Goal: Transaction & Acquisition: Purchase product/service

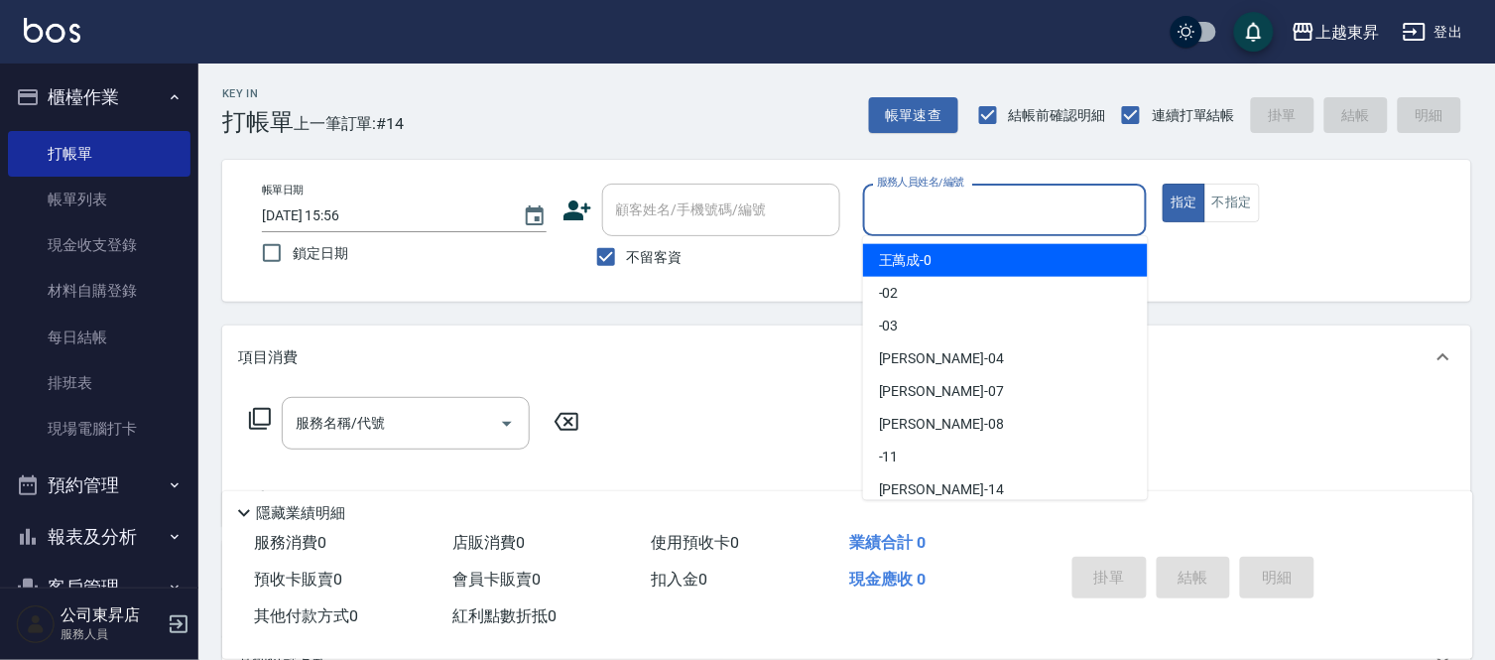
click at [949, 222] on input "服務人員姓名/編號" at bounding box center [1005, 209] width 267 height 35
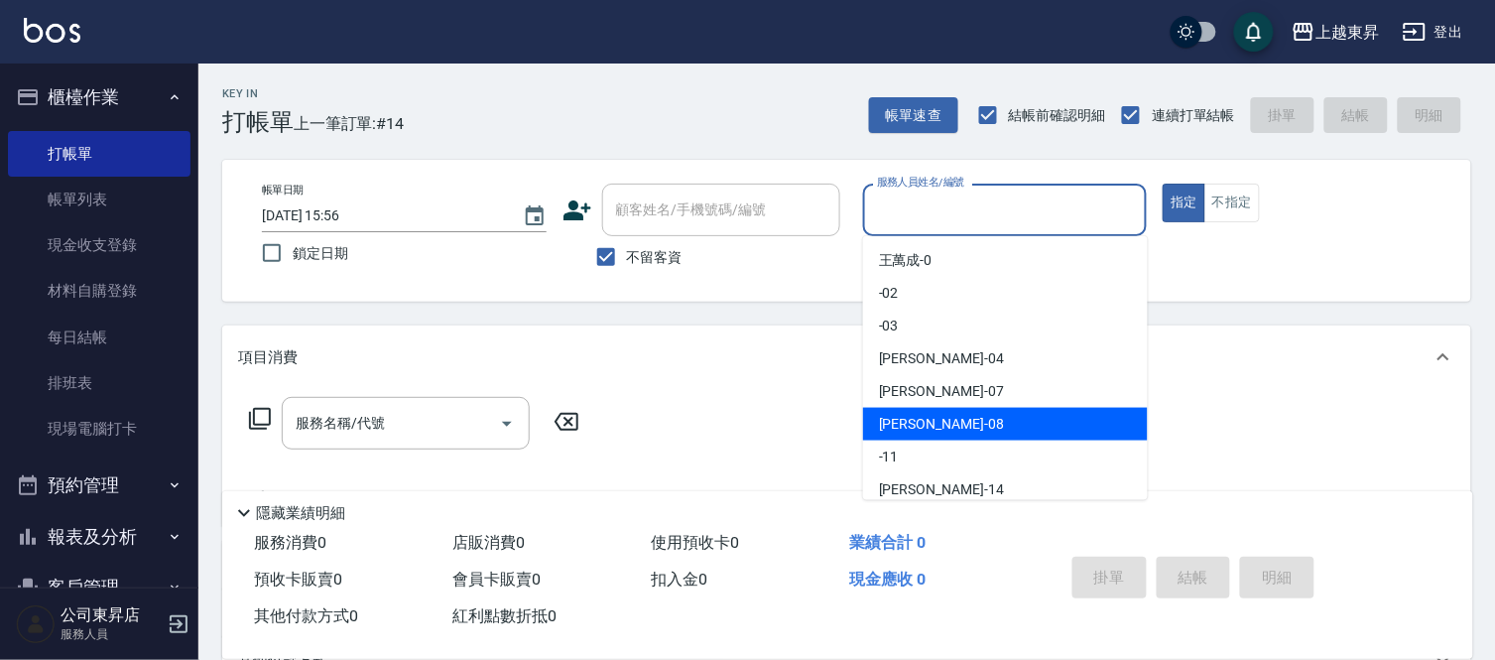
click at [928, 424] on span "[PERSON_NAME]-08" at bounding box center [941, 424] width 125 height 21
type input "[PERSON_NAME]-08"
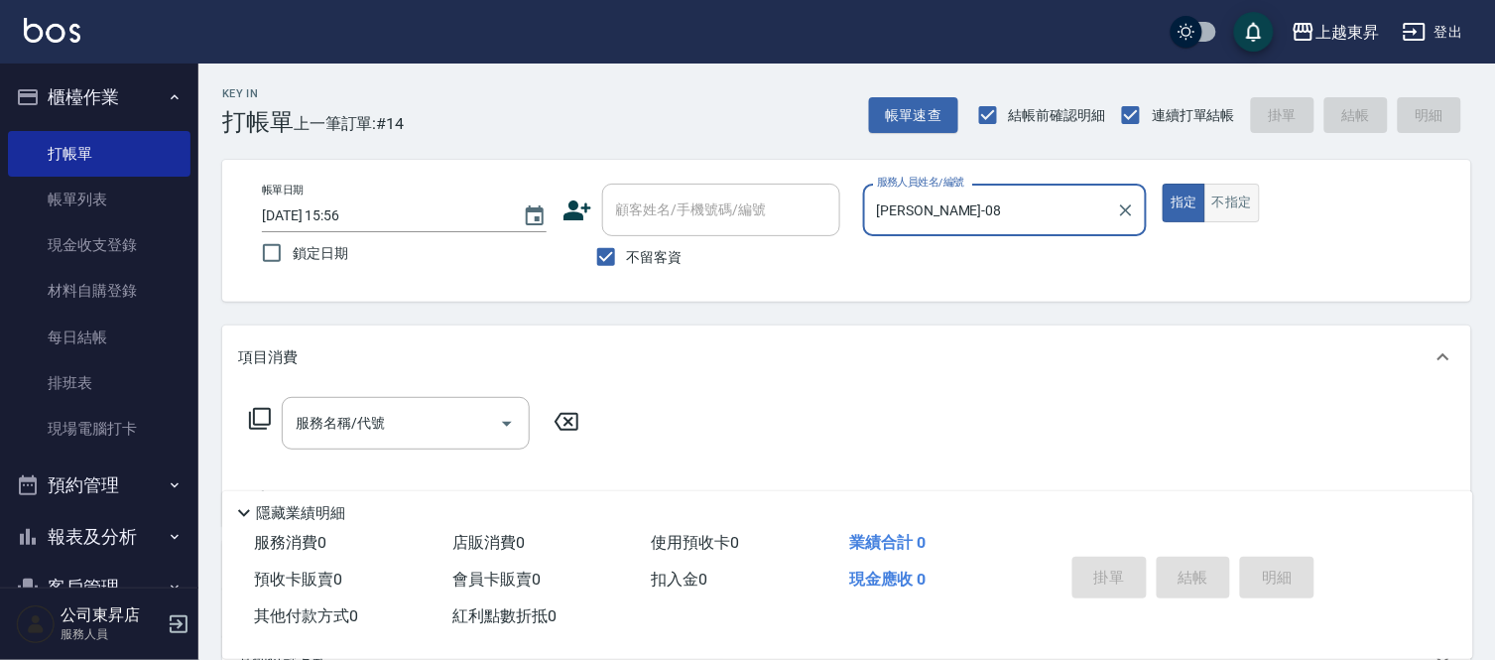
click at [1242, 203] on button "不指定" at bounding box center [1232, 202] width 56 height 39
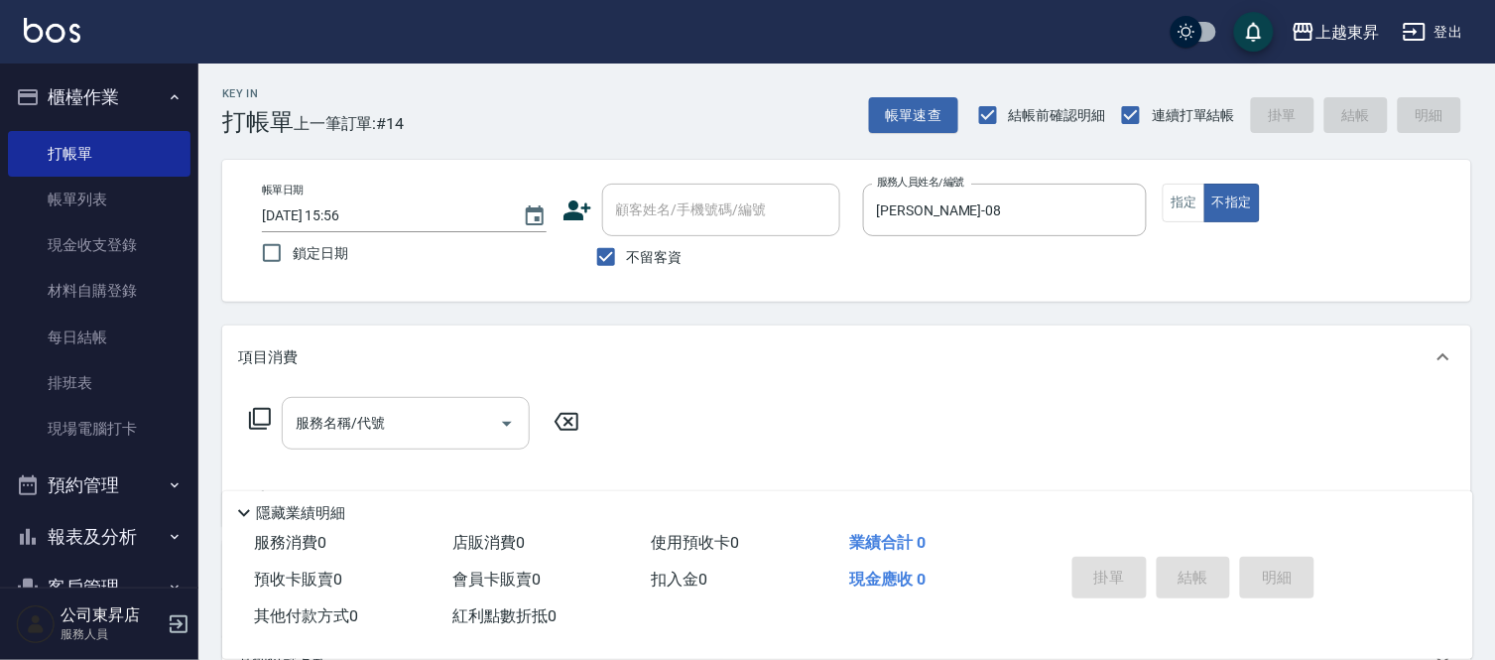
click at [365, 439] on input "服務名稱/代號" at bounding box center [391, 423] width 200 height 35
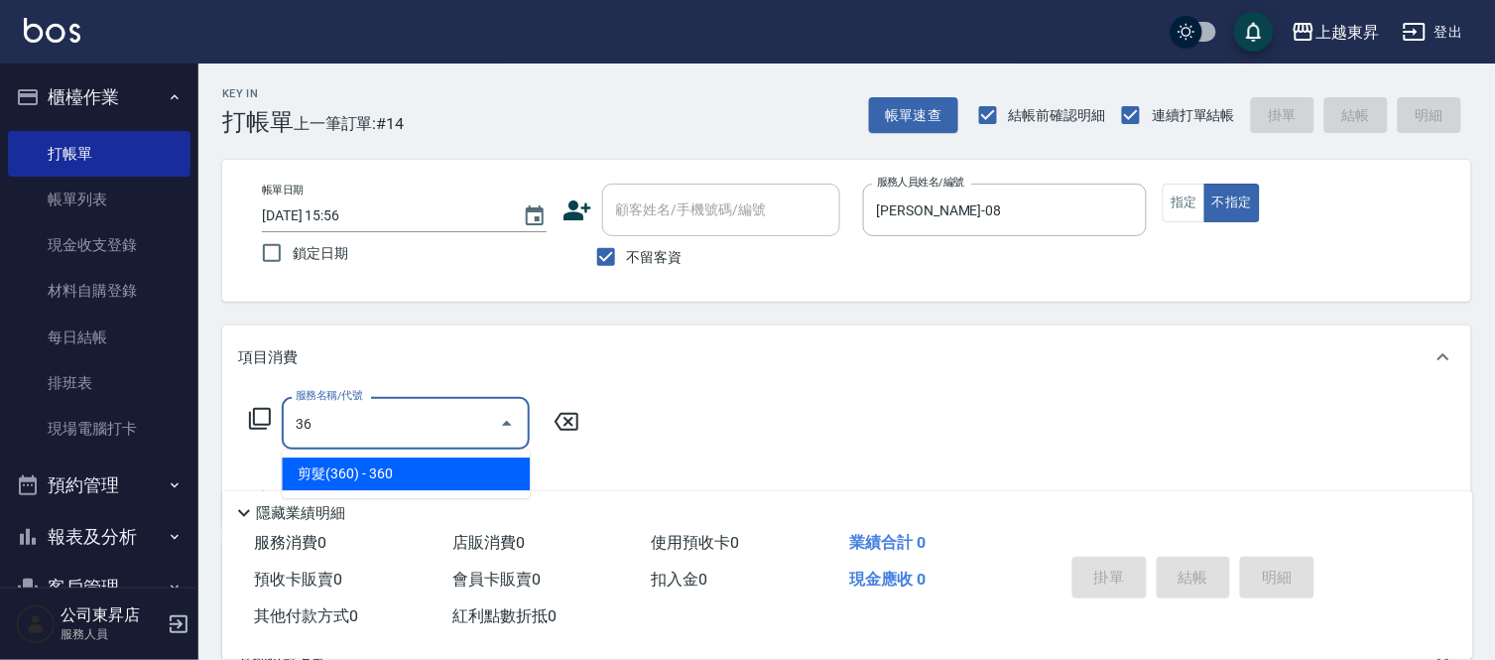
click at [441, 466] on span "剪髮(360) - 360" at bounding box center [406, 473] width 248 height 33
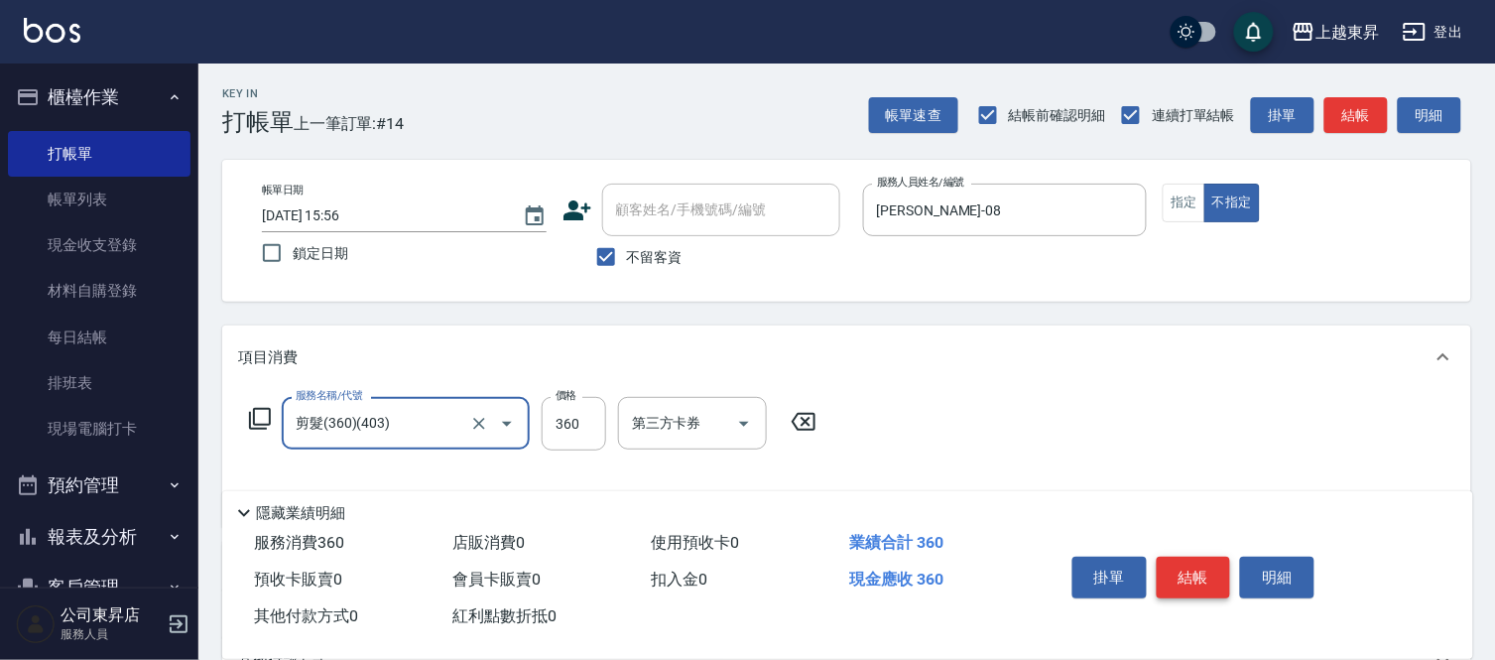
type input "剪髮(360)(403)"
click at [1204, 565] on button "結帳" at bounding box center [1194, 577] width 74 height 42
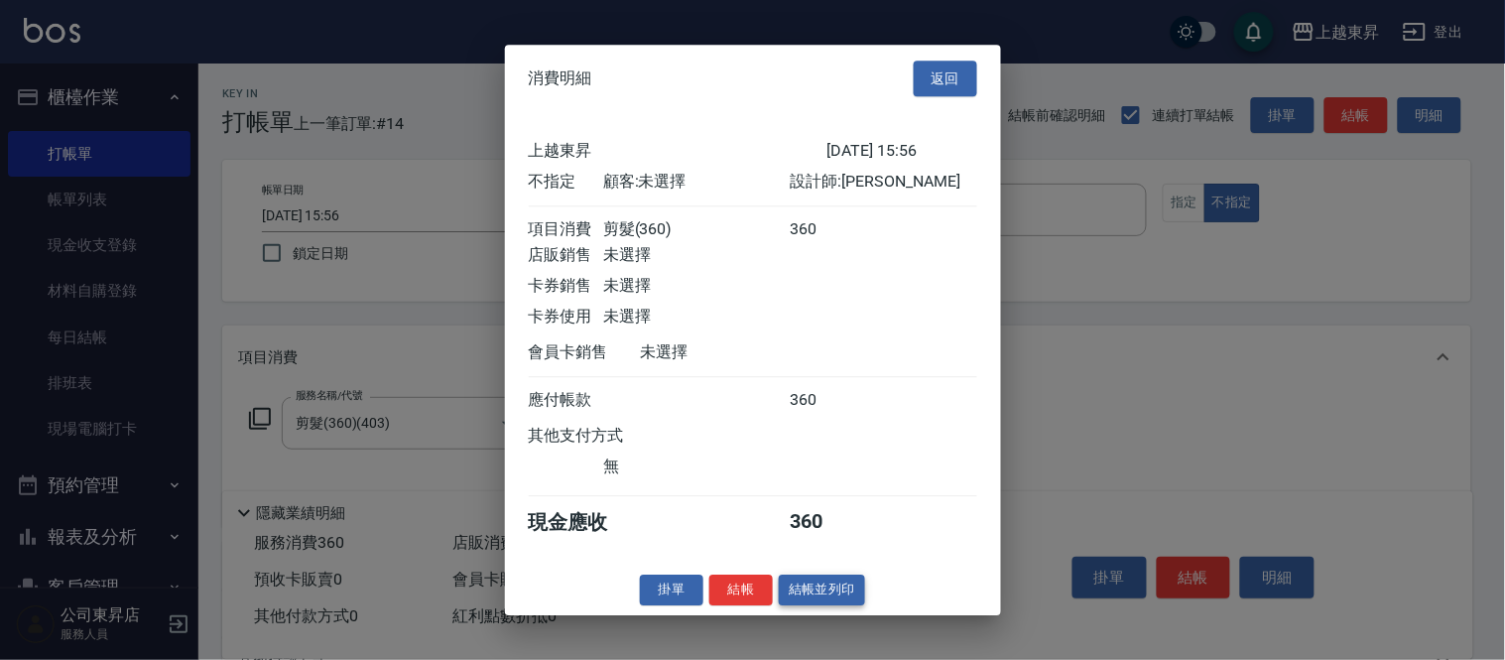
click at [816, 597] on button "結帳並列印" at bounding box center [822, 589] width 86 height 31
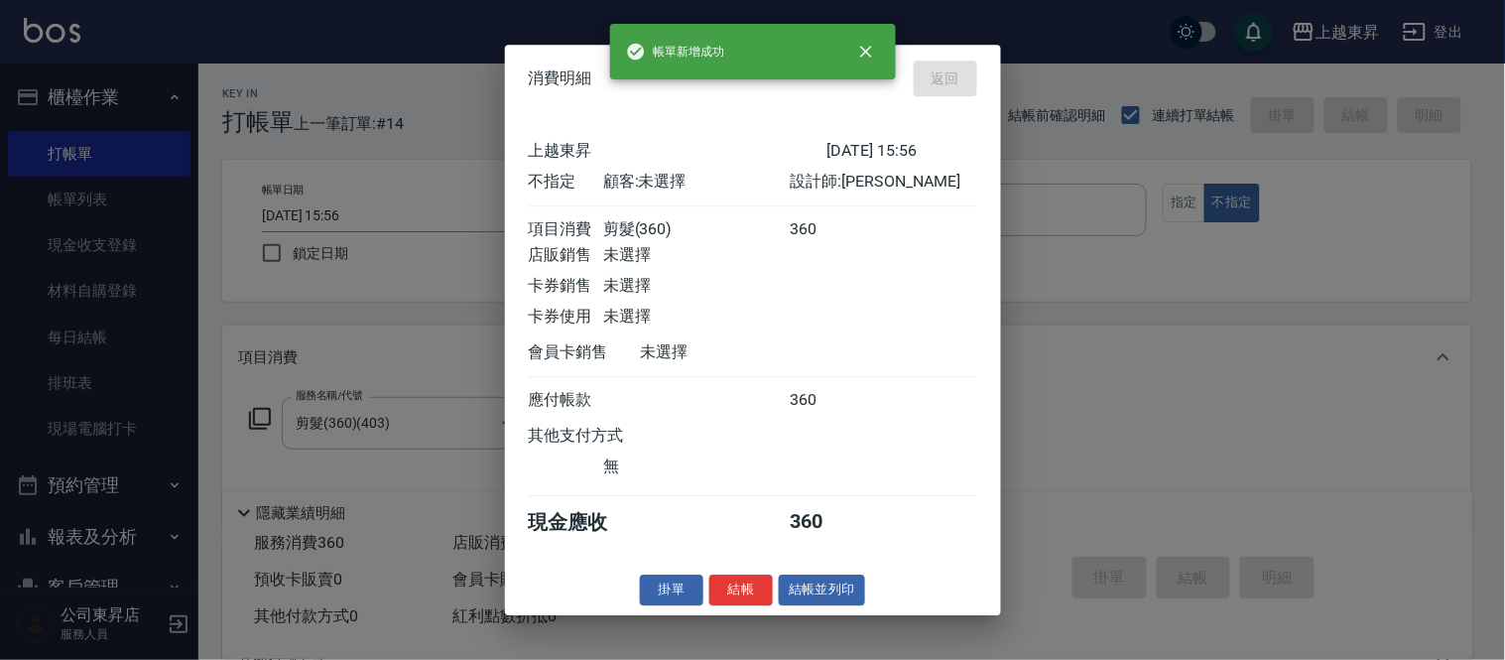
type input "[DATE] 17:31"
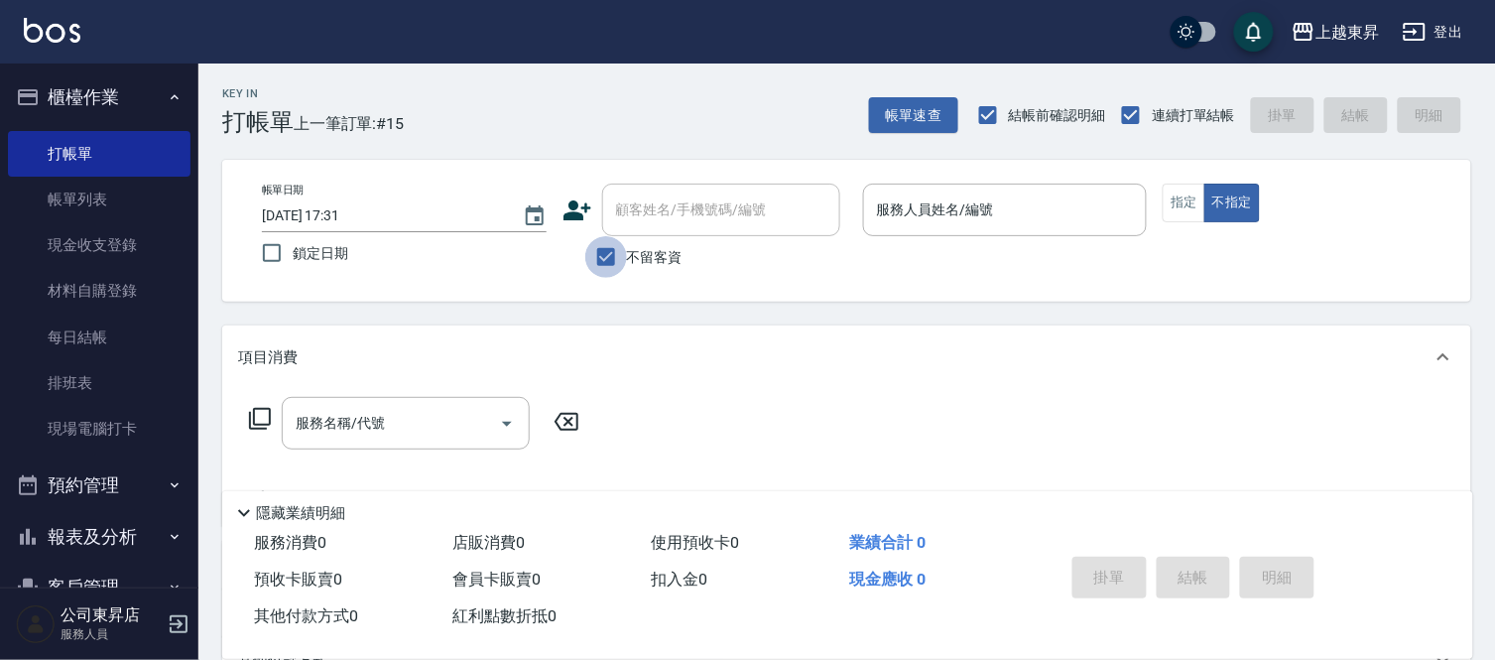
click at [603, 249] on input "不留客資" at bounding box center [606, 257] width 42 height 42
checkbox input "false"
click at [648, 215] on input "顧客姓名/手機號碼/編號" at bounding box center [706, 209] width 190 height 35
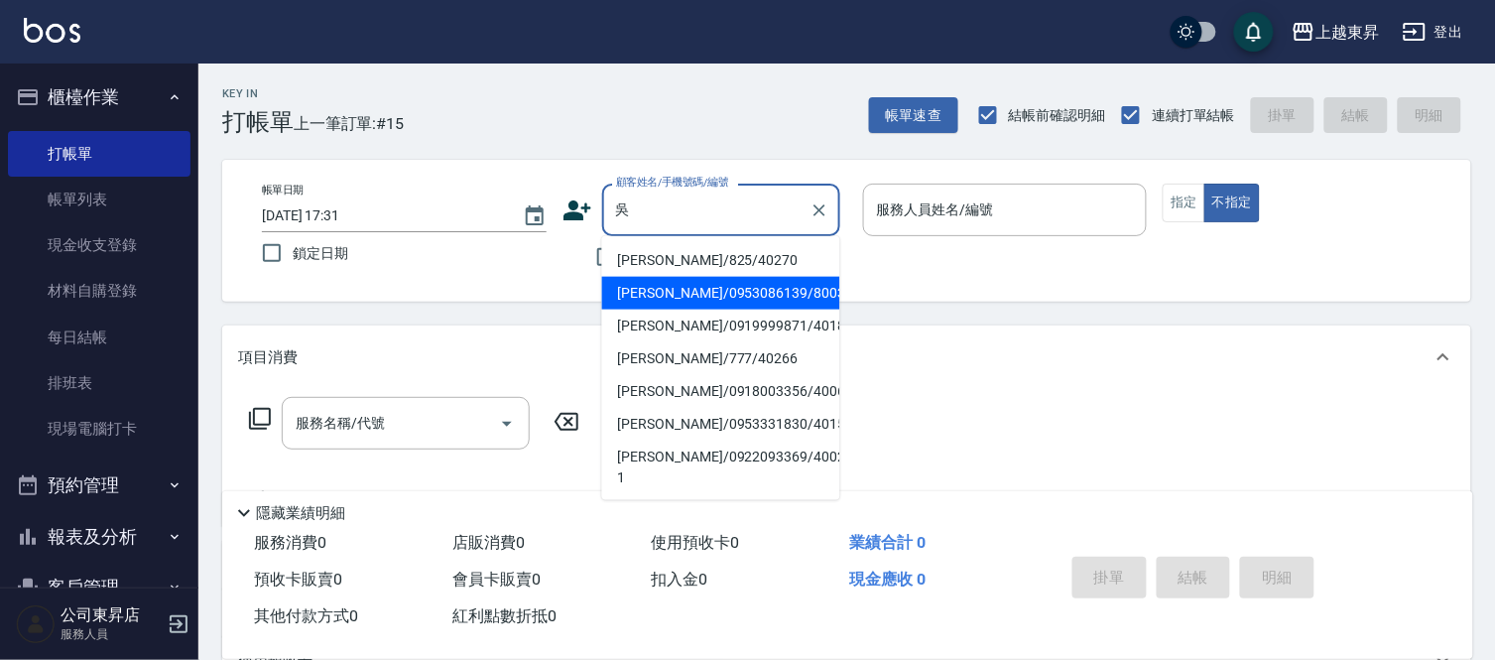
click at [642, 292] on li "[PERSON_NAME]/0953086139/80033" at bounding box center [721, 293] width 238 height 33
type input "[PERSON_NAME]/0953086139/80033"
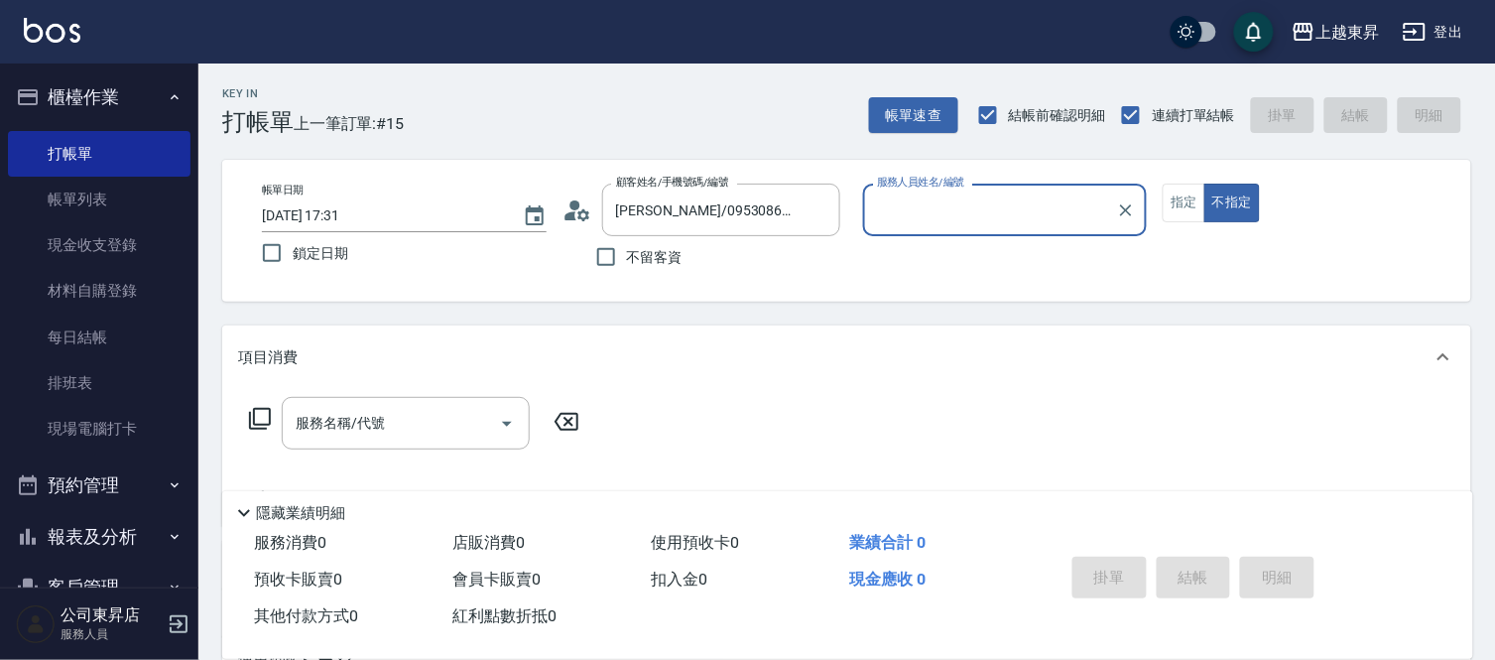
type input "[PERSON_NAME]-08"
click at [1178, 198] on button "指定" at bounding box center [1183, 202] width 43 height 39
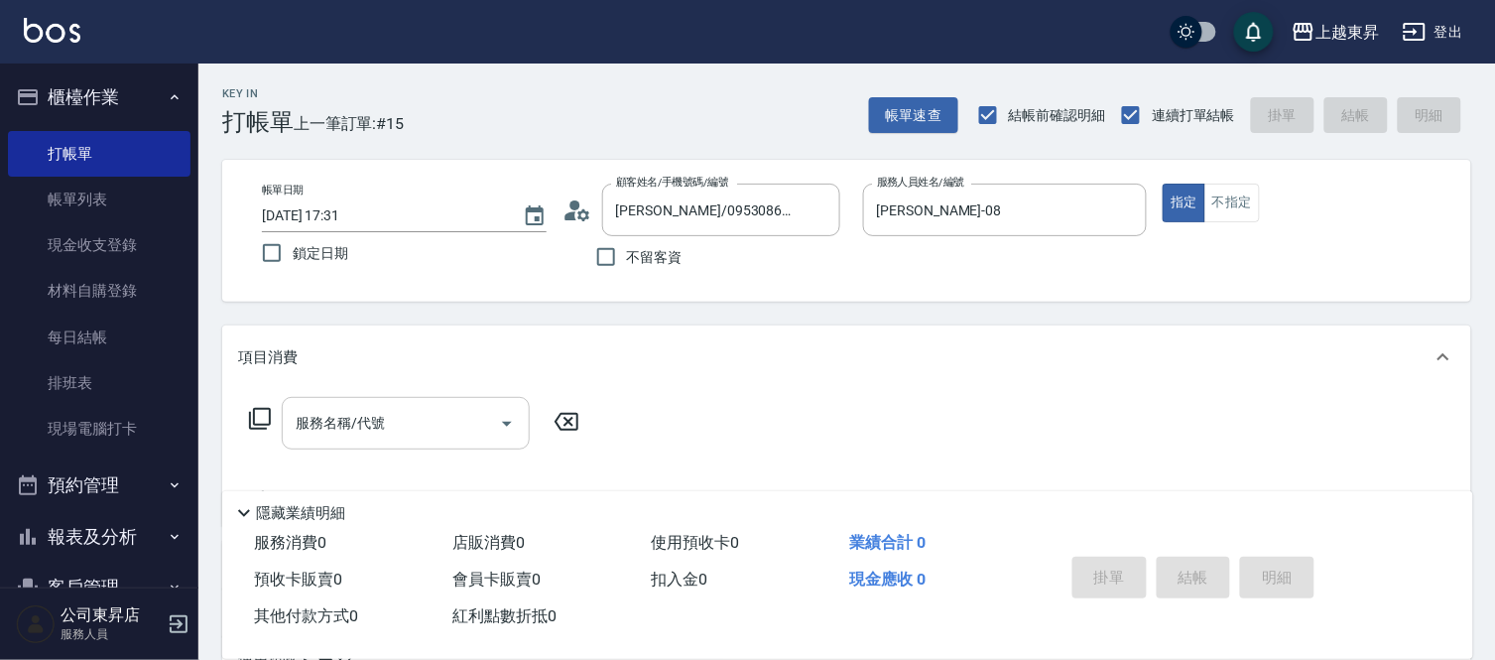
click at [363, 433] on input "服務名稱/代號" at bounding box center [391, 423] width 200 height 35
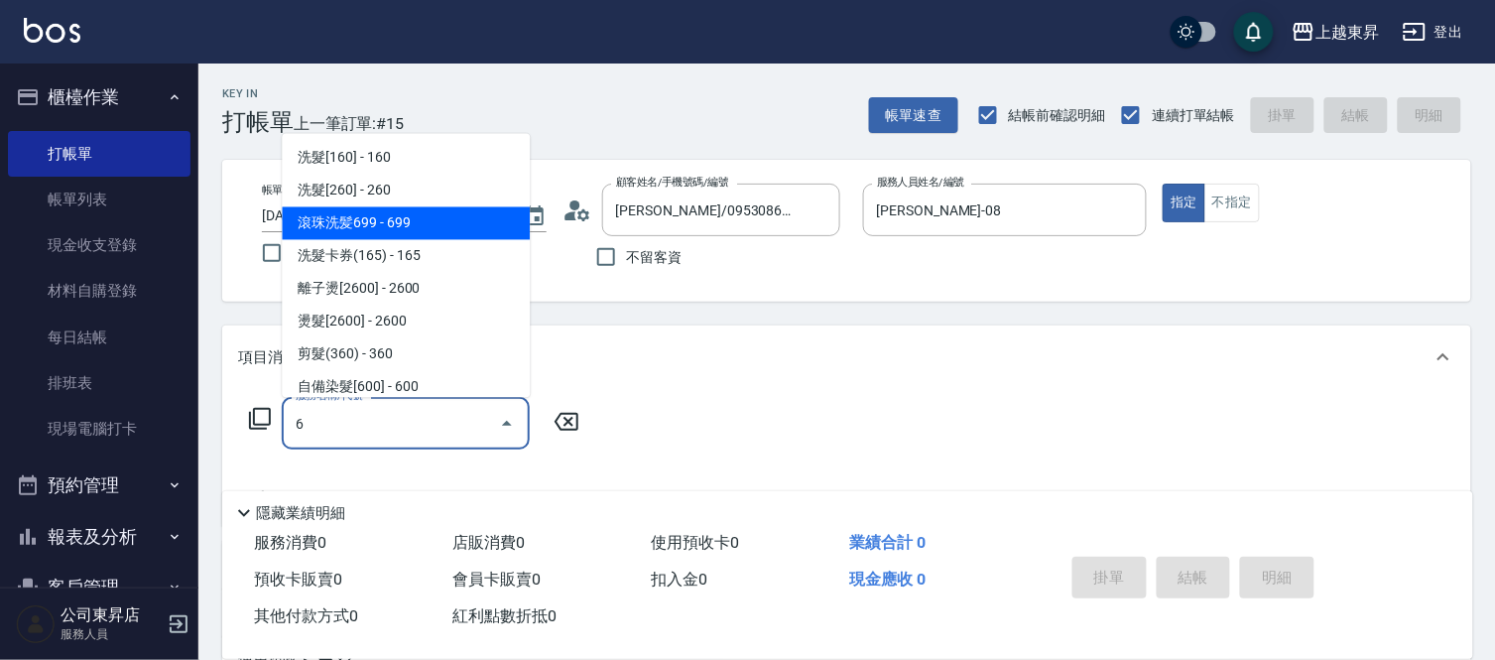
click at [390, 226] on span "滾珠洗髪699 - 699" at bounding box center [406, 223] width 248 height 33
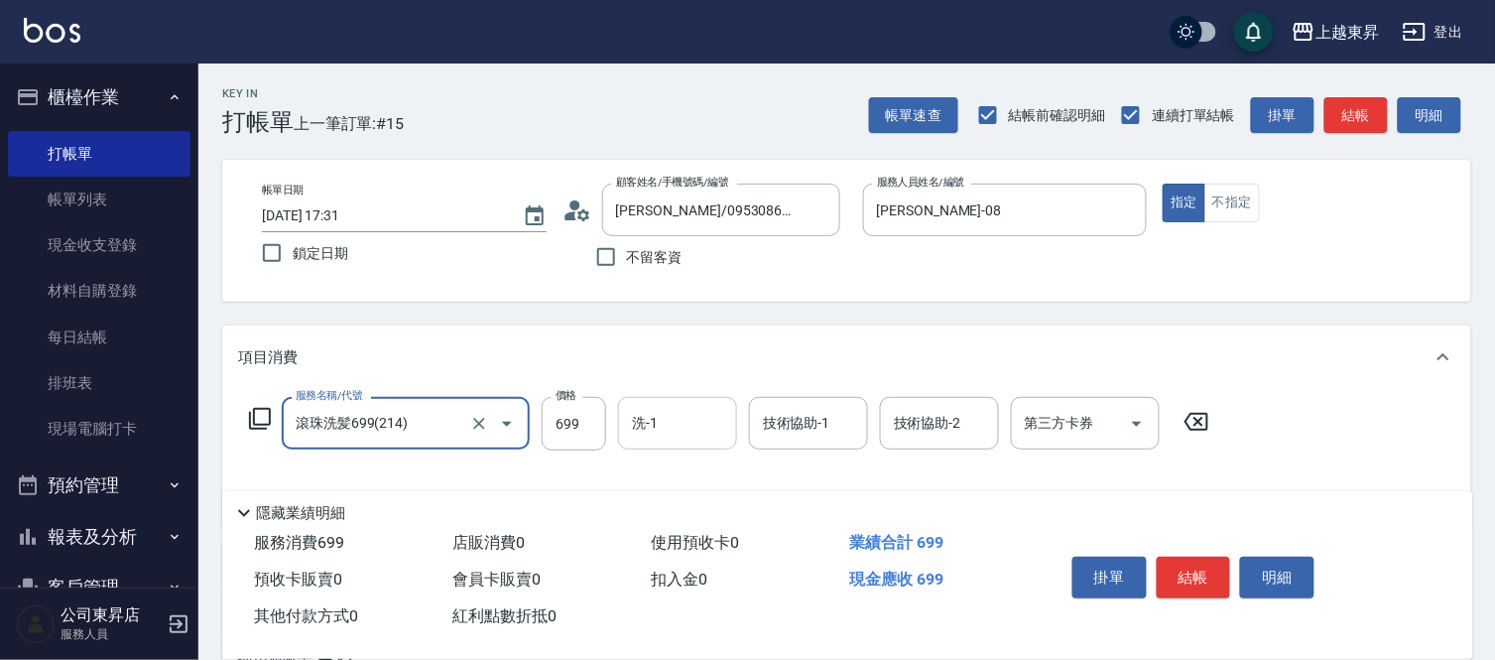
type input "滾珠洗髪699(214)"
click at [673, 433] on input "洗-1" at bounding box center [677, 423] width 101 height 35
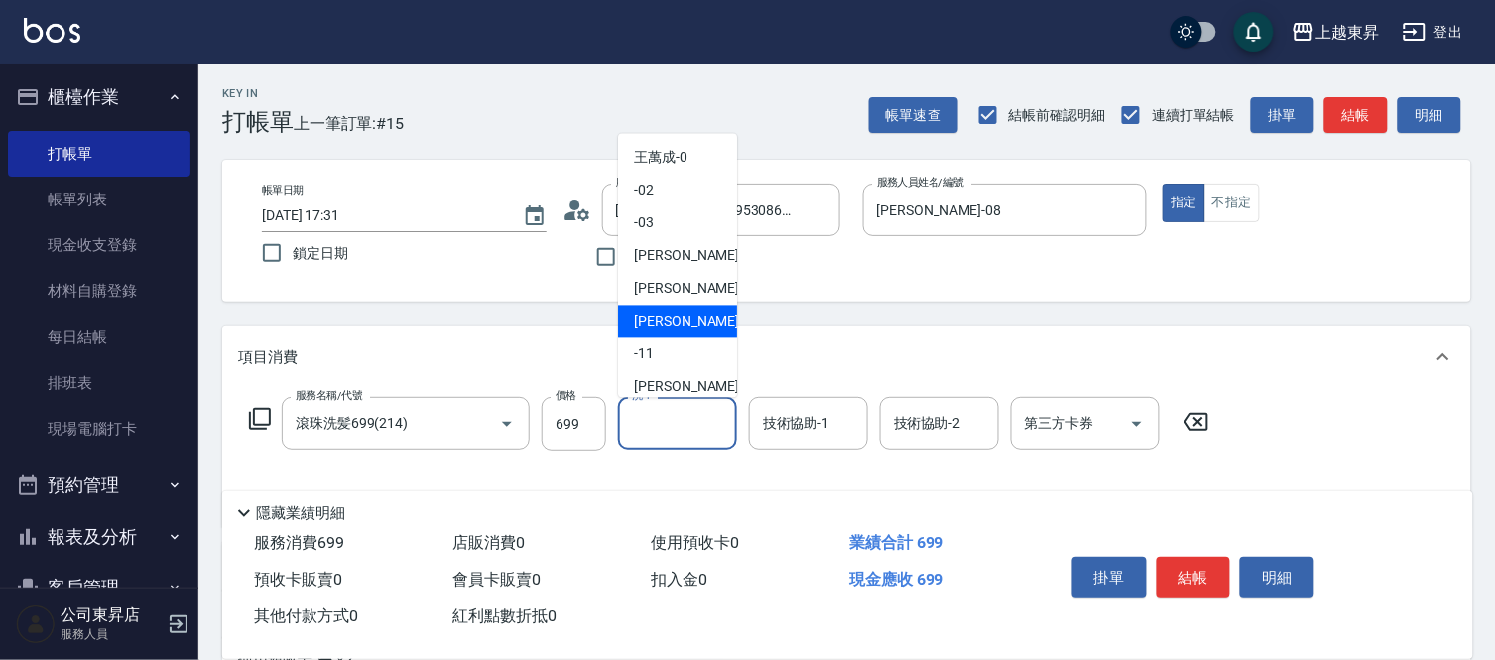
scroll to position [220, 0]
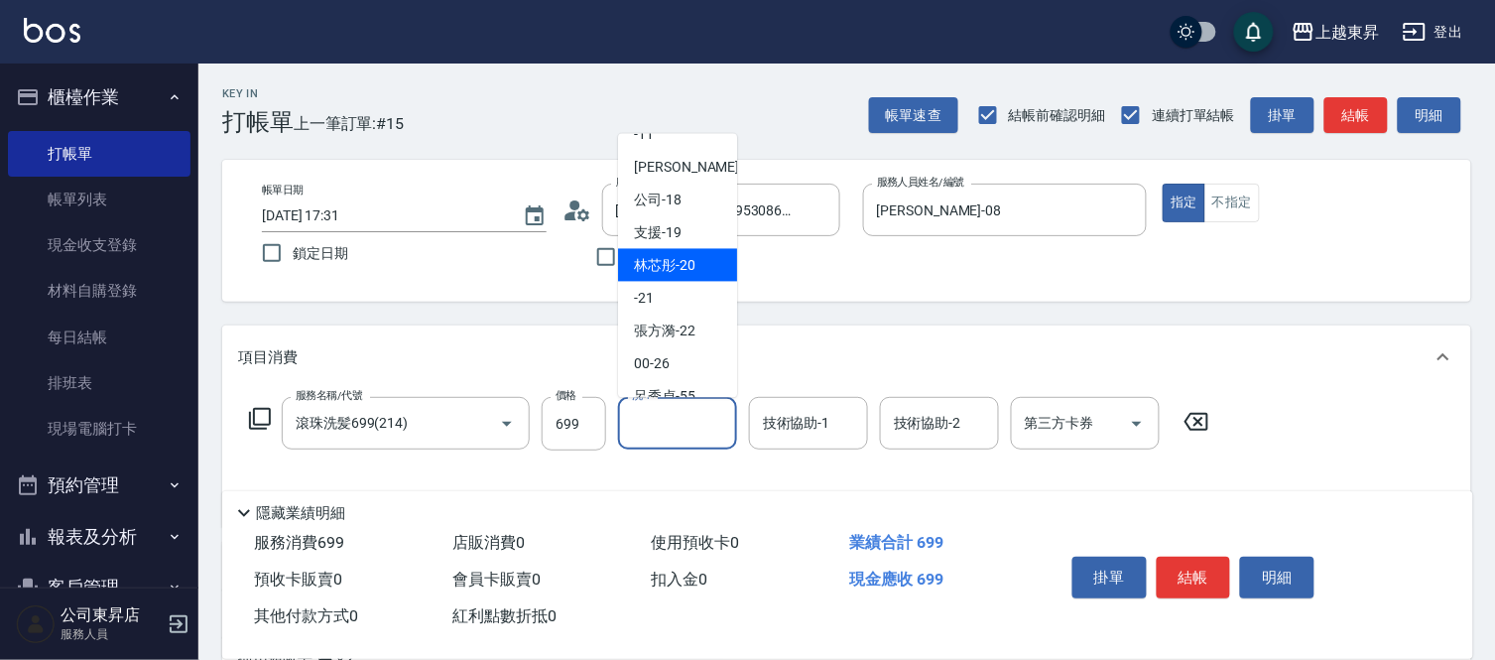
click at [672, 269] on span "林芯彤 -20" at bounding box center [664, 265] width 61 height 21
type input "林芯彤-20"
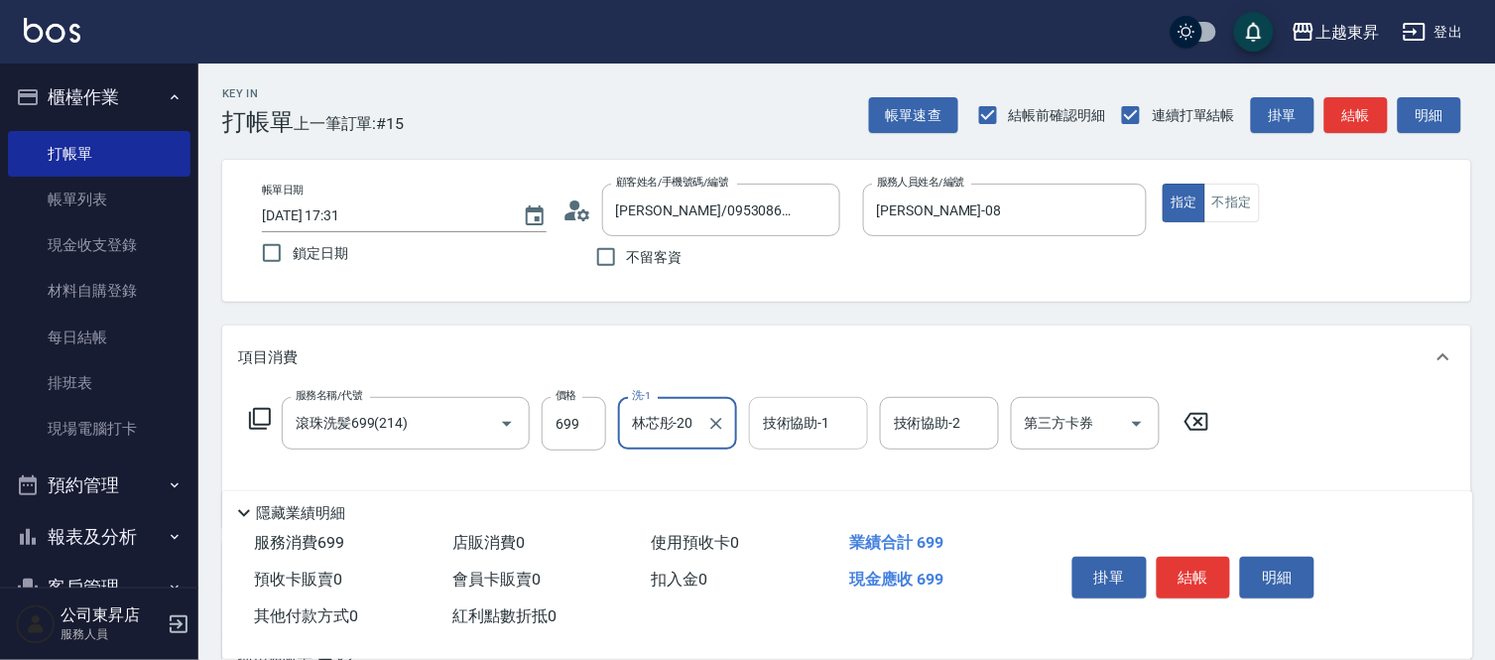
click at [791, 420] on div "技術協助-1 技術協助-1" at bounding box center [808, 423] width 119 height 53
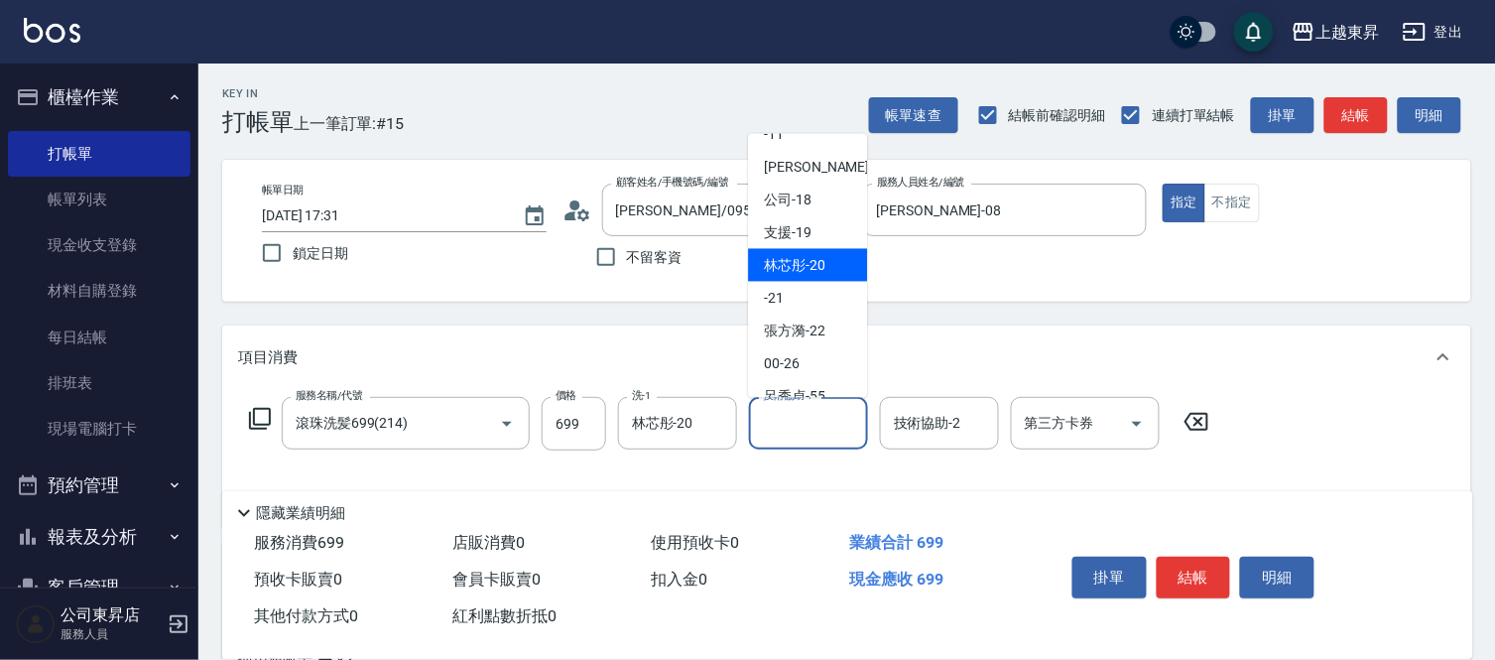
click at [801, 266] on span "林芯彤 -20" at bounding box center [794, 265] width 61 height 21
type input "林芯彤-20"
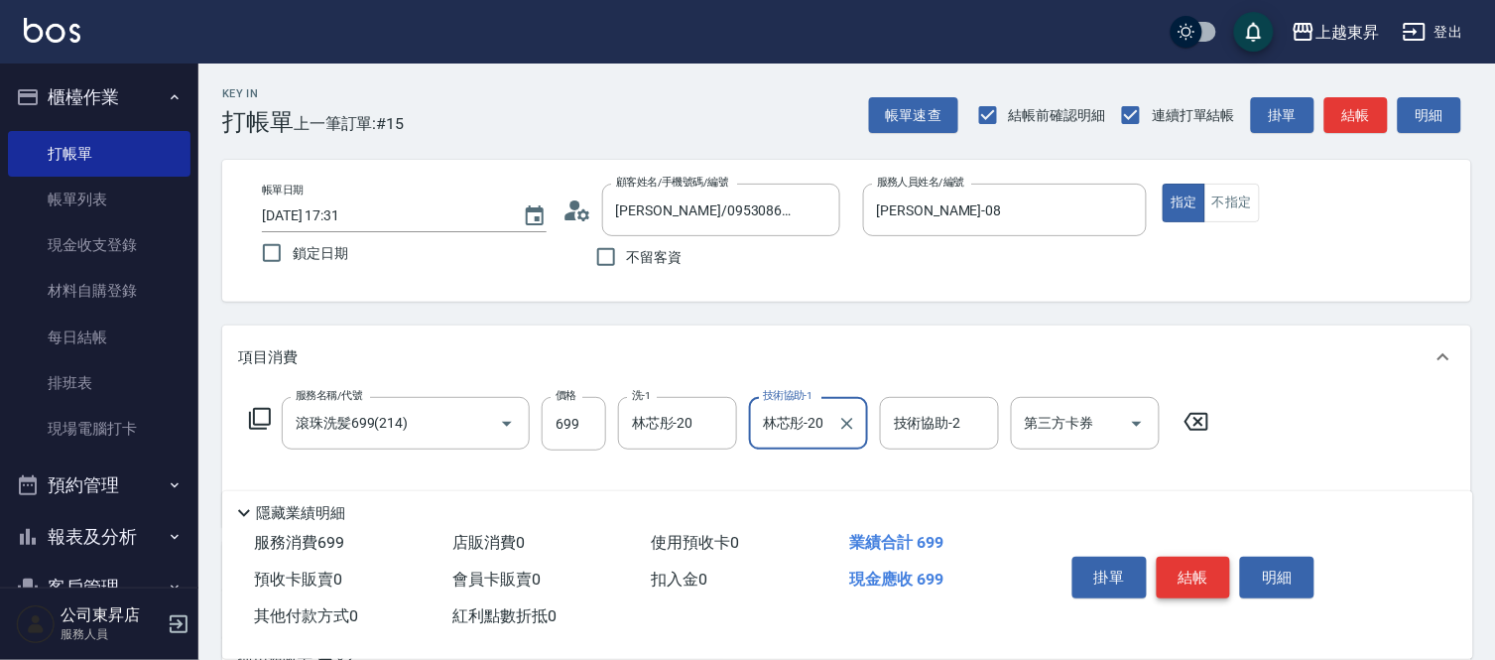
click at [1187, 569] on button "結帳" at bounding box center [1194, 577] width 74 height 42
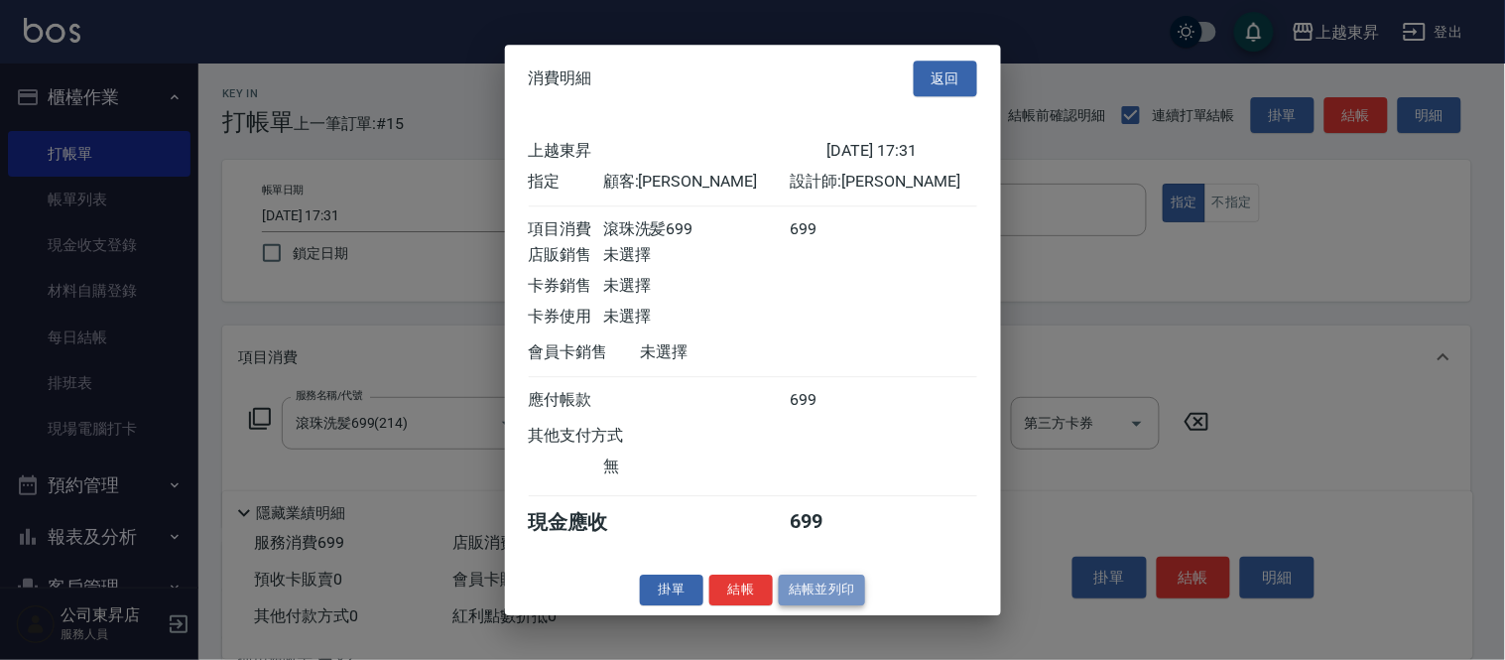
click at [818, 599] on button "結帳並列印" at bounding box center [822, 589] width 86 height 31
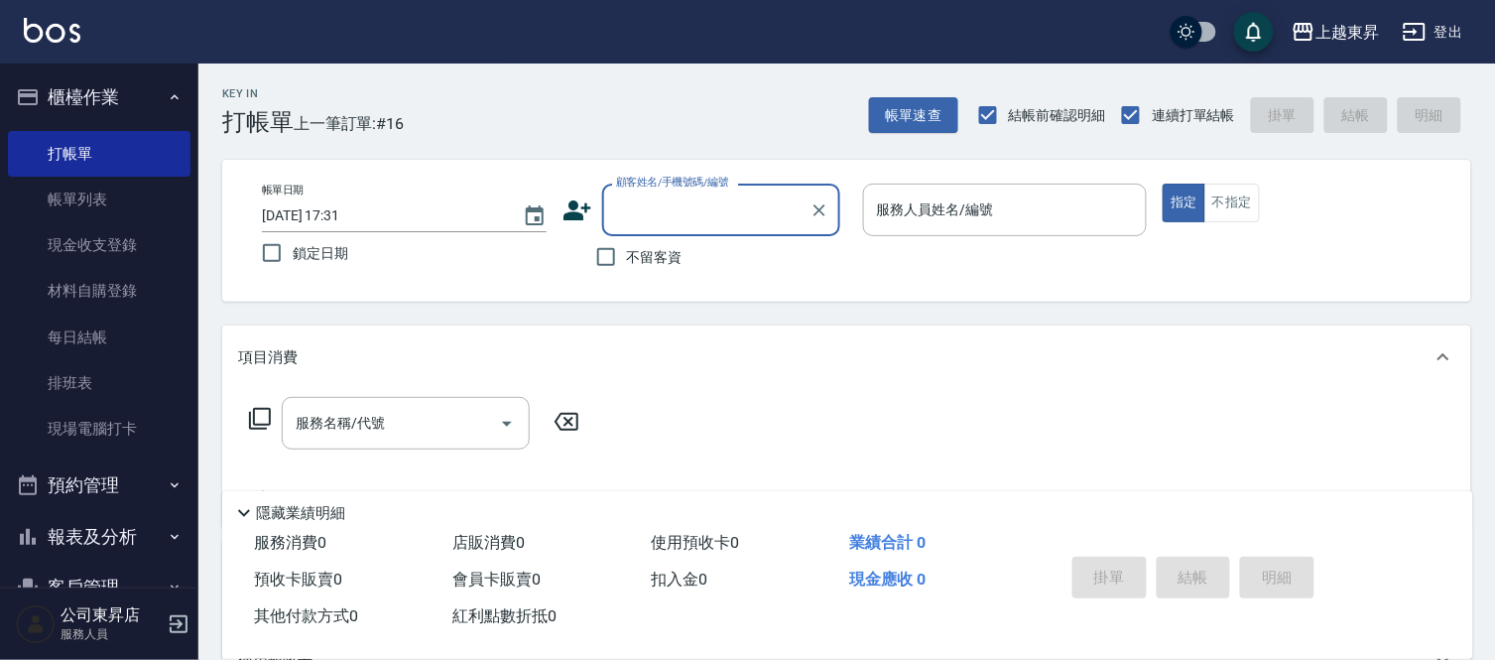
click at [681, 218] on input "顧客姓名/手機號碼/編號" at bounding box center [706, 209] width 190 height 35
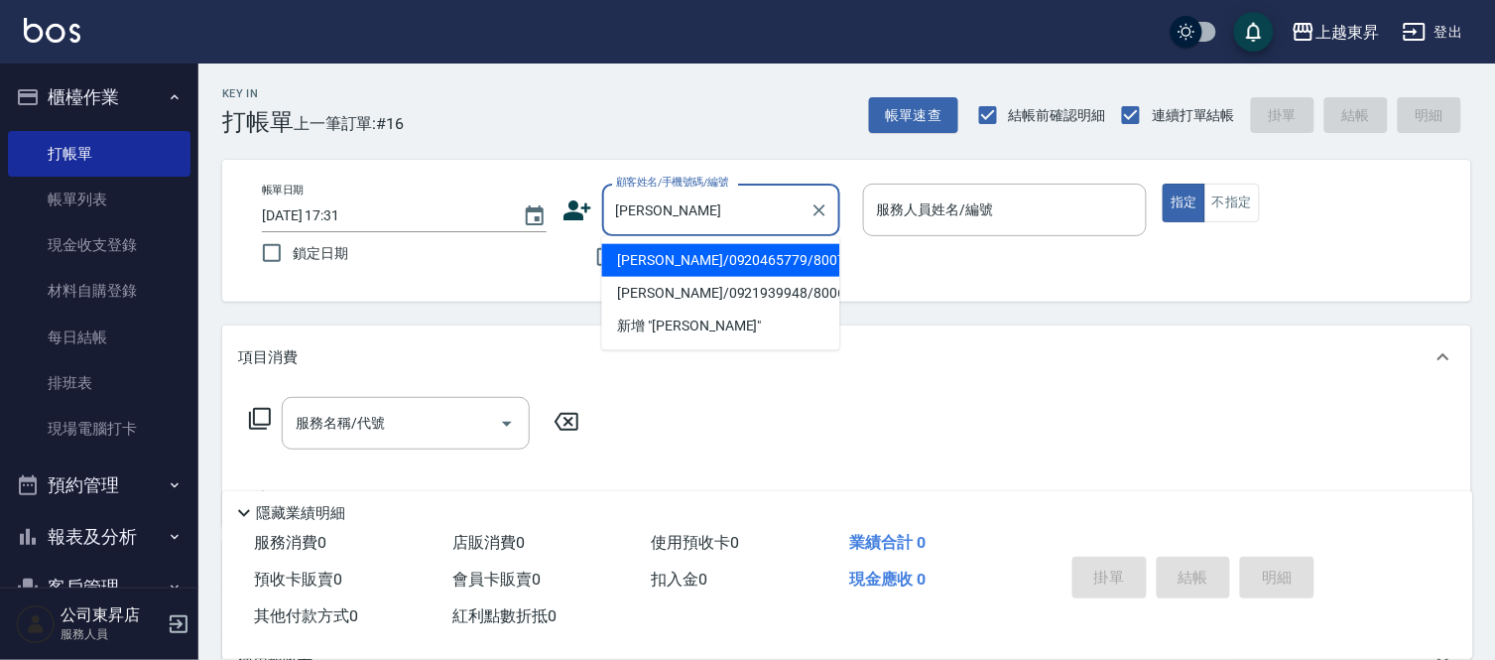
click at [670, 290] on li "[PERSON_NAME]/0921939948/80068" at bounding box center [721, 293] width 238 height 33
type input "[PERSON_NAME]/0921939948/80068"
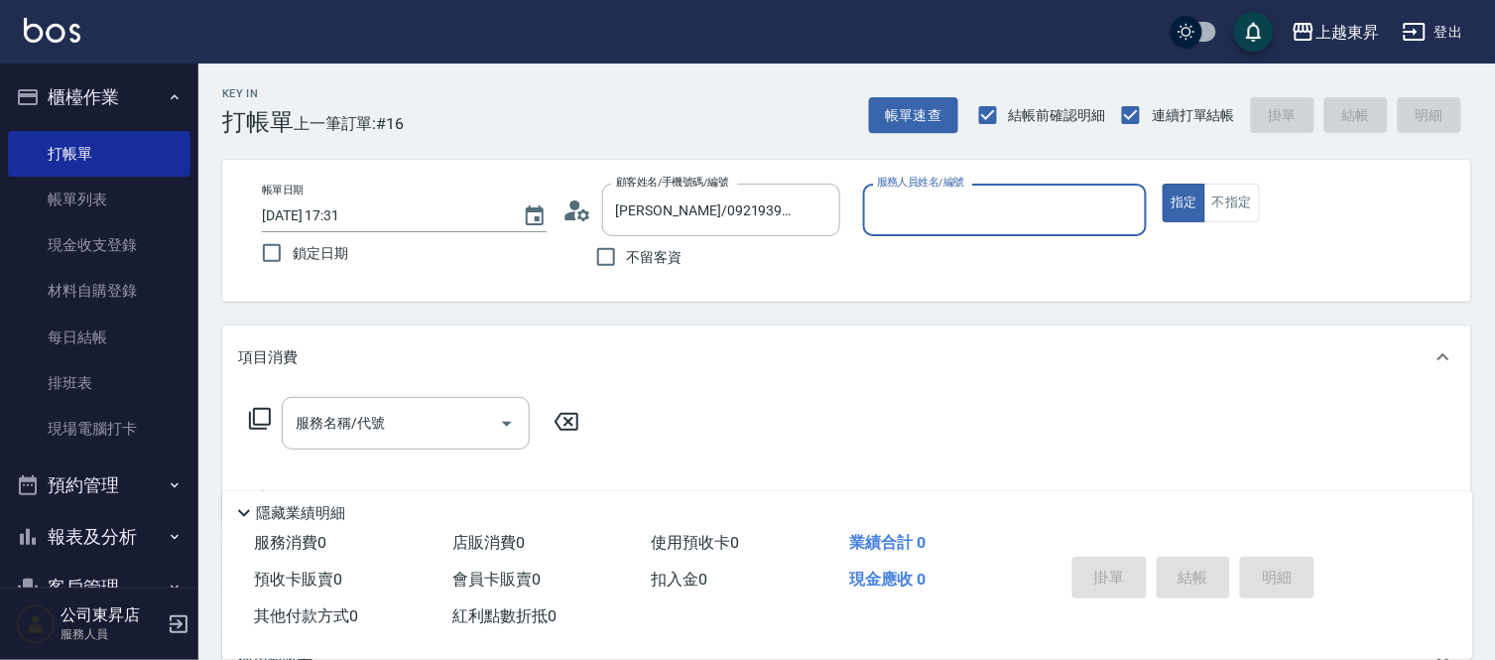
type input "[PERSON_NAME]-08"
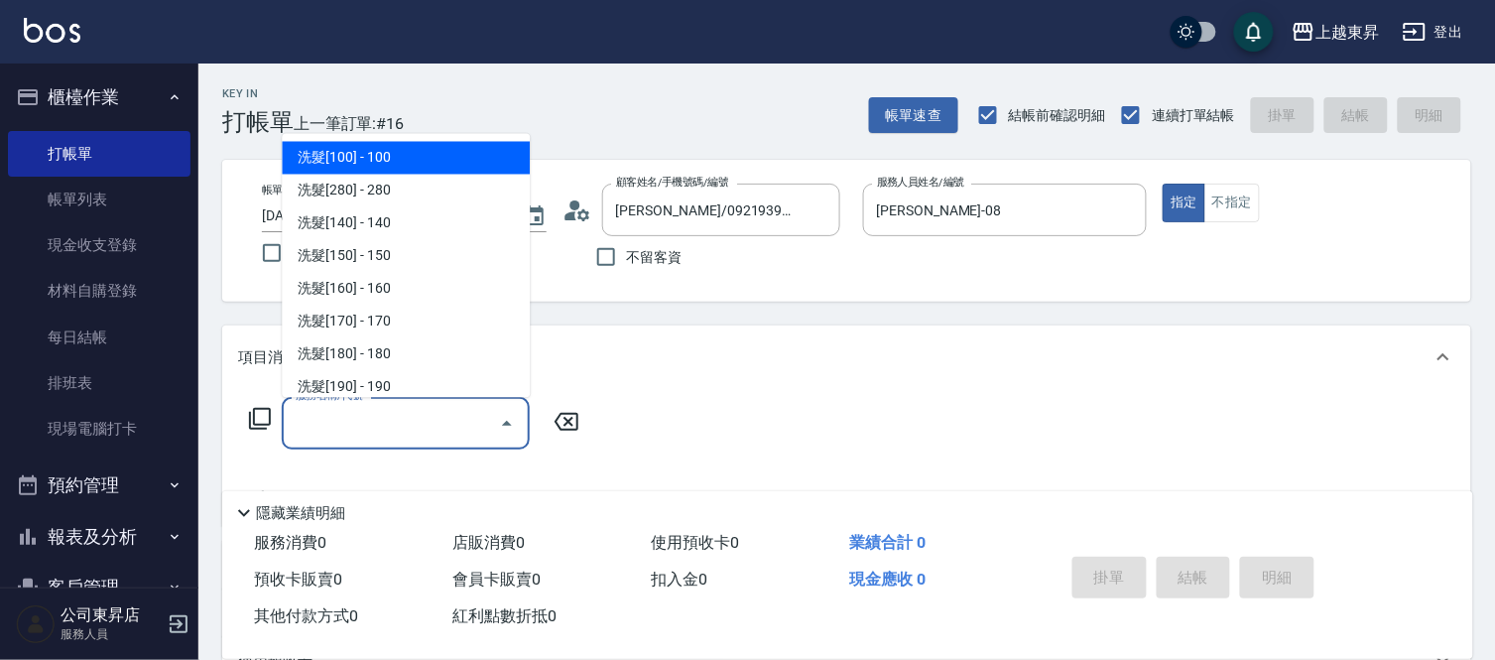
click at [350, 420] on div "服務名稱/代號 服務名稱/代號" at bounding box center [406, 423] width 248 height 53
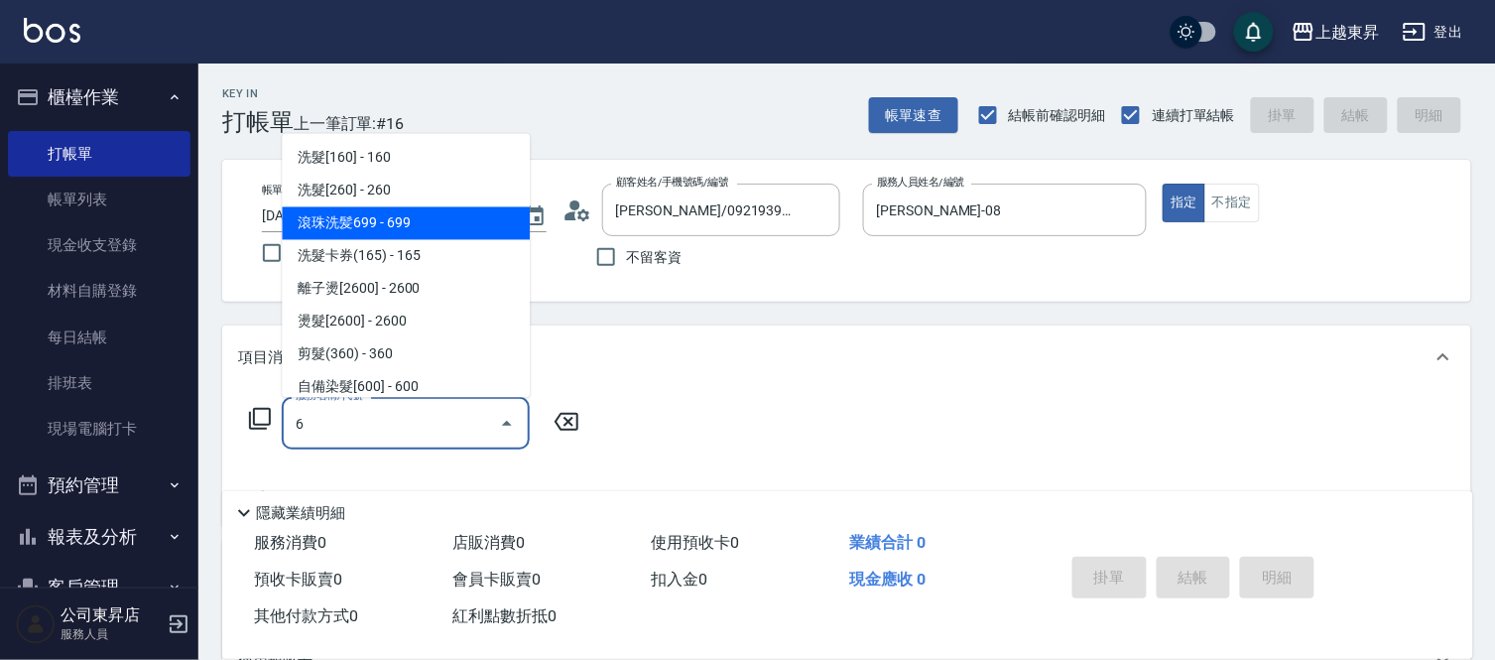
click at [355, 213] on span "滾珠洗髪699 - 699" at bounding box center [406, 223] width 248 height 33
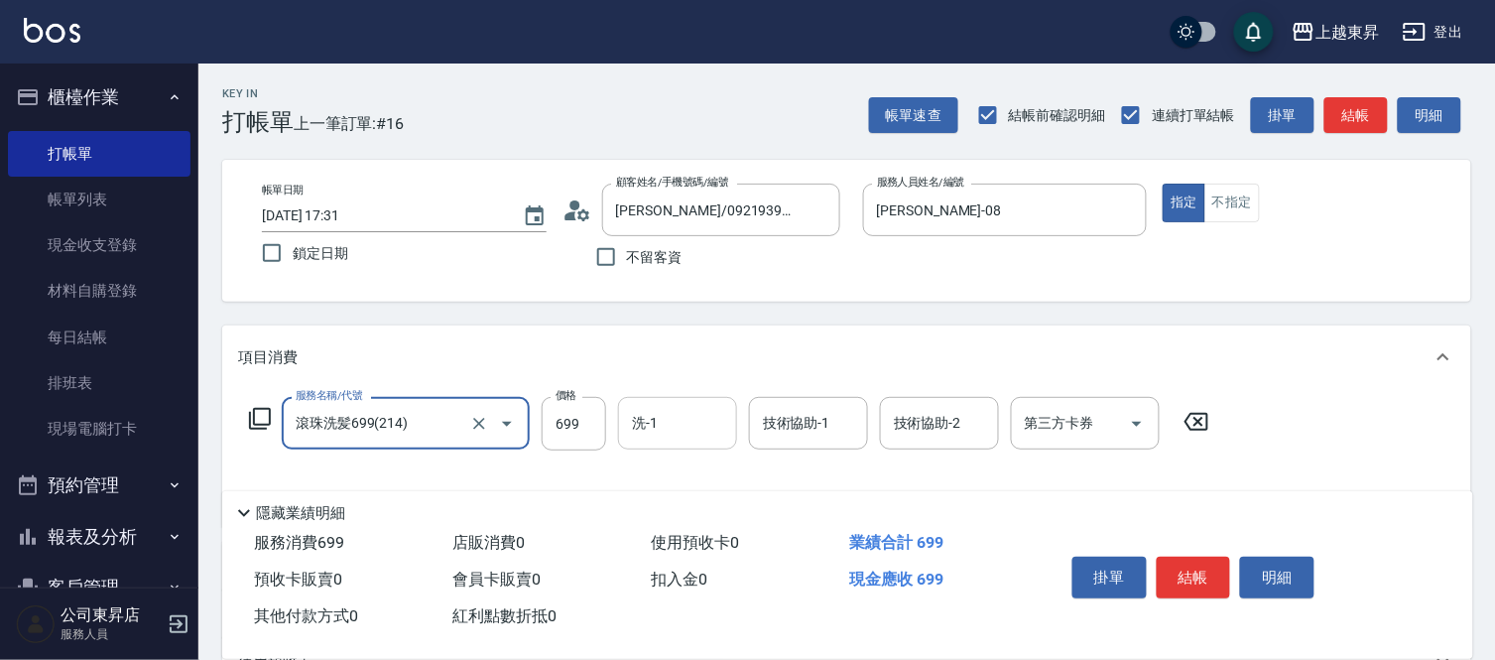
click at [680, 440] on div "洗-1" at bounding box center [677, 423] width 119 height 53
type input "滾珠洗髪699(214)"
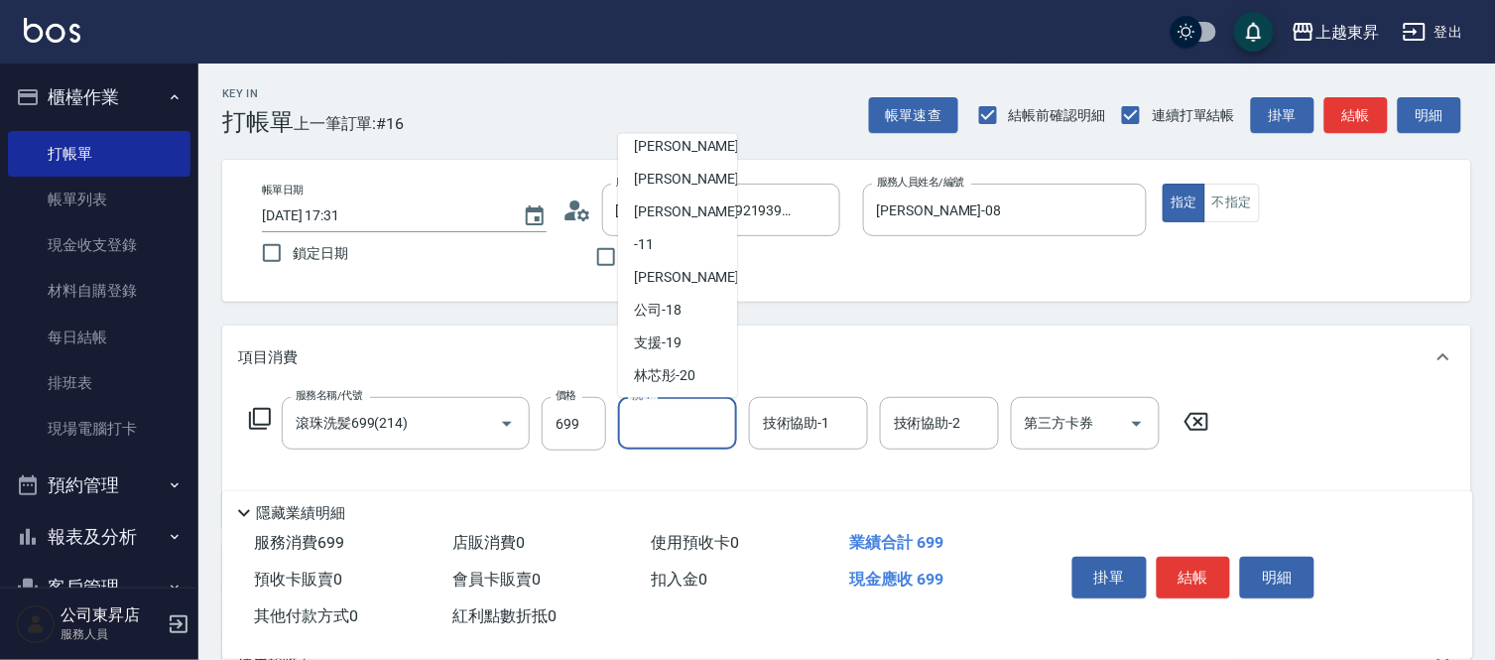
scroll to position [220, 0]
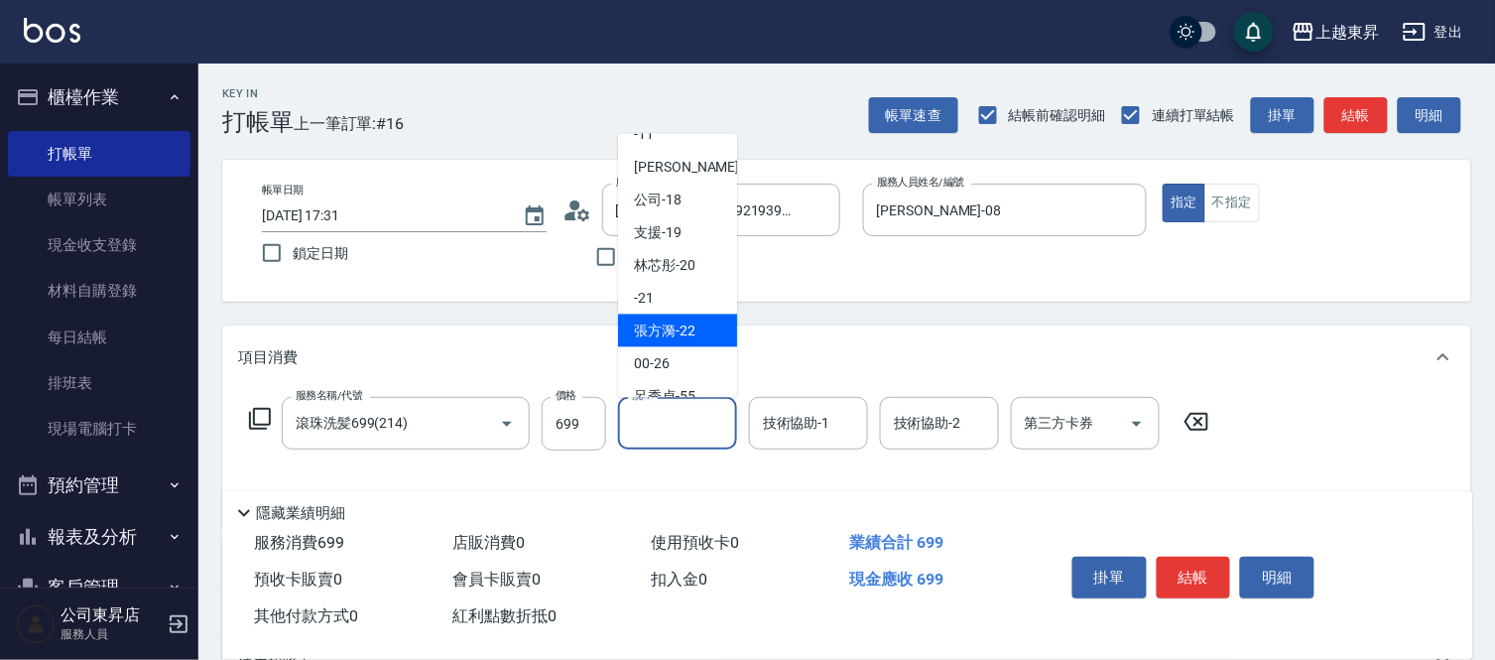
click at [691, 338] on span "[PERSON_NAME]-22" at bounding box center [664, 330] width 61 height 21
type input "[PERSON_NAME]-22"
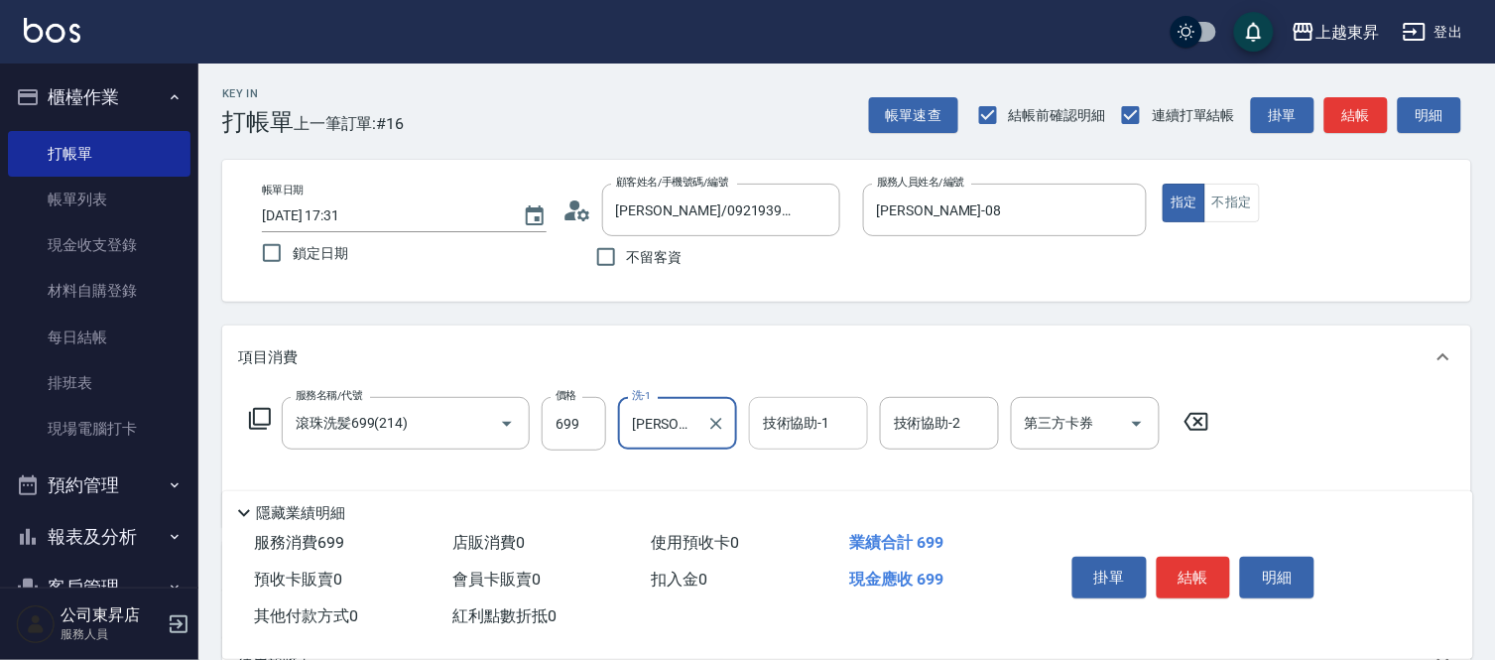
click at [803, 424] on div "技術協助-1 技術協助-1" at bounding box center [808, 423] width 119 height 53
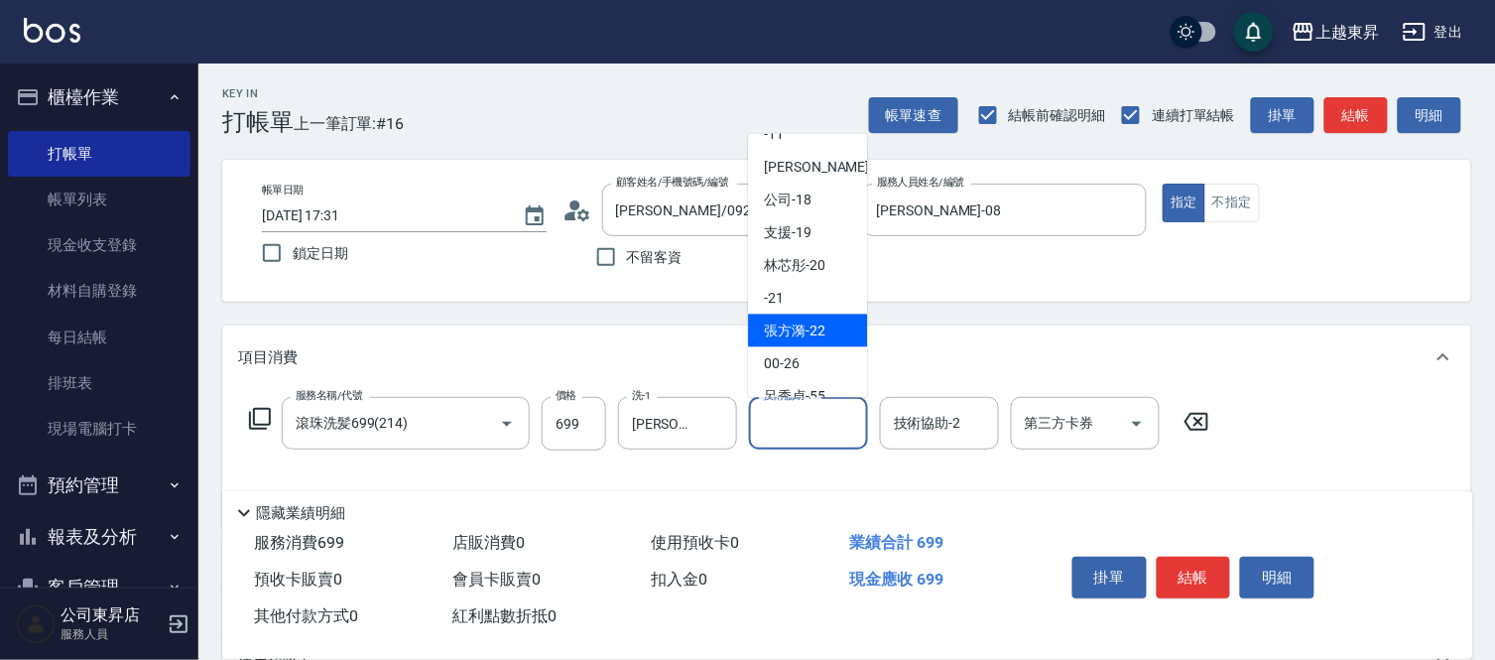
click at [828, 335] on div "[PERSON_NAME]-22" at bounding box center [807, 330] width 119 height 33
type input "[PERSON_NAME]-22"
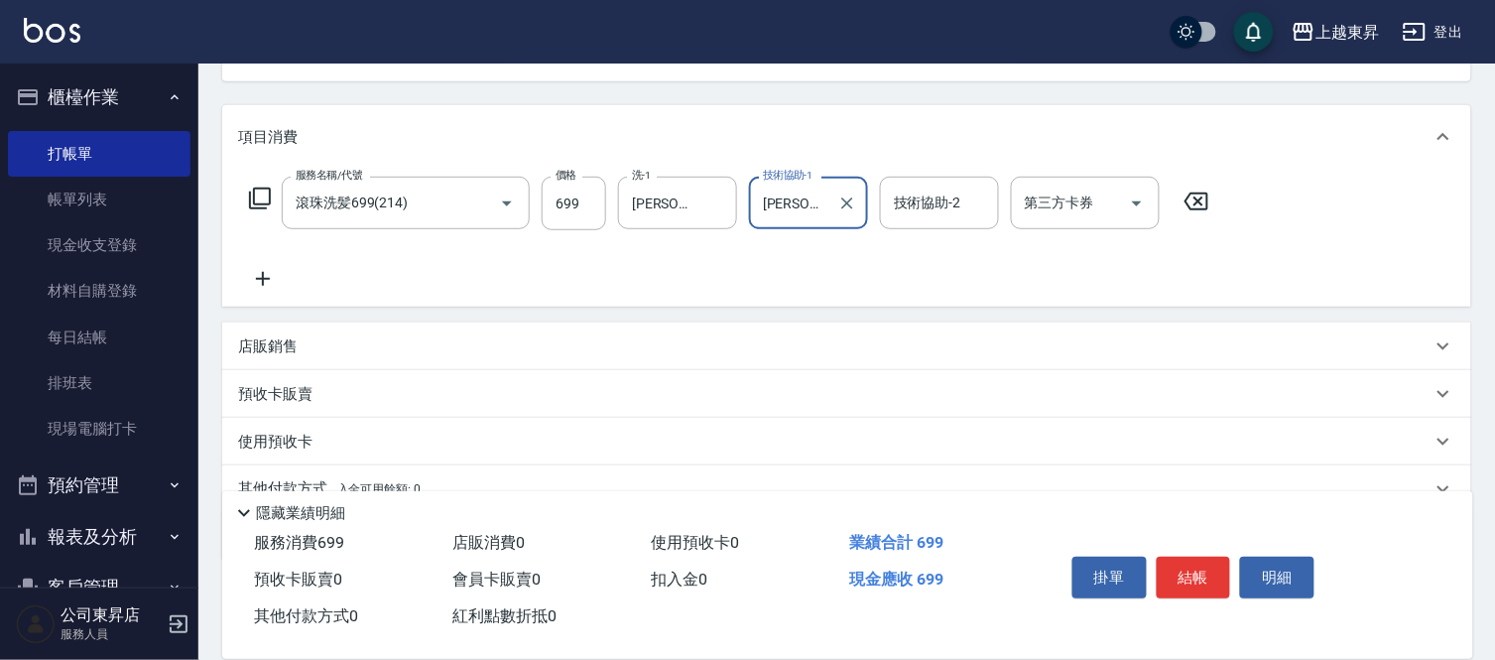
click at [270, 276] on icon at bounding box center [263, 279] width 50 height 24
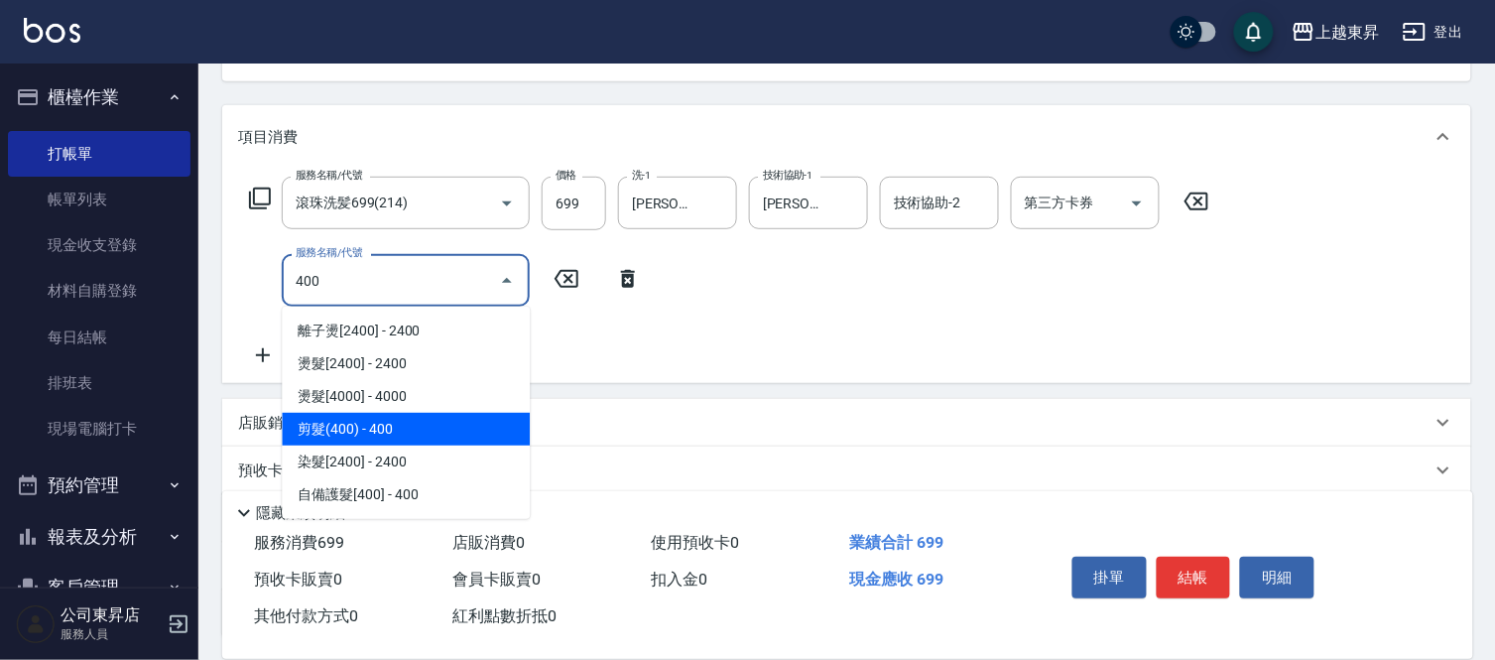
click at [343, 420] on span "剪髮(400) - 400" at bounding box center [406, 429] width 248 height 33
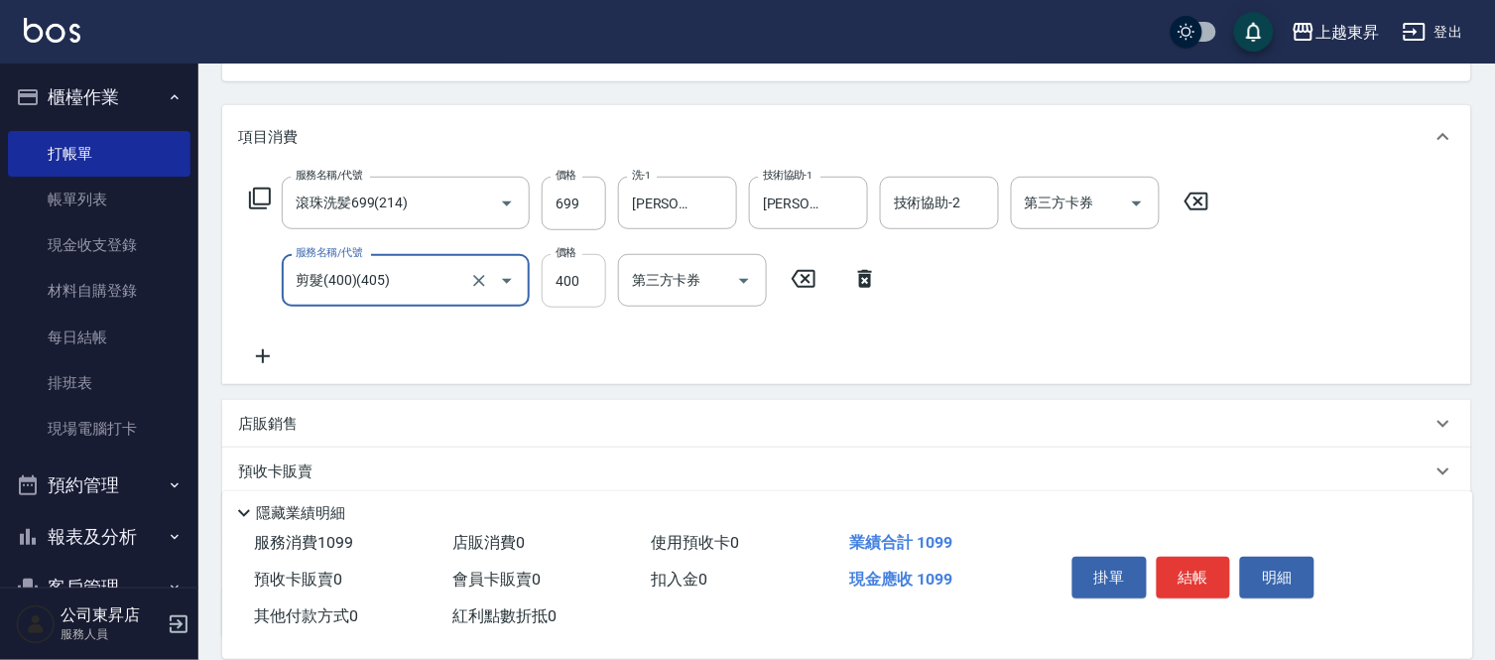
type input "剪髮(400)(405)"
click at [556, 283] on input "400" at bounding box center [574, 281] width 64 height 54
type input "430"
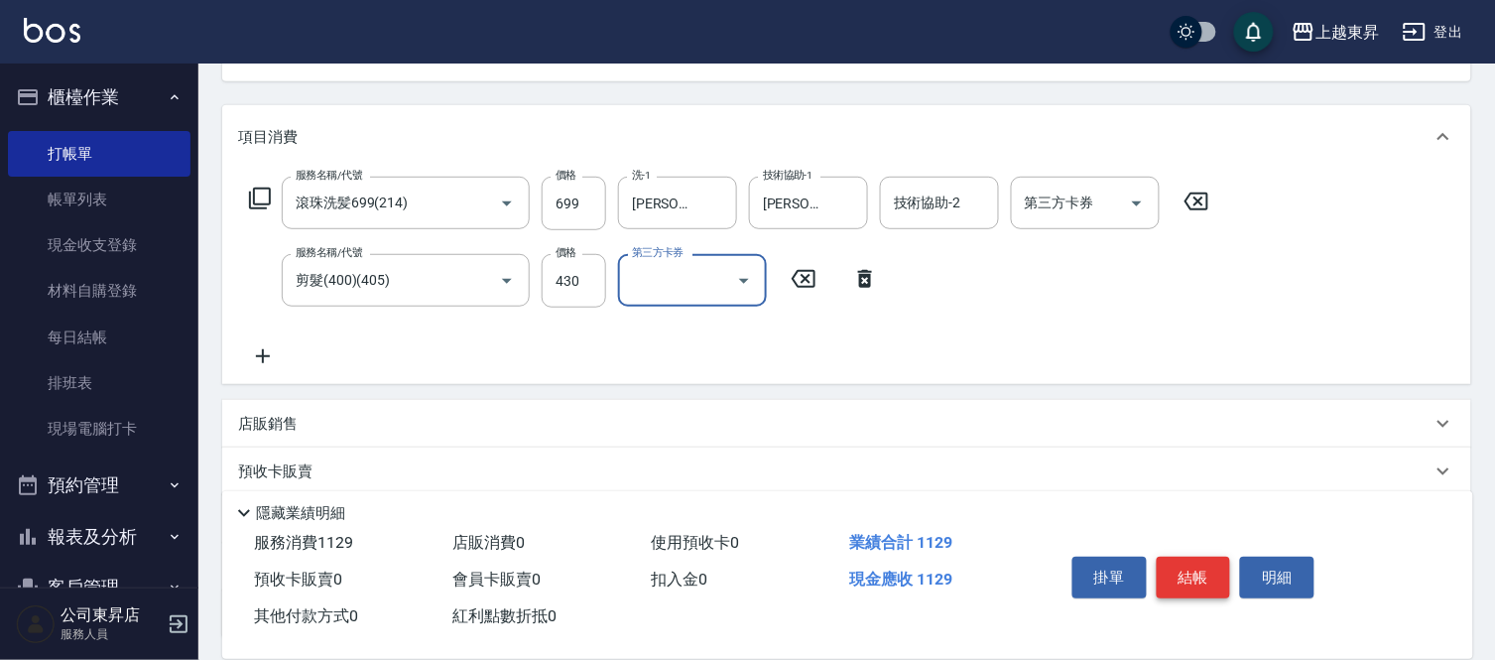
click at [1194, 569] on button "結帳" at bounding box center [1194, 577] width 74 height 42
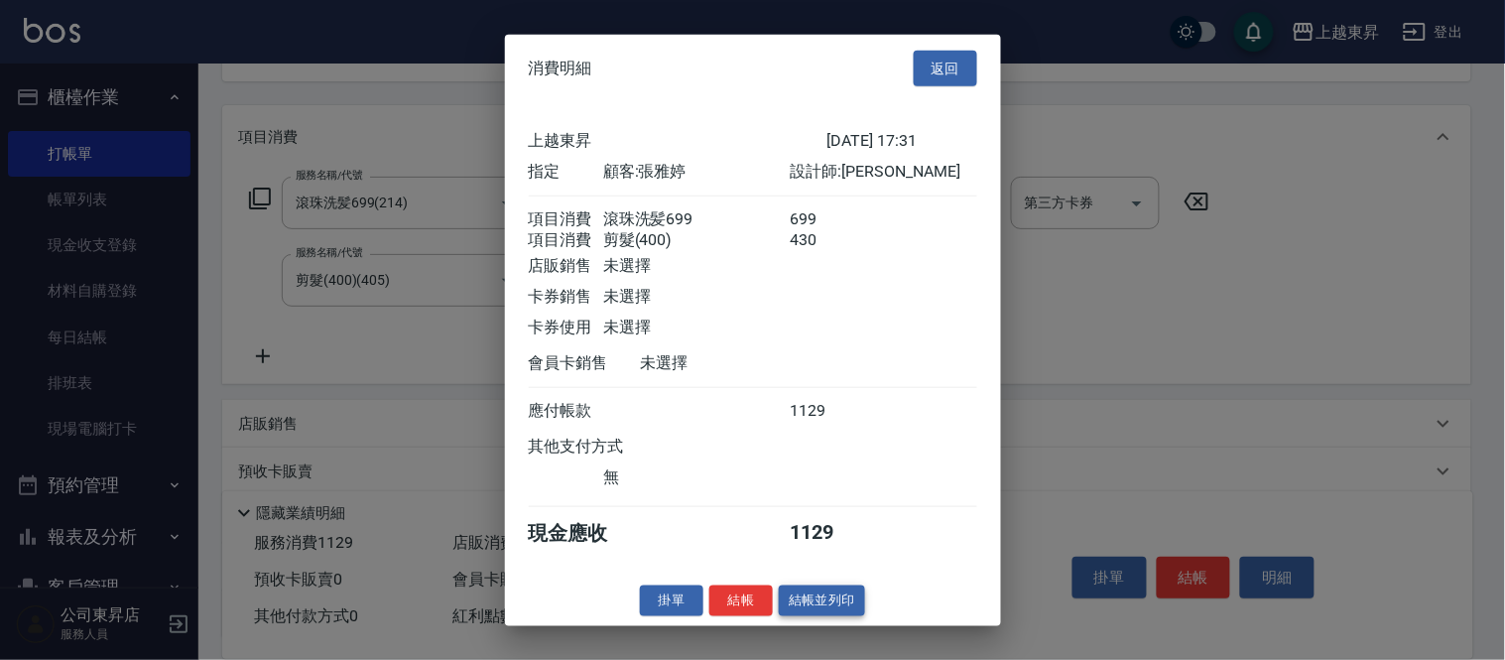
click at [841, 610] on button "結帳並列印" at bounding box center [822, 600] width 86 height 31
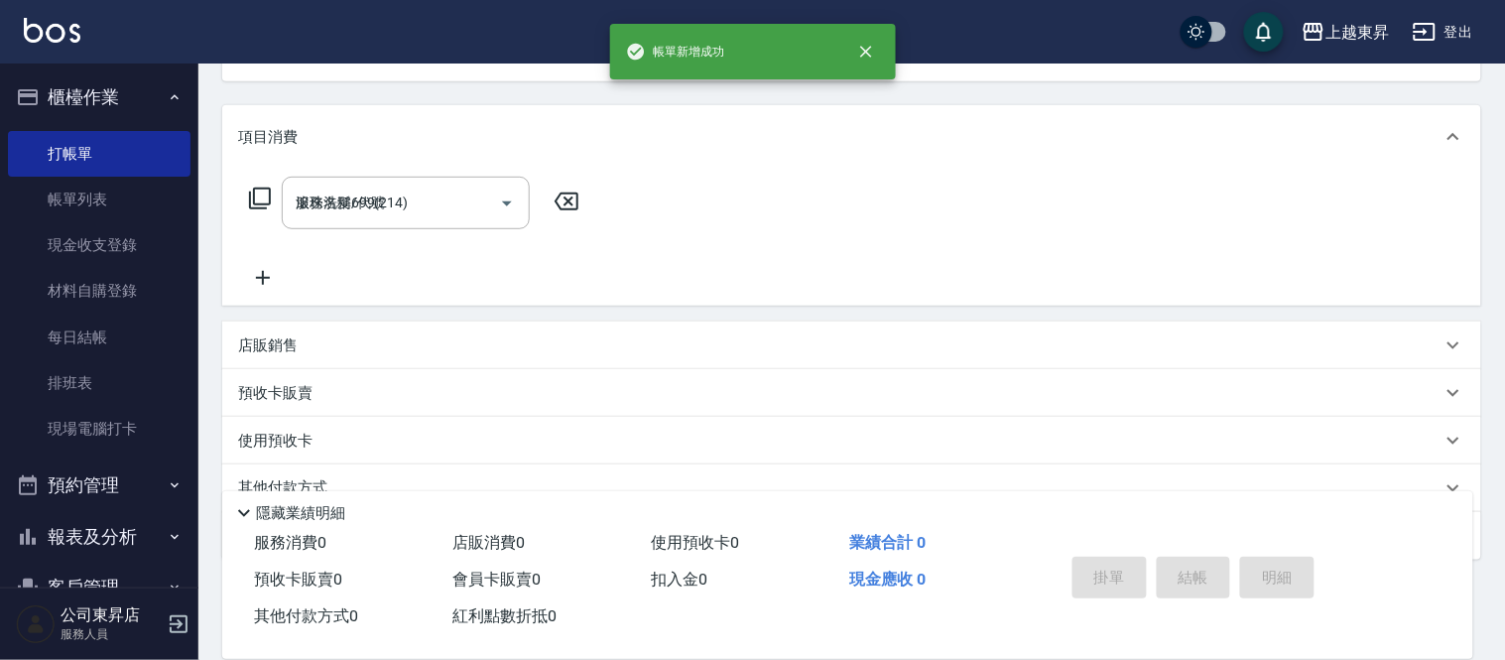
type input "[DATE] 17:32"
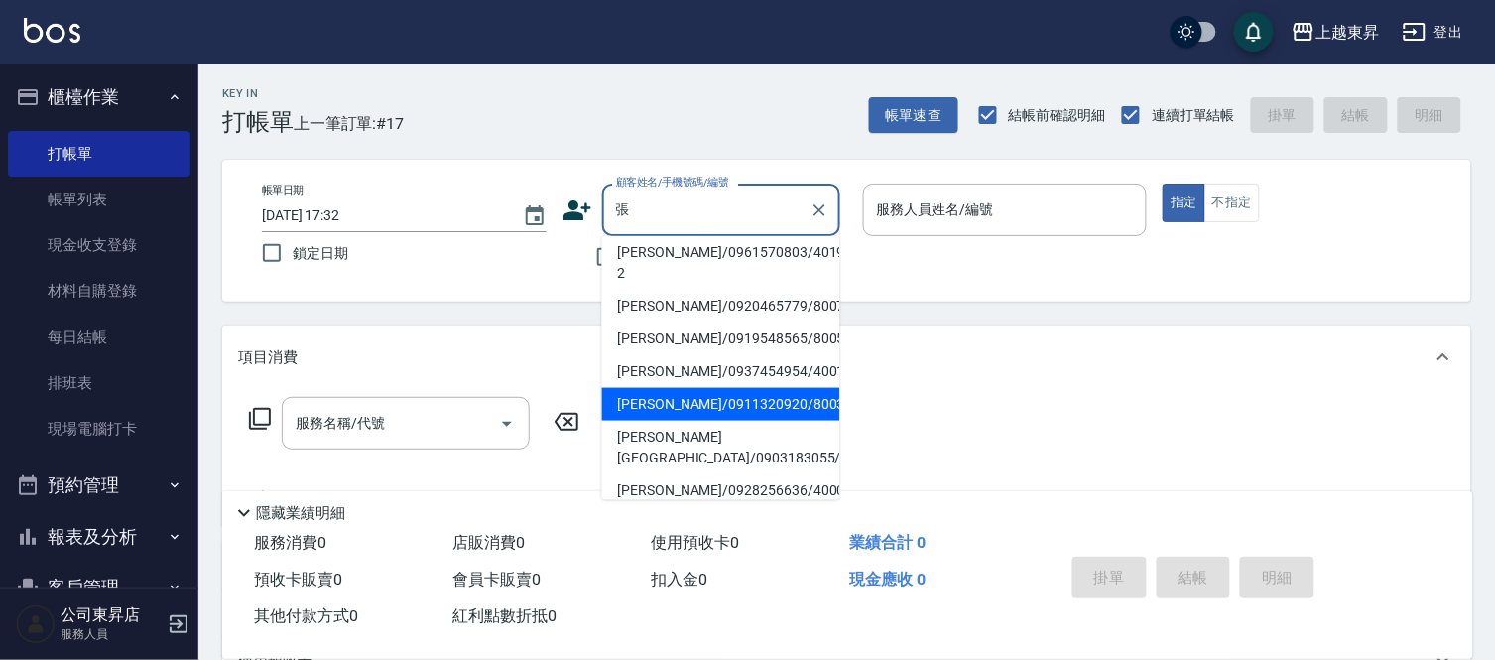
scroll to position [110, 0]
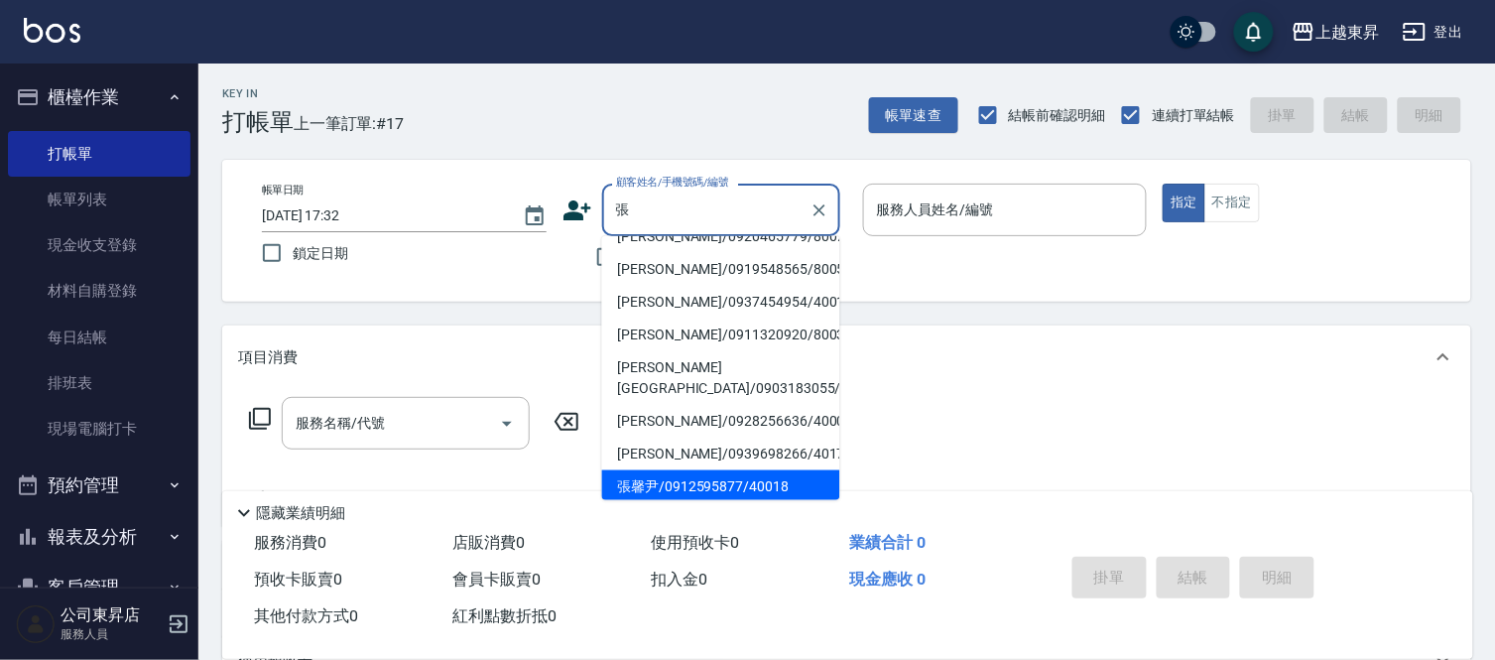
click at [684, 405] on li "[PERSON_NAME][GEOGRAPHIC_DATA]/0903183055/40227" at bounding box center [721, 378] width 238 height 54
type input "[PERSON_NAME][GEOGRAPHIC_DATA]/0903183055/40227"
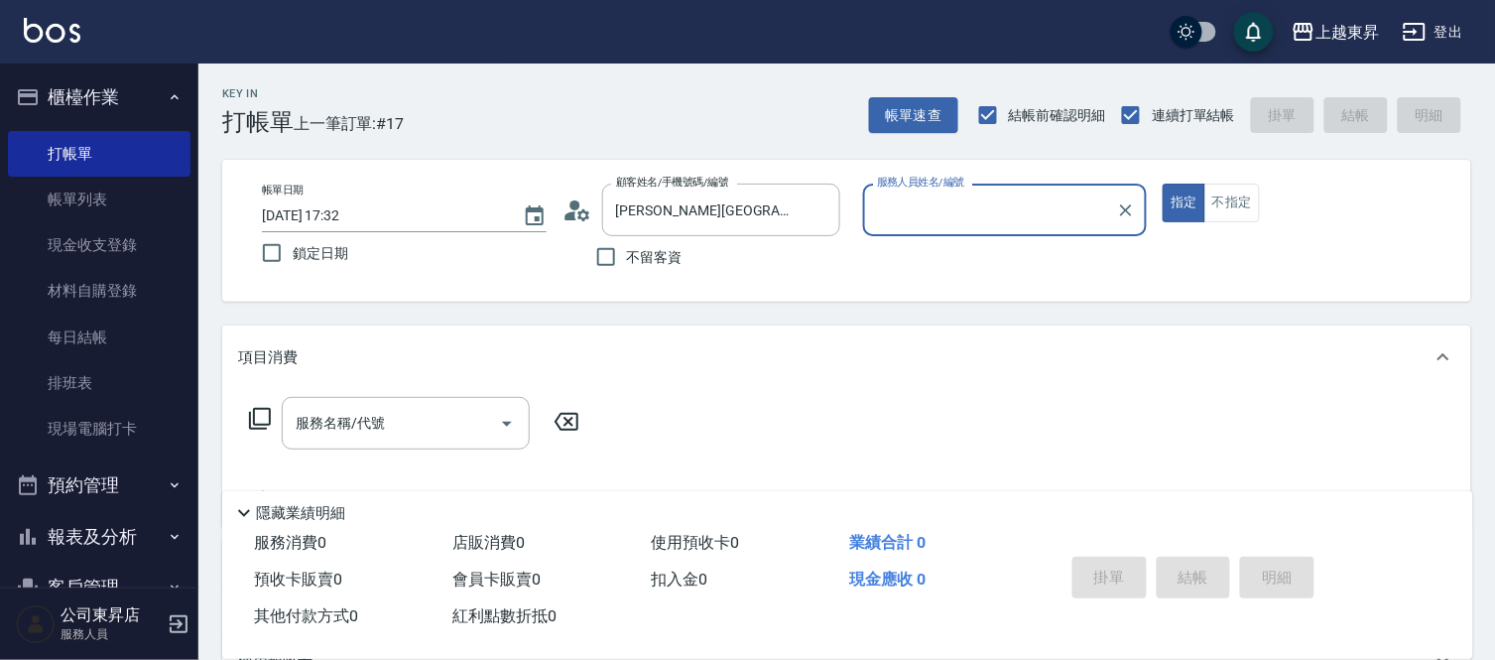
type input "[PERSON_NAME]04"
click at [690, 192] on input "[PERSON_NAME][GEOGRAPHIC_DATA]/0903183055/40227" at bounding box center [706, 209] width 190 height 35
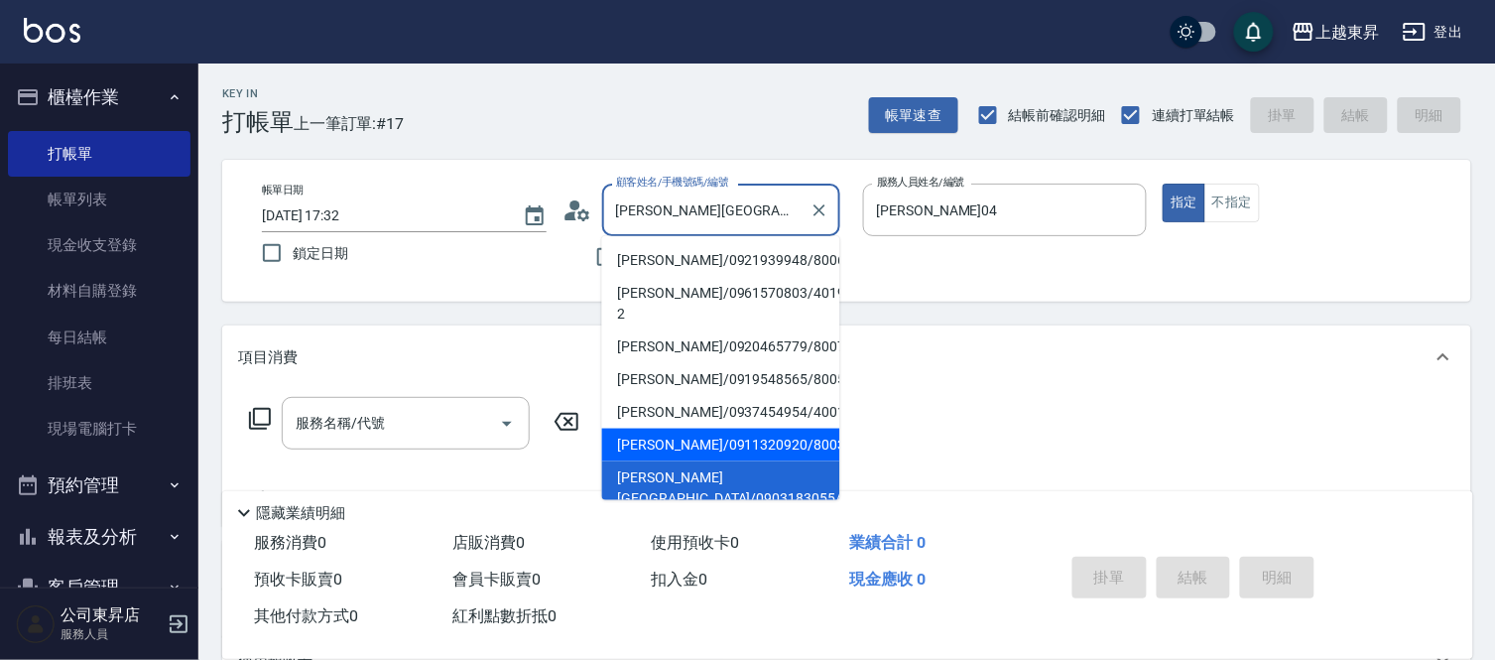
scroll to position [110, 0]
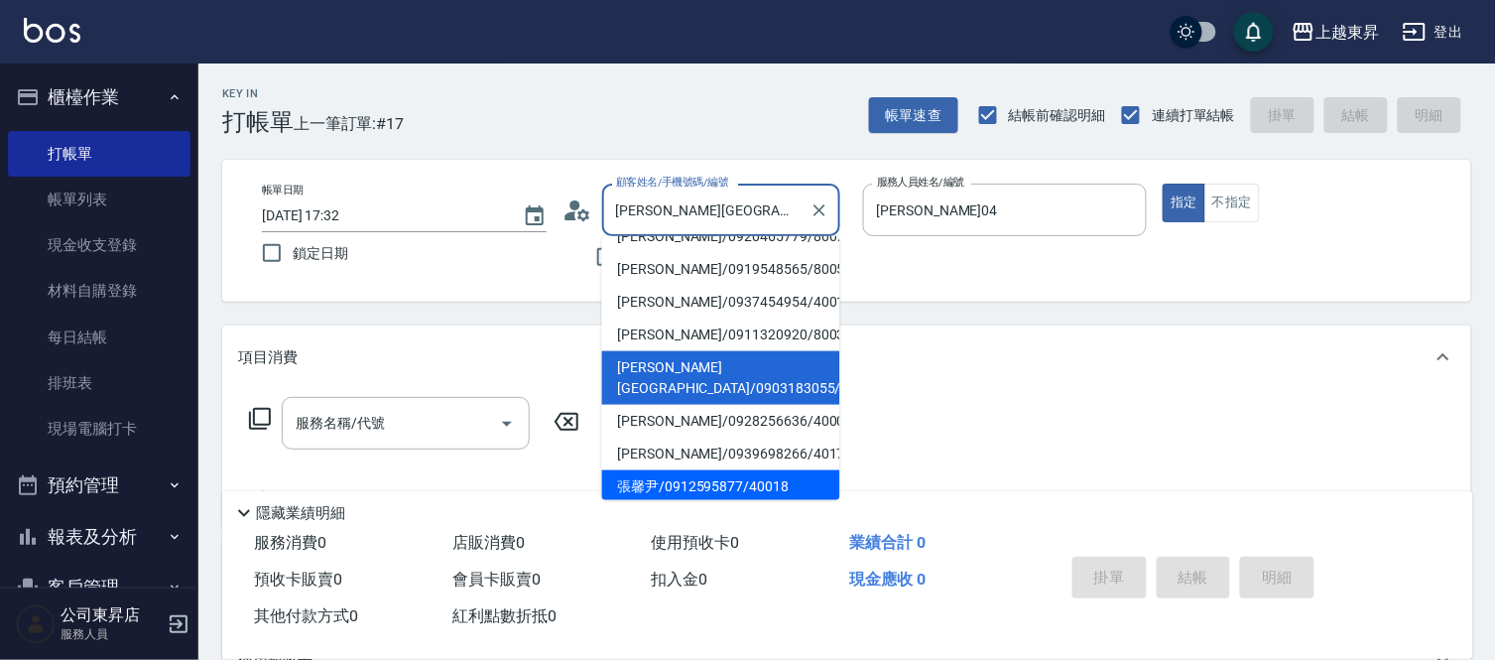
click at [663, 470] on li "張馨尹/0912595877/40018" at bounding box center [721, 486] width 238 height 33
type input "張馨尹/0912595877/40018"
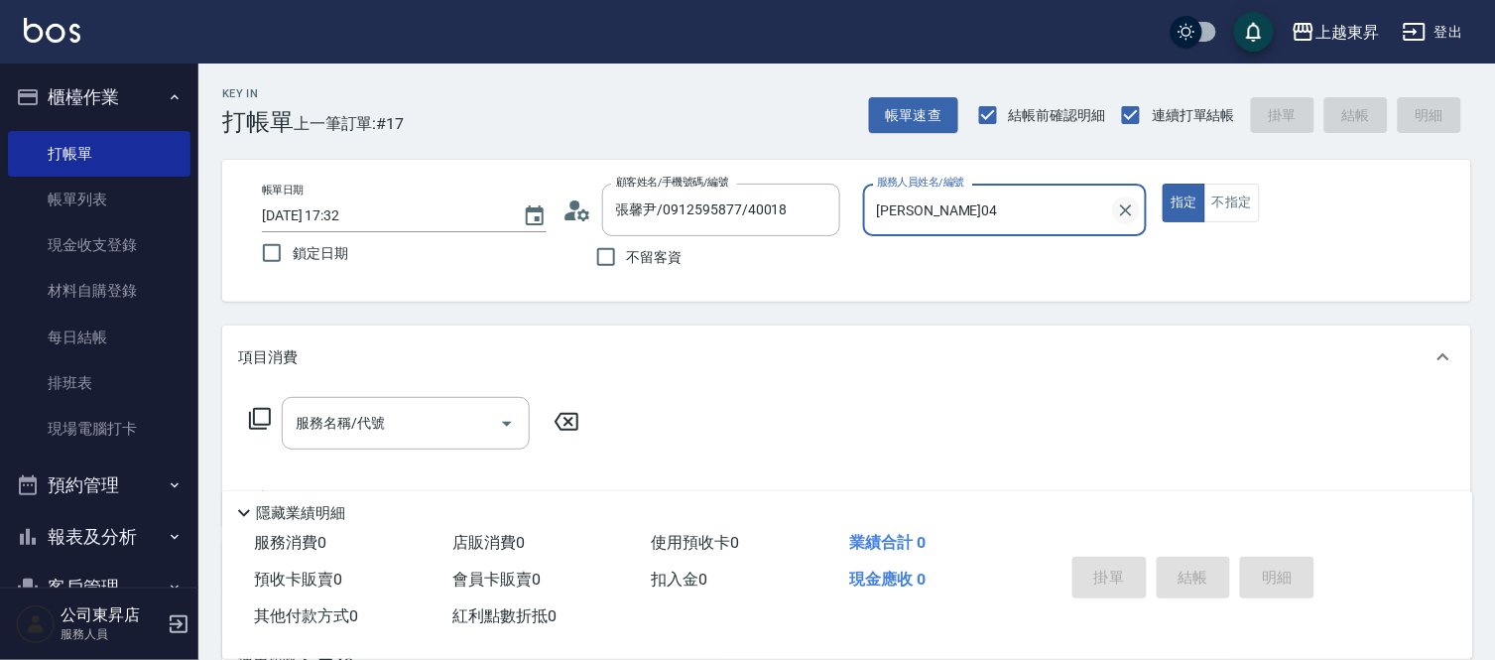
click at [1125, 203] on icon "Clear" at bounding box center [1126, 210] width 20 height 20
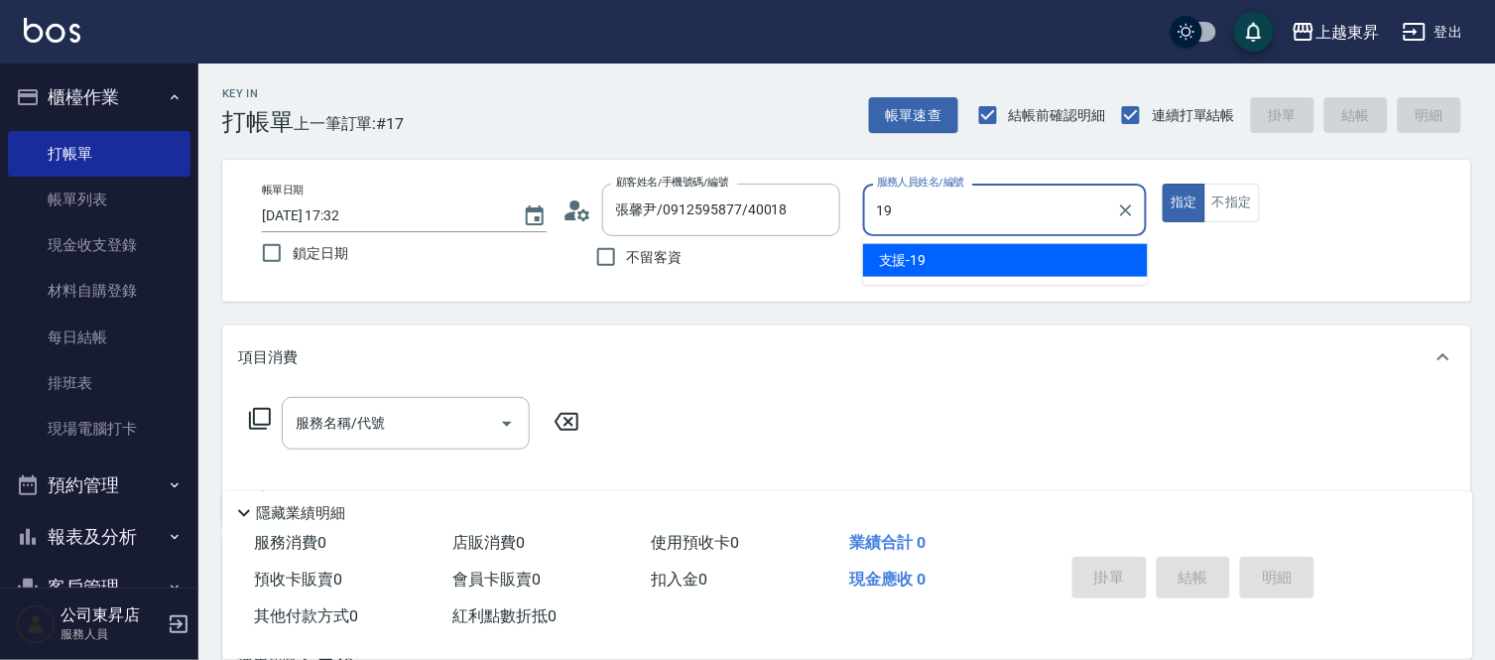
type input "支援-19"
type button "true"
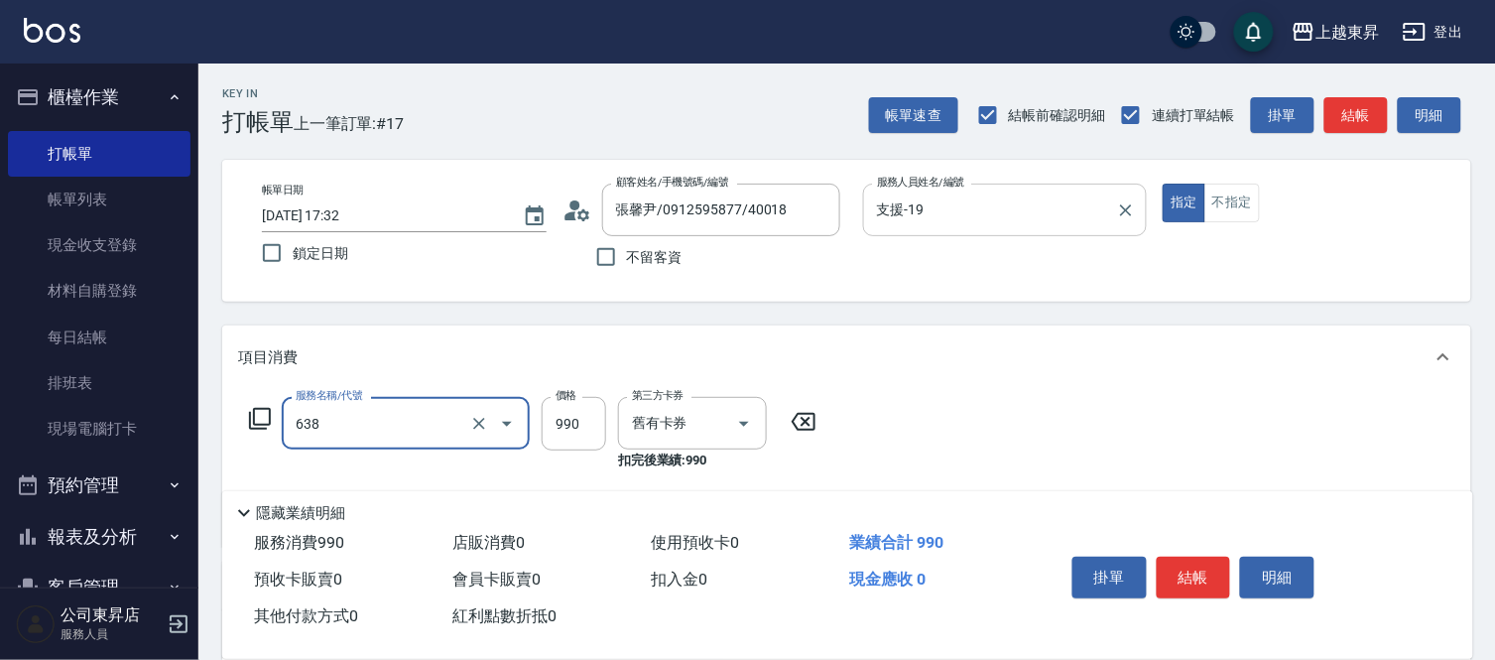
type input "(芙)頭皮養護套卡(638)"
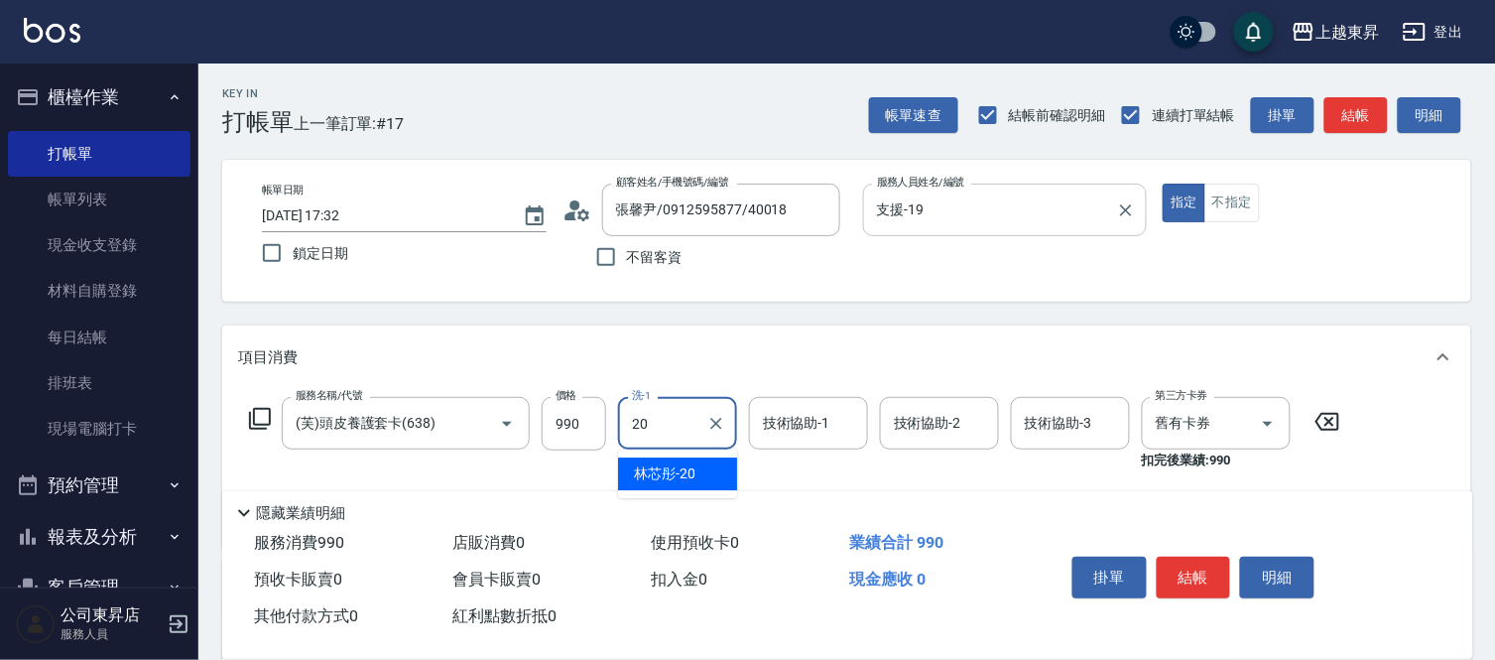
type input "林芯彤-20"
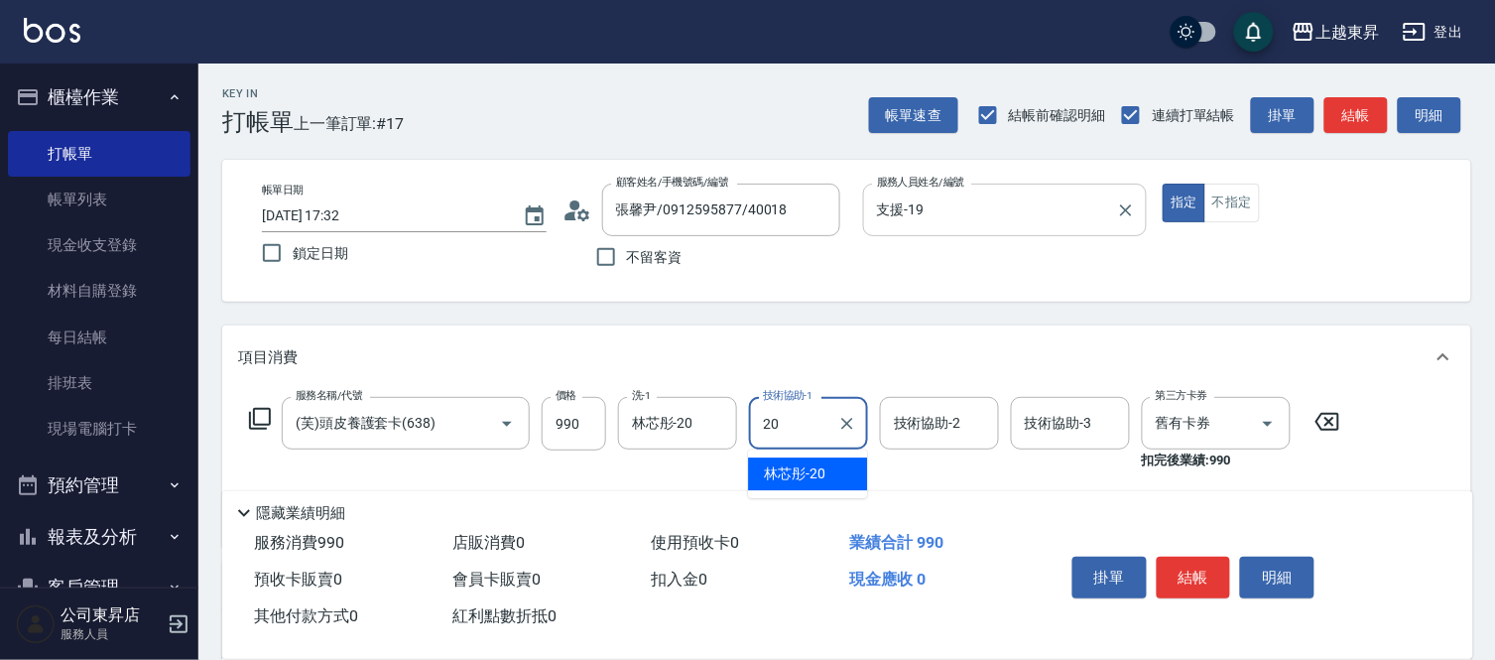
type input "林芯彤-20"
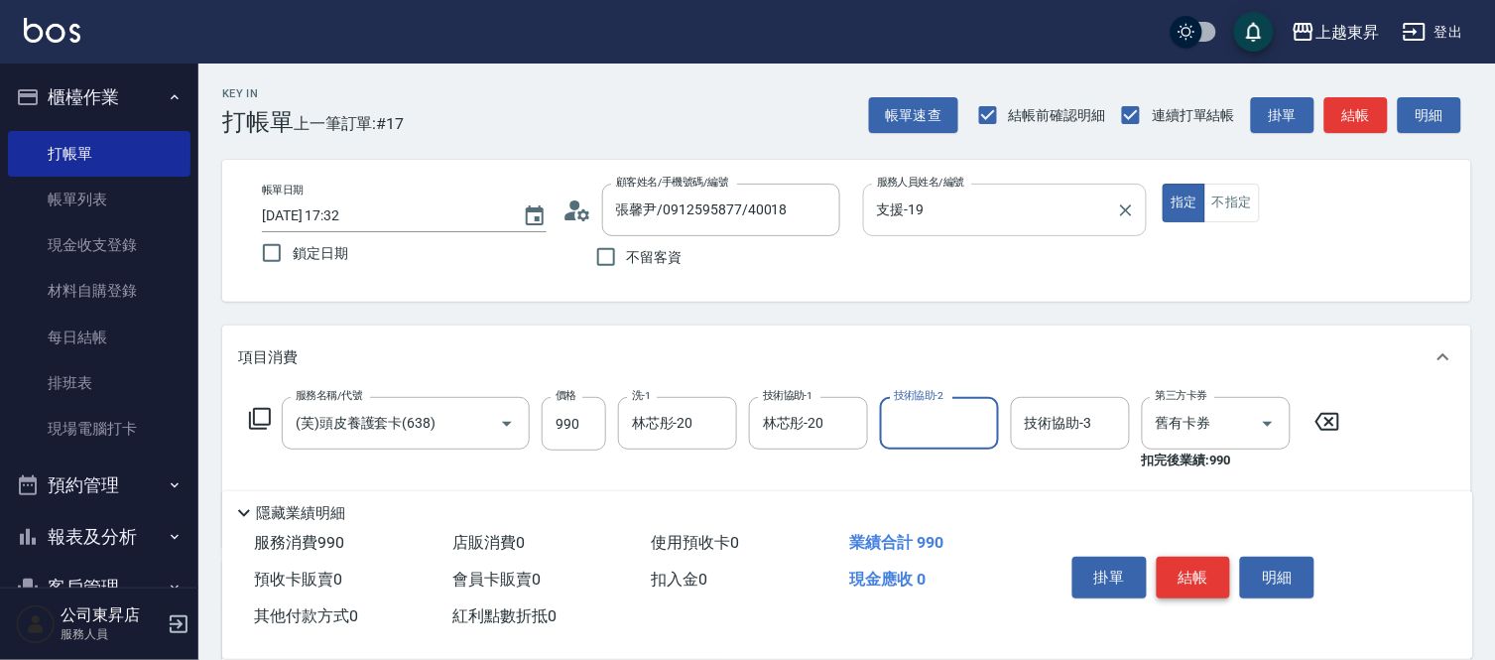
click at [1178, 556] on button "結帳" at bounding box center [1194, 577] width 74 height 42
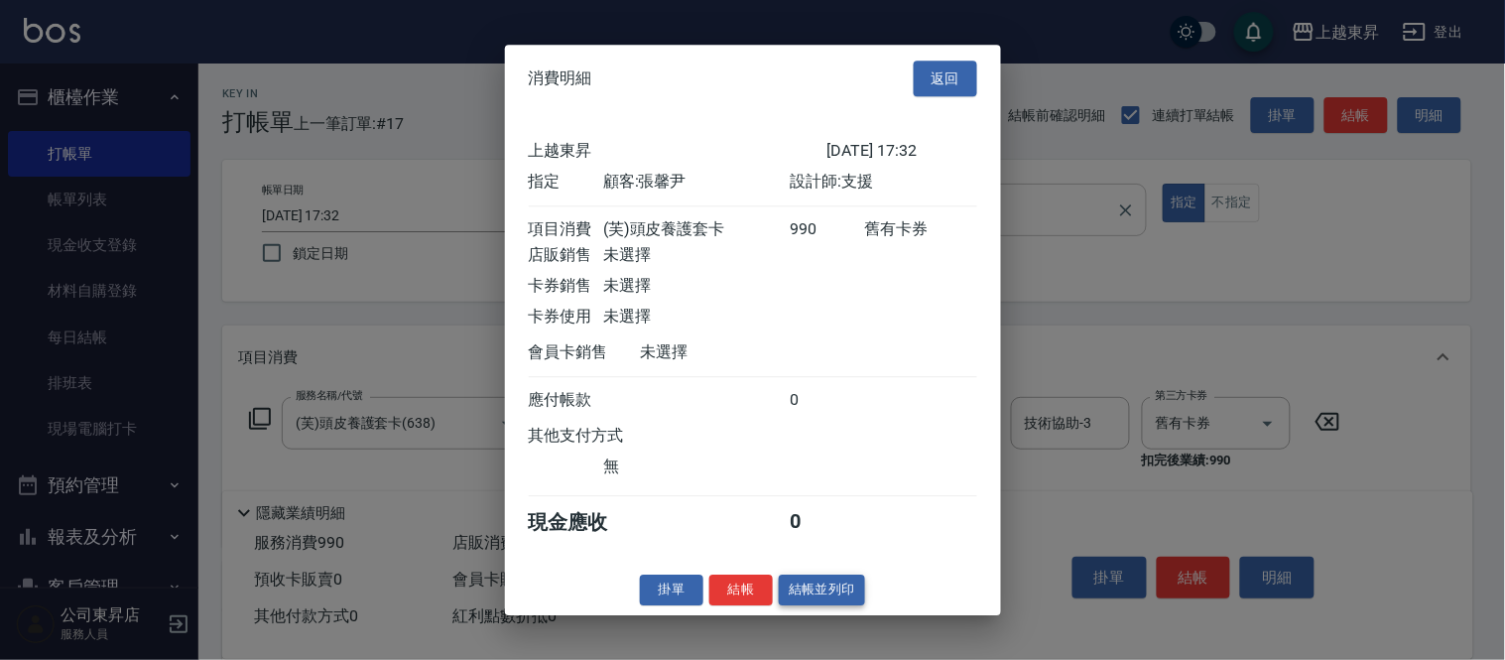
click at [854, 605] on button "結帳並列印" at bounding box center [822, 589] width 86 height 31
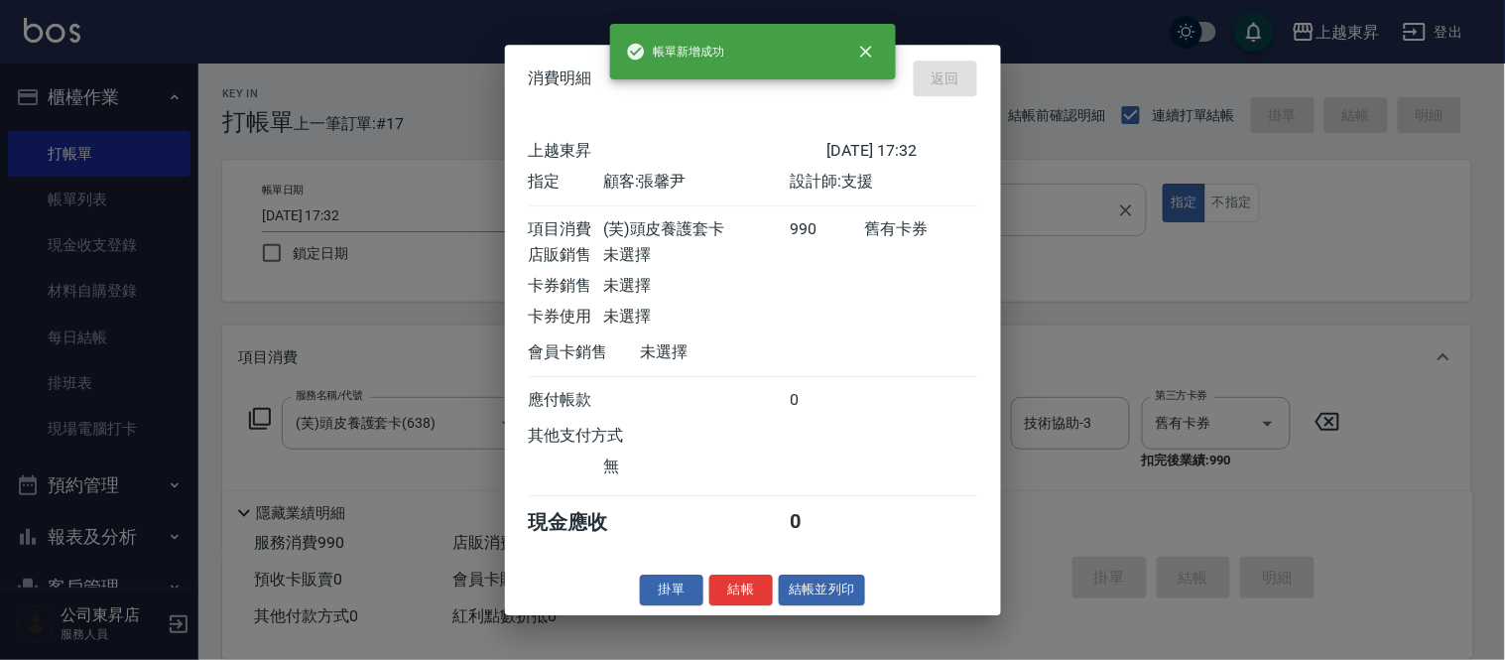
type input "[DATE] 17:34"
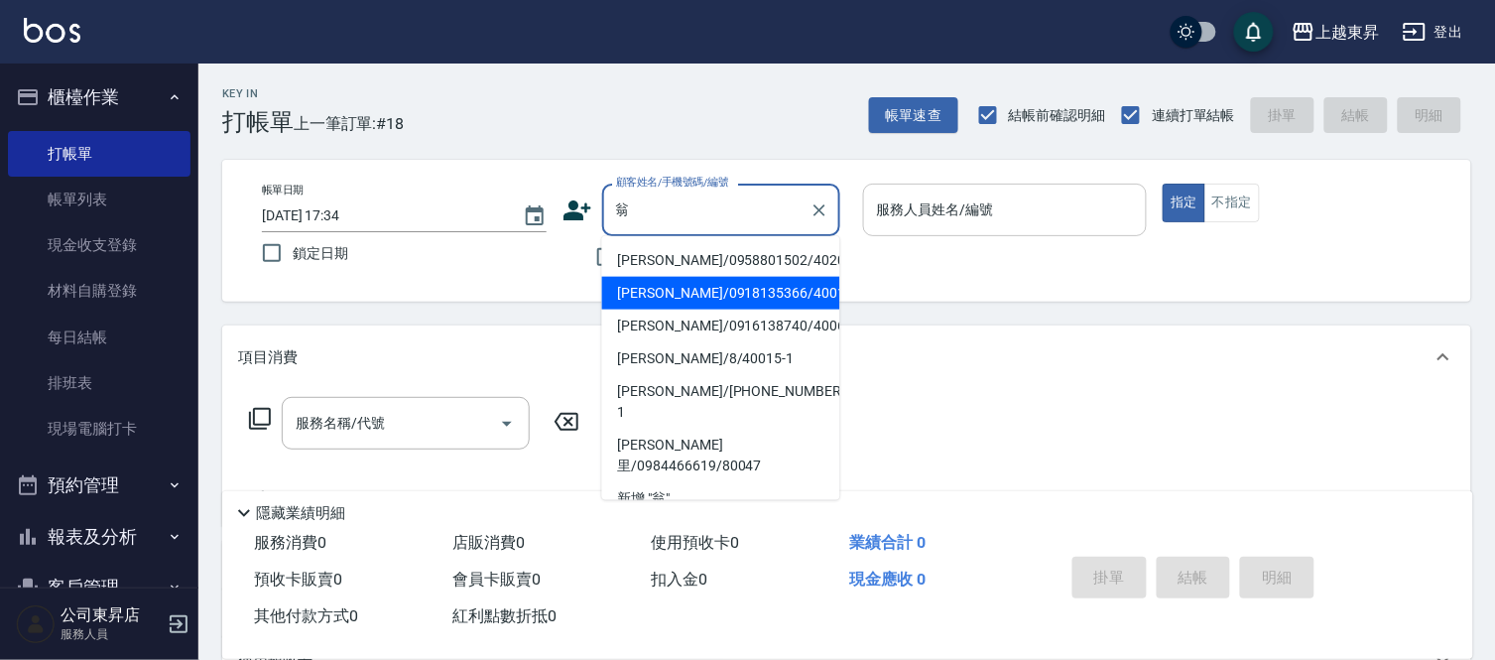
click at [682, 290] on li "[PERSON_NAME]/0918135366/40015" at bounding box center [721, 293] width 238 height 33
type input "[PERSON_NAME]/0918135366/40015"
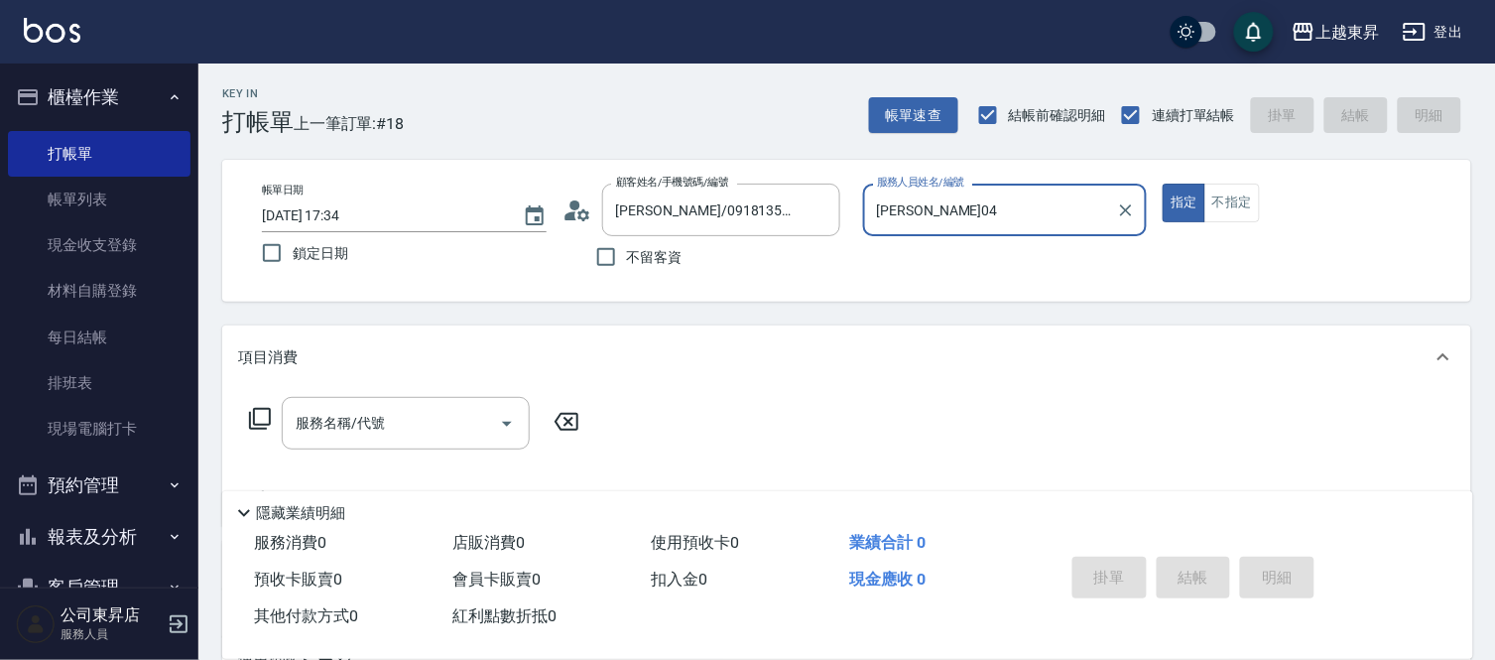
click at [919, 202] on input "[PERSON_NAME]04" at bounding box center [990, 209] width 237 height 35
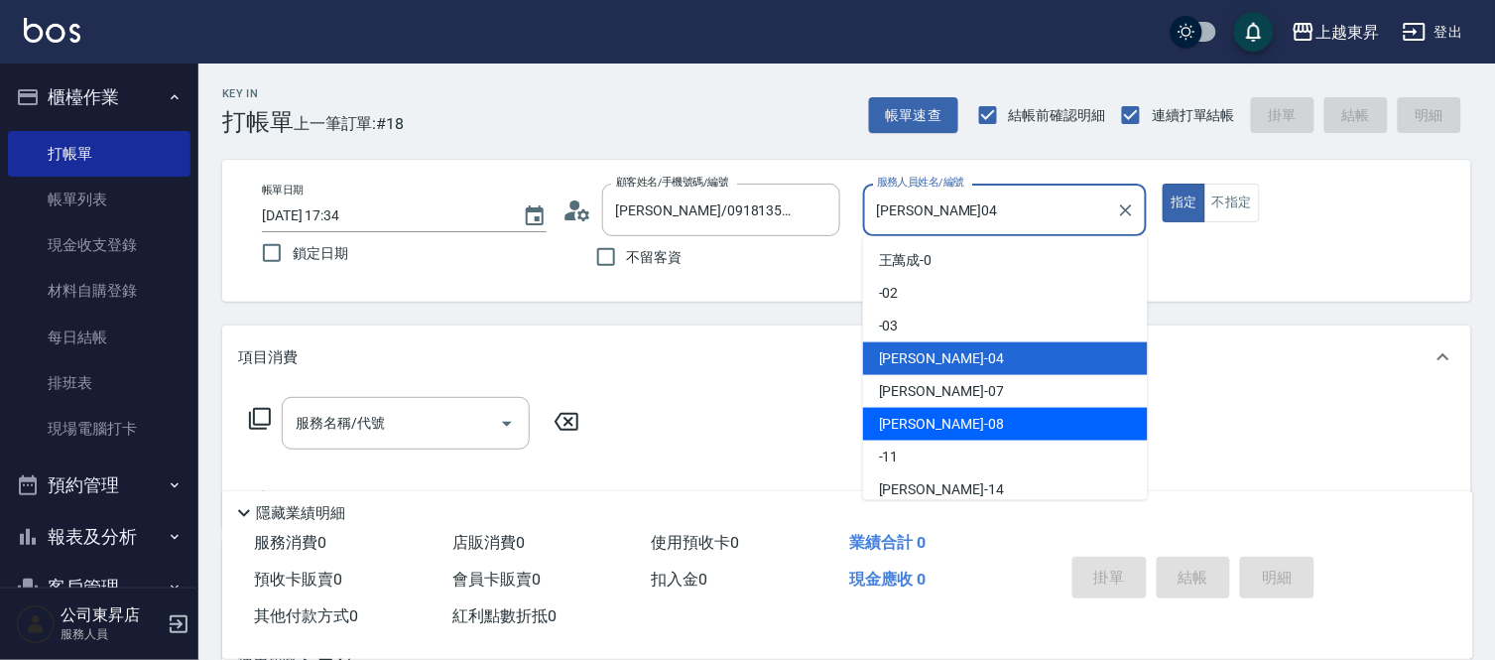
click at [940, 428] on div "[PERSON_NAME]-08" at bounding box center [1005, 424] width 285 height 33
type input "[PERSON_NAME]-08"
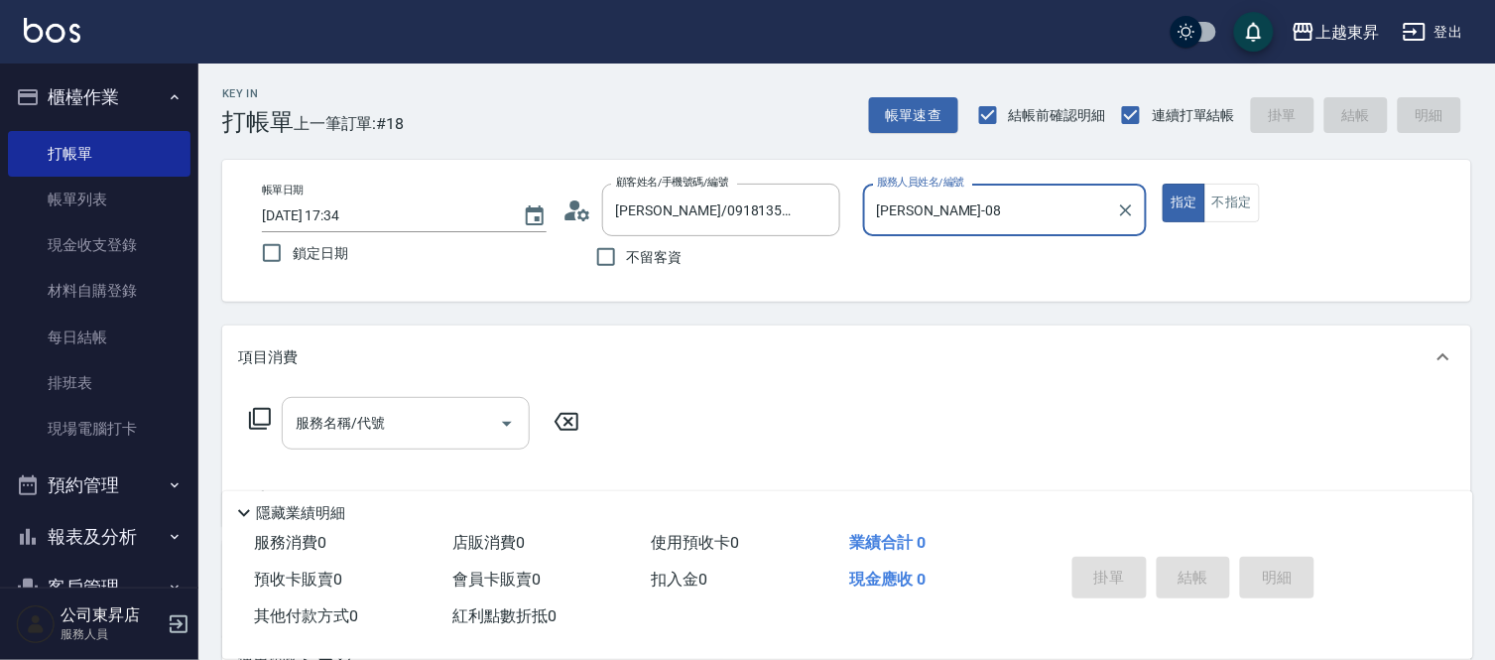
click at [424, 424] on input "服務名稱/代號" at bounding box center [391, 423] width 200 height 35
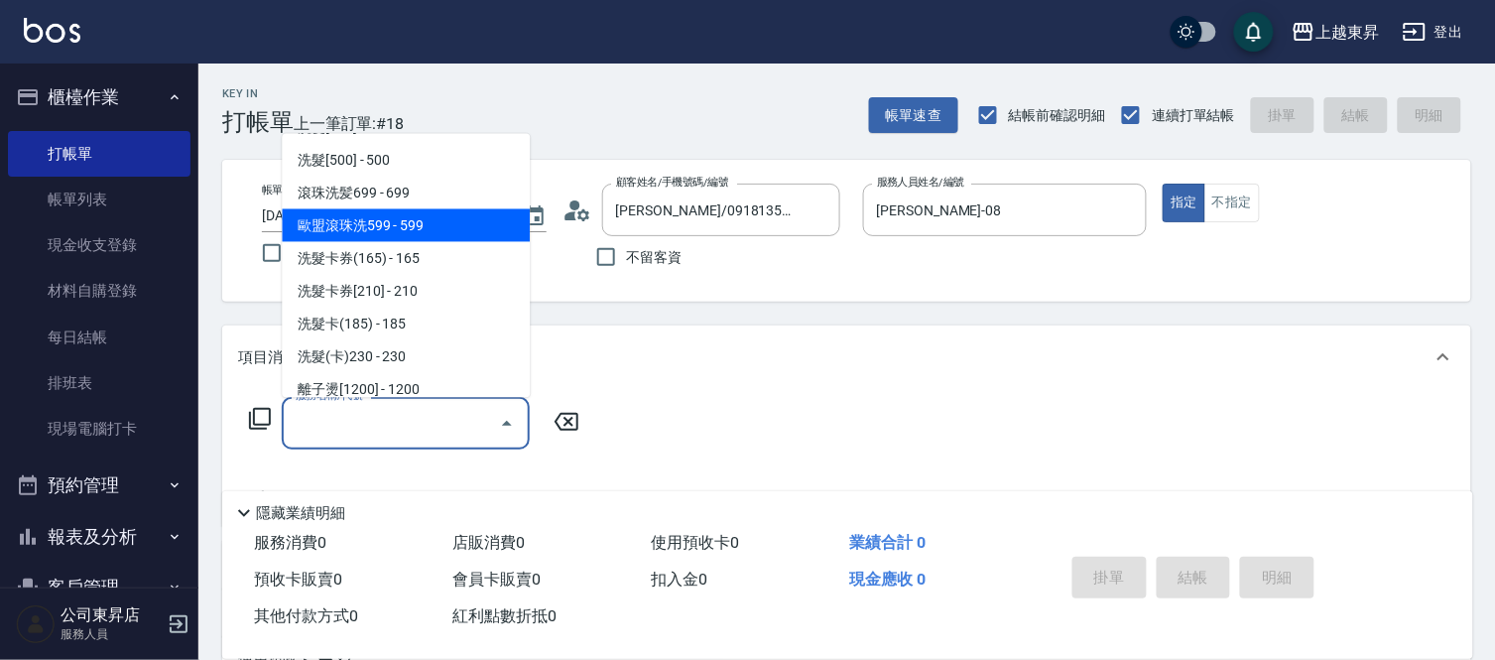
scroll to position [440, 0]
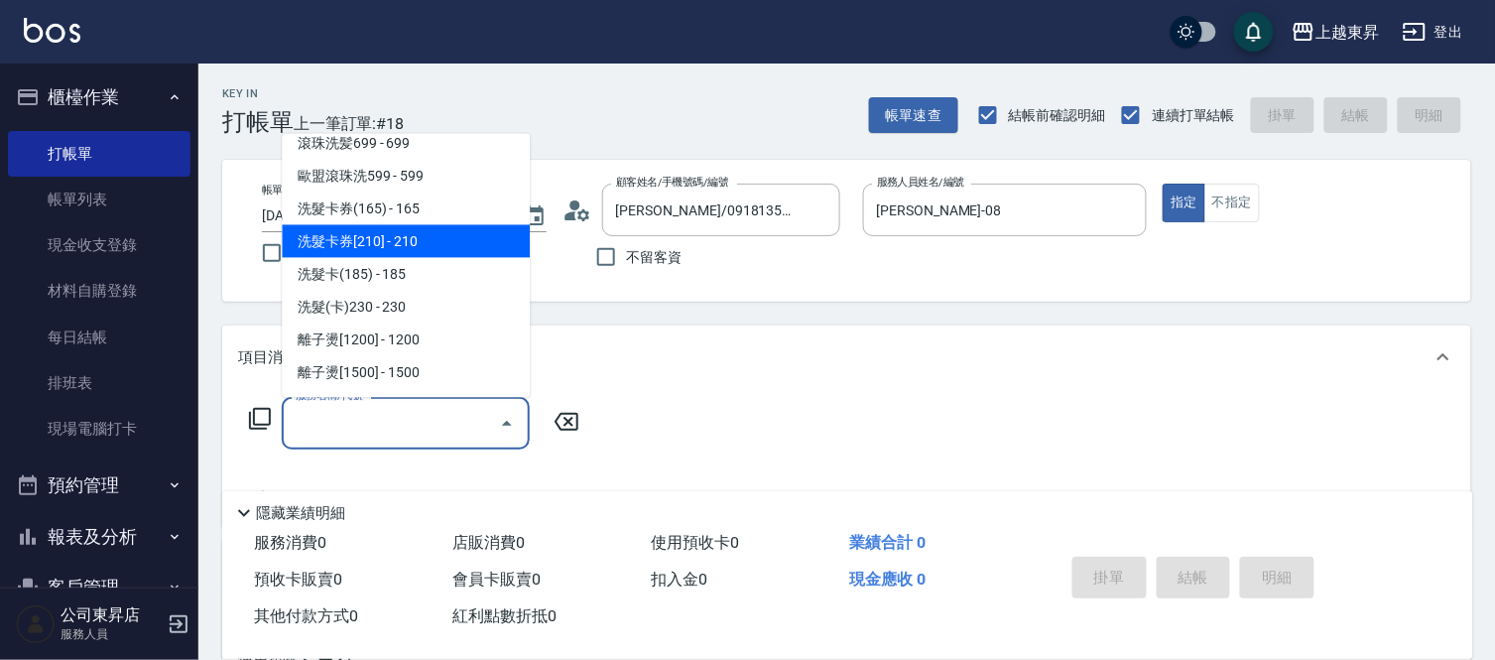
click at [403, 233] on span "洗髮卡券[210] - 210" at bounding box center [406, 241] width 248 height 33
type input "洗髮卡券[210](222)"
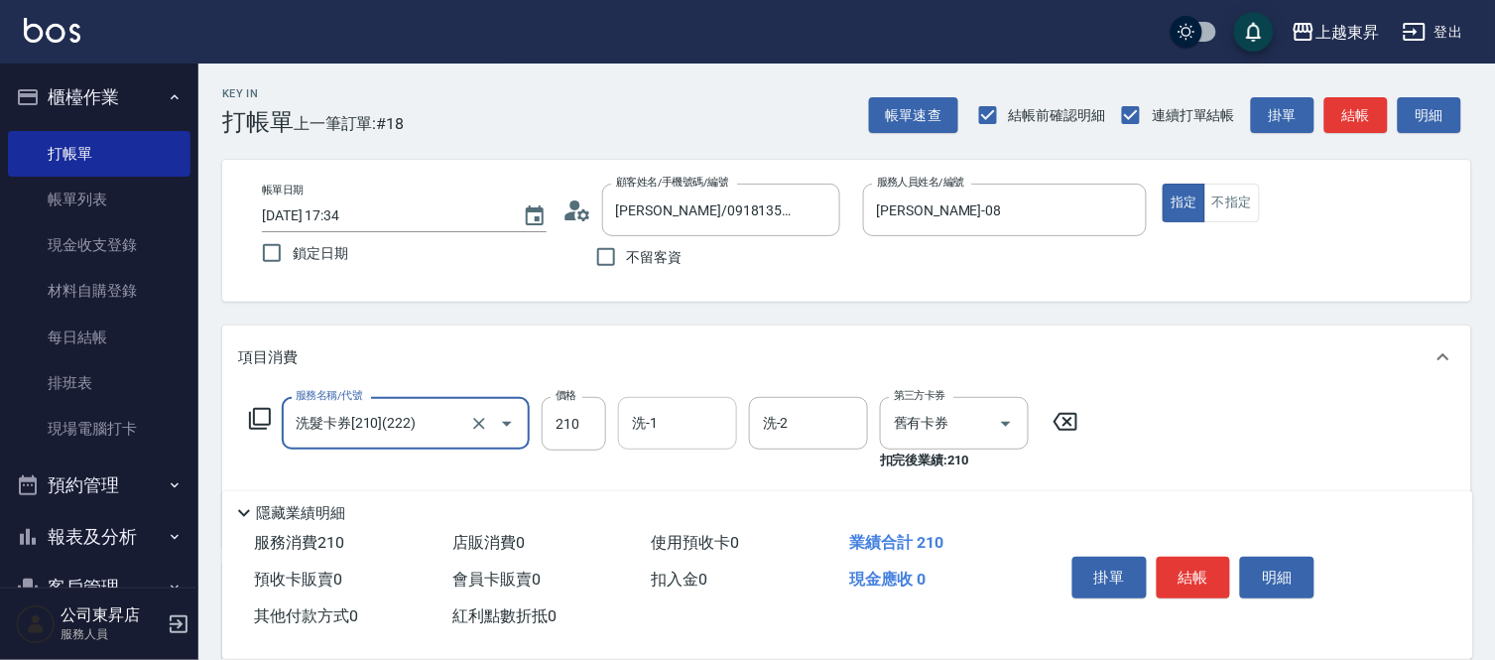
click at [691, 423] on input "洗-1" at bounding box center [677, 423] width 101 height 35
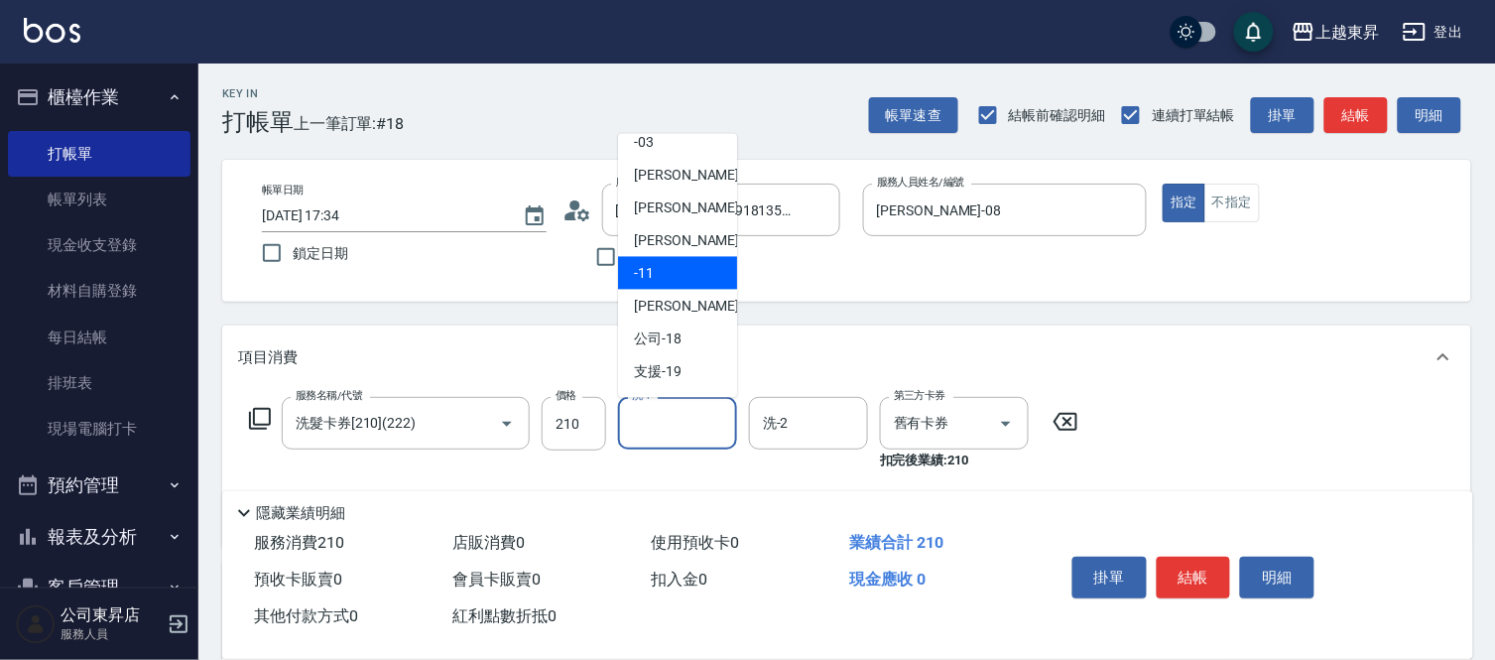
scroll to position [307, 0]
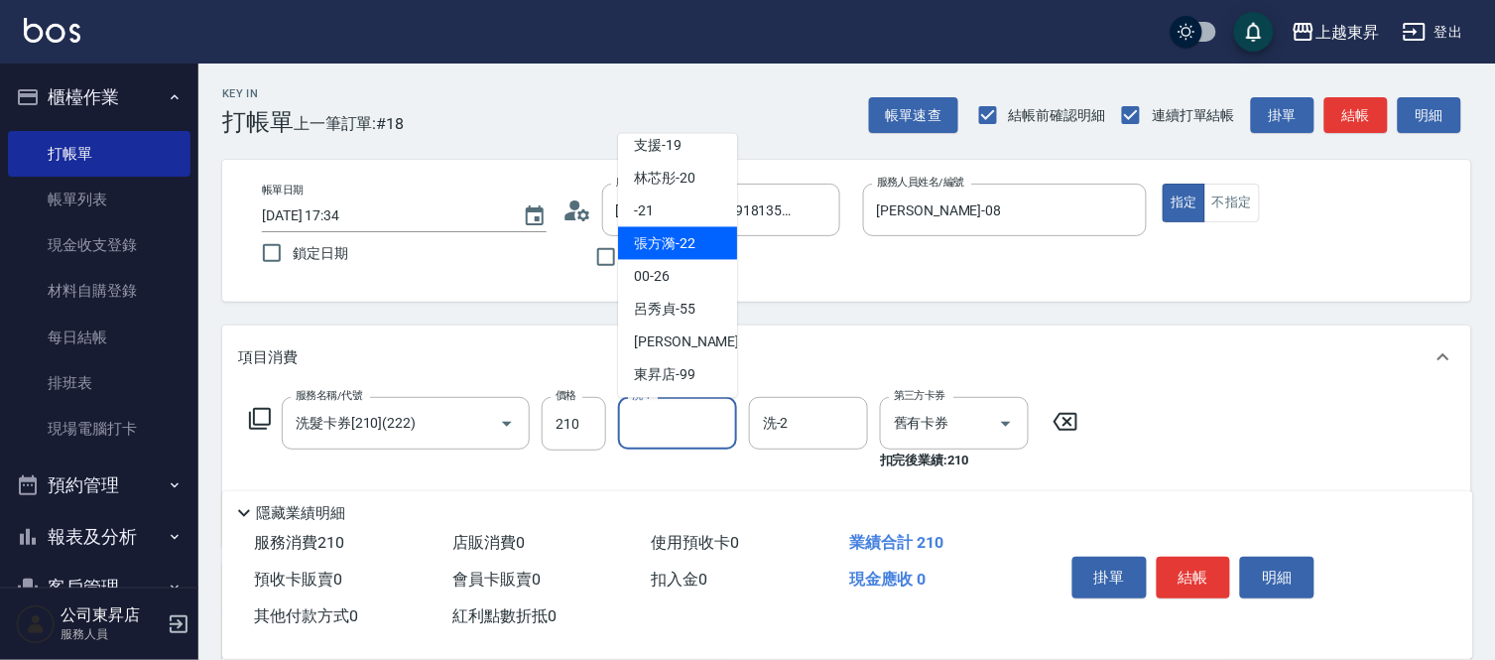
click at [668, 245] on span "[PERSON_NAME]-22" at bounding box center [664, 243] width 61 height 21
type input "[PERSON_NAME]-22"
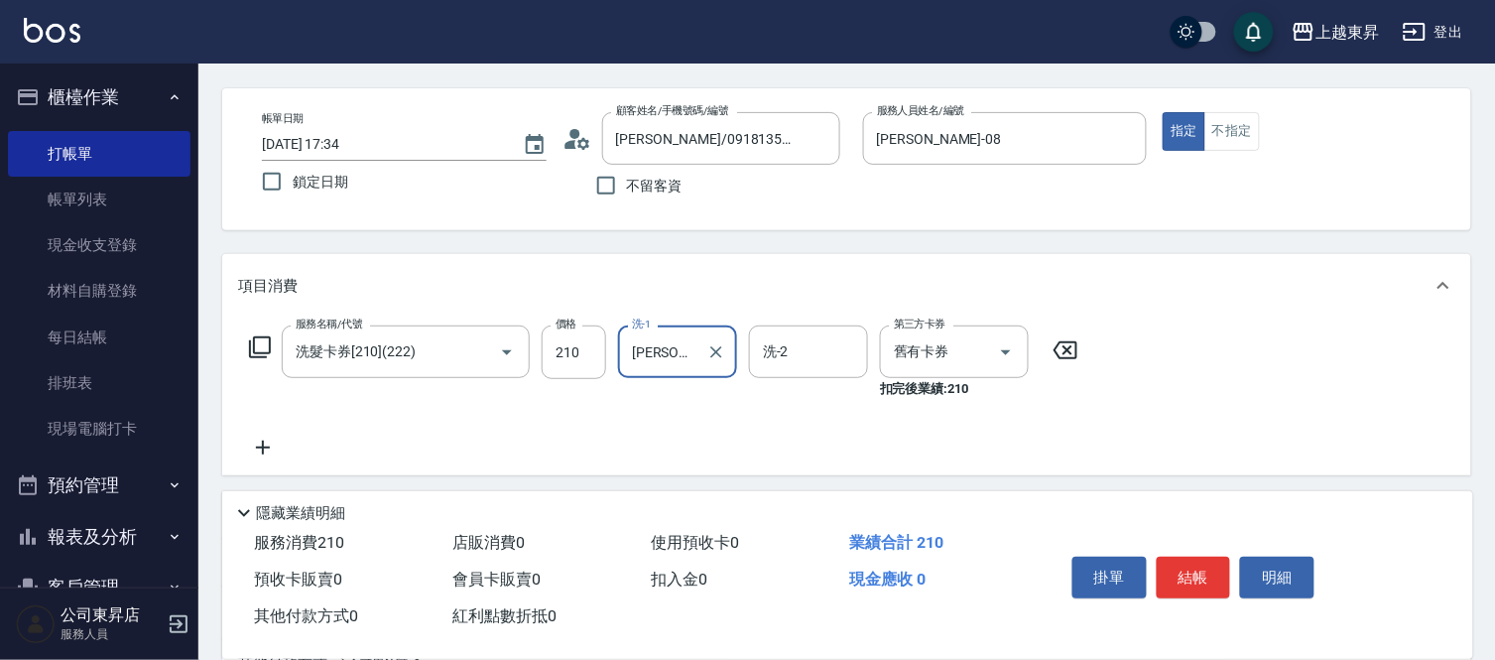
scroll to position [110, 0]
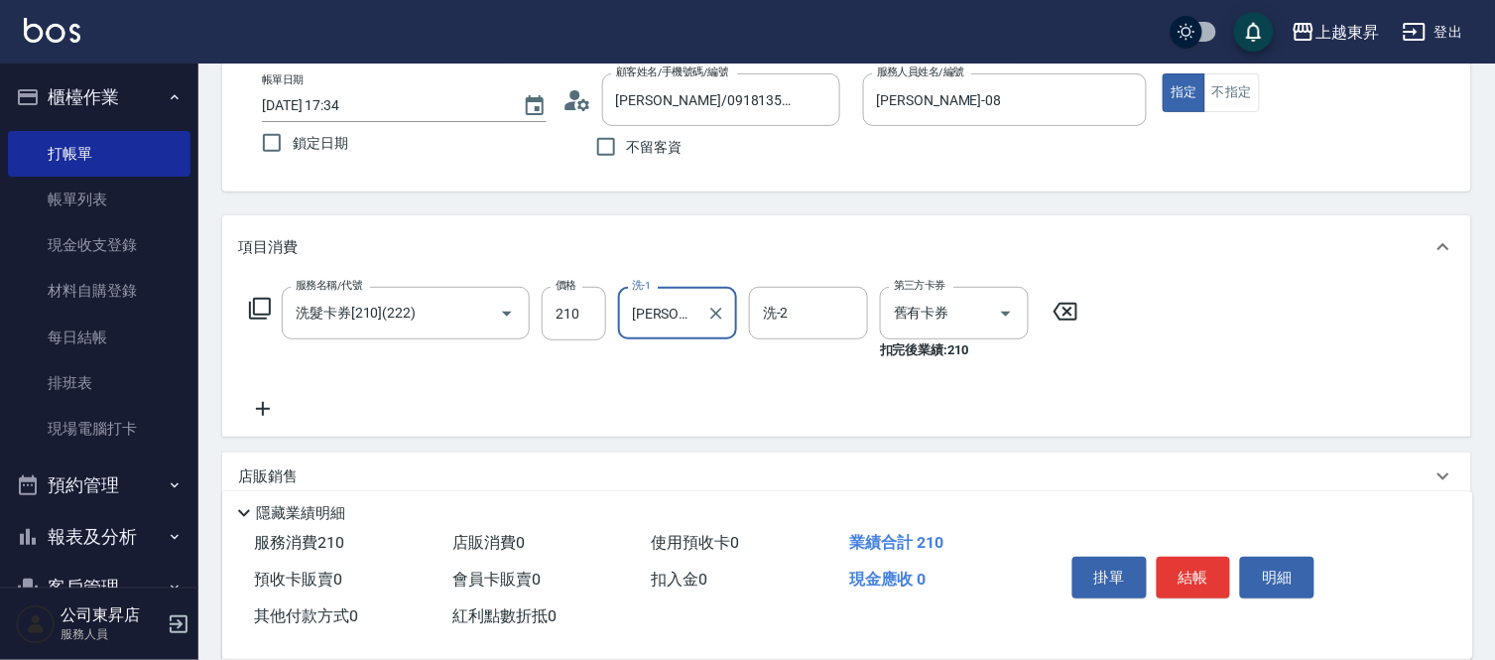
click at [254, 402] on icon at bounding box center [263, 409] width 50 height 24
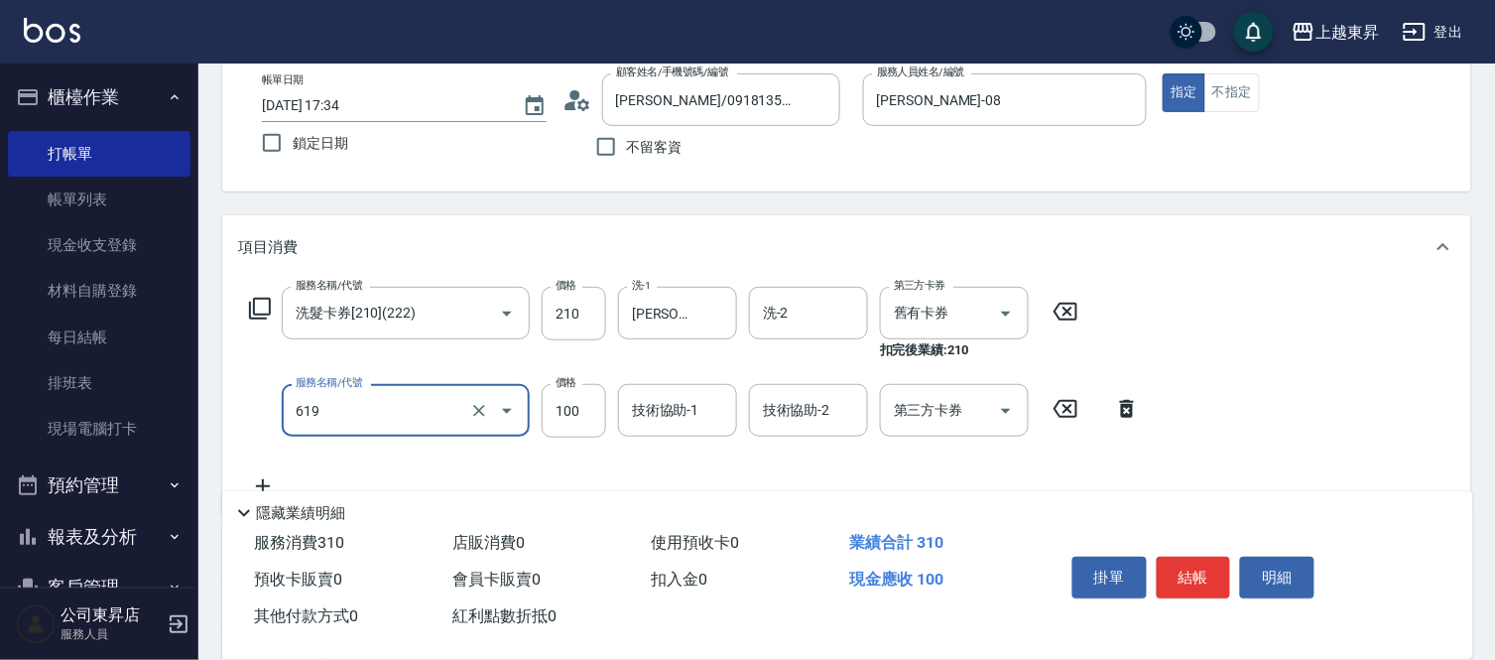
type input "[PERSON_NAME].玻酸.晶膜.水療(619)"
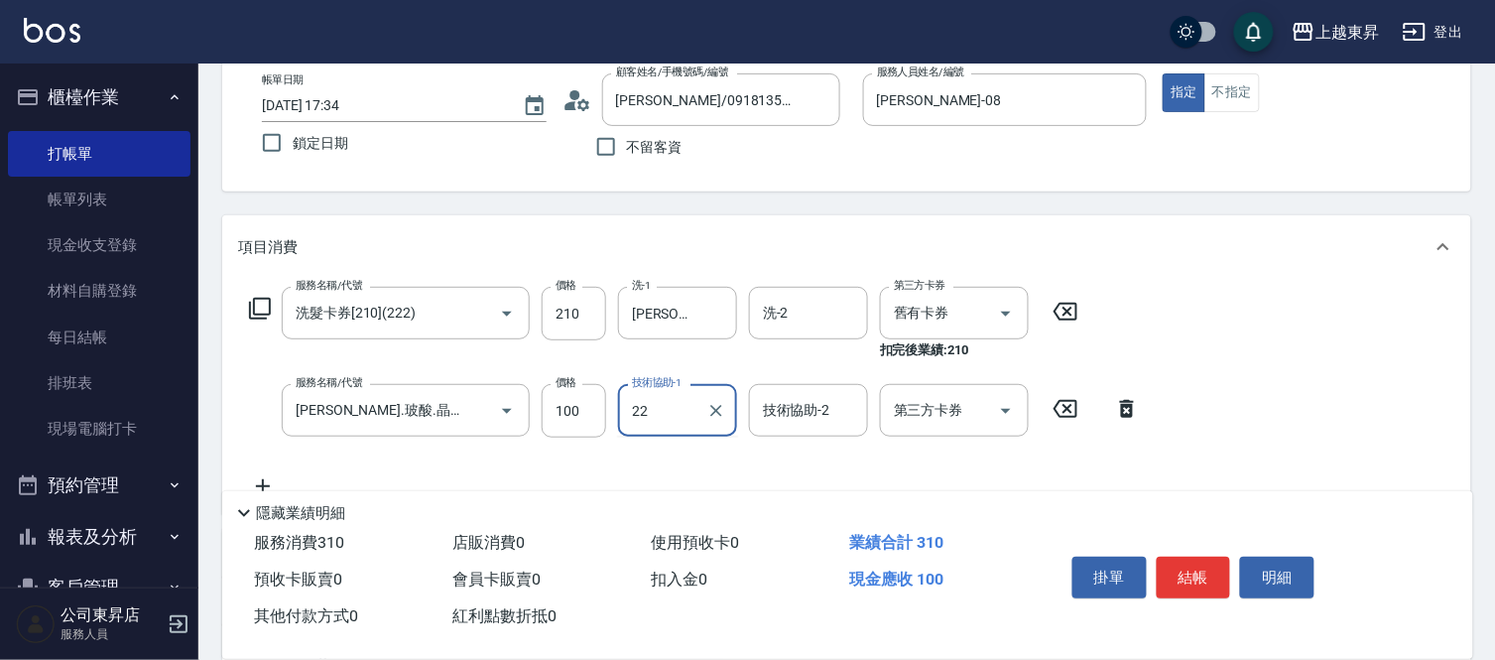
type input "[PERSON_NAME]-22"
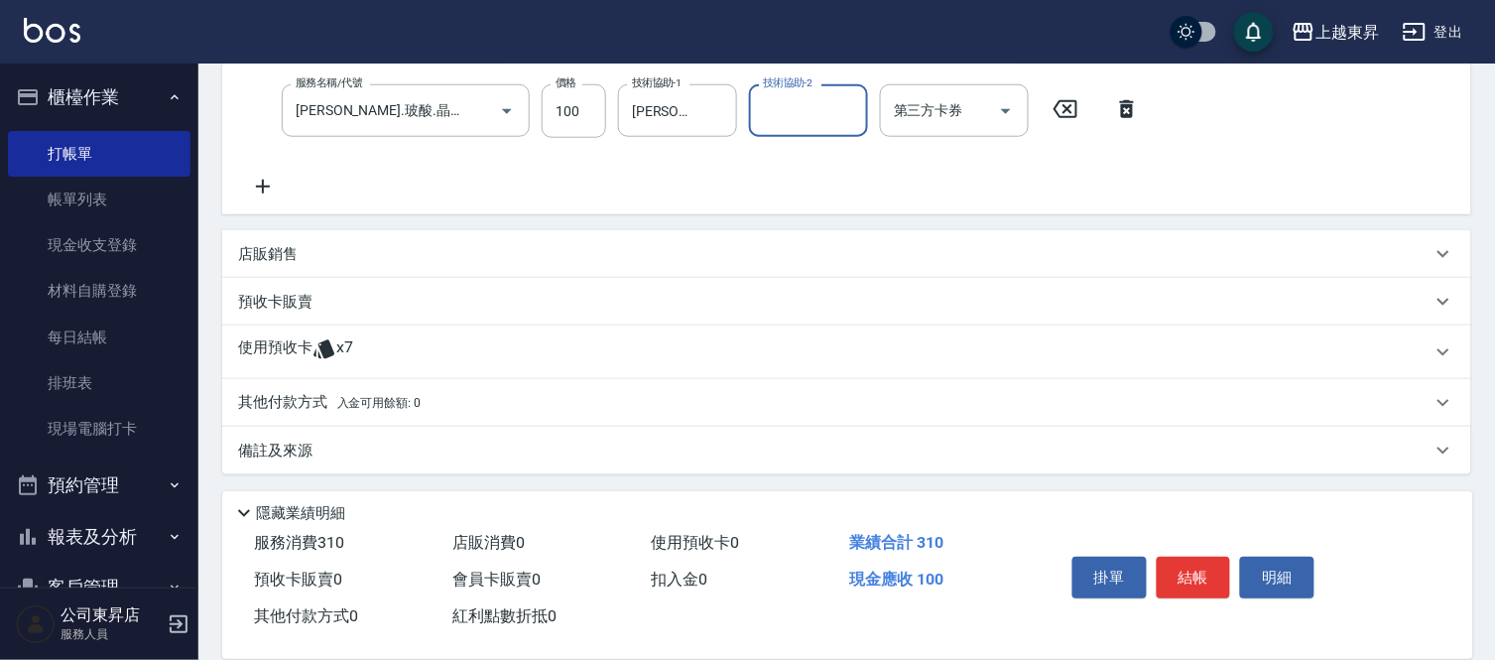
scroll to position [412, 0]
click at [268, 183] on icon at bounding box center [263, 185] width 14 height 14
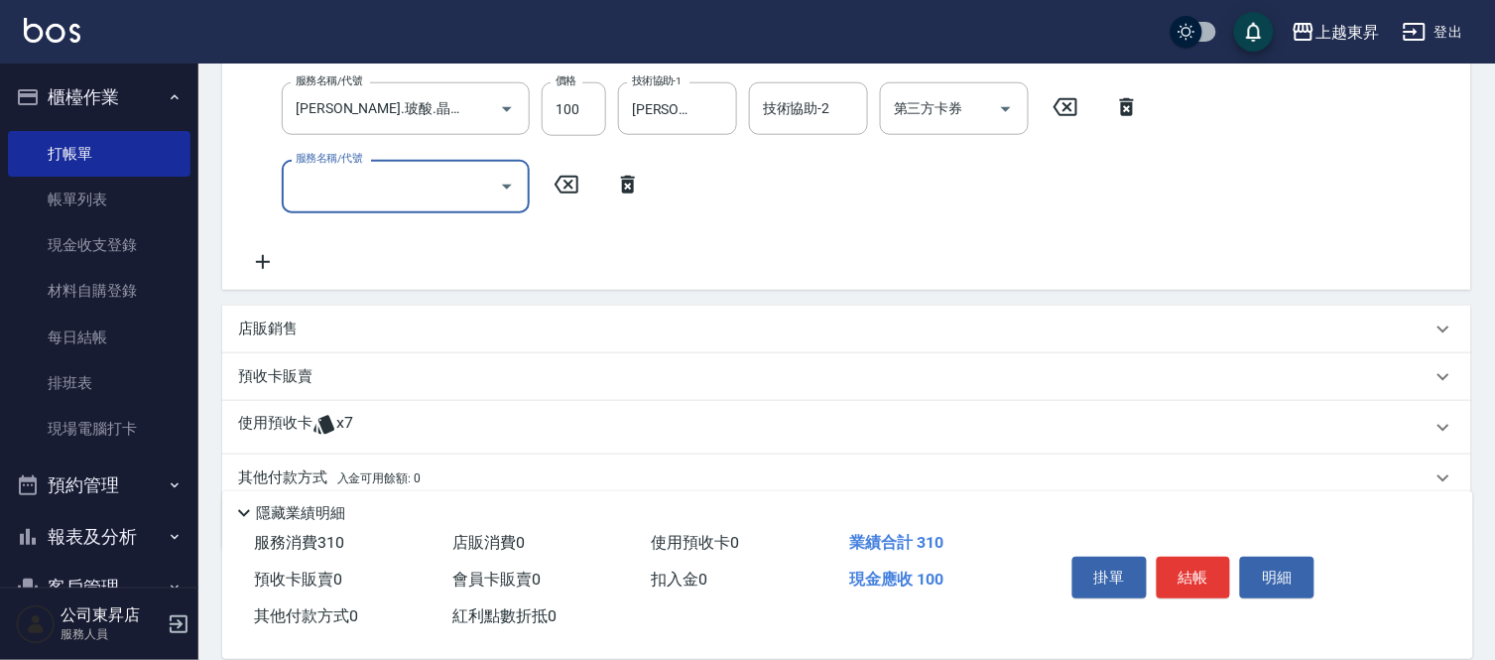
scroll to position [405, 0]
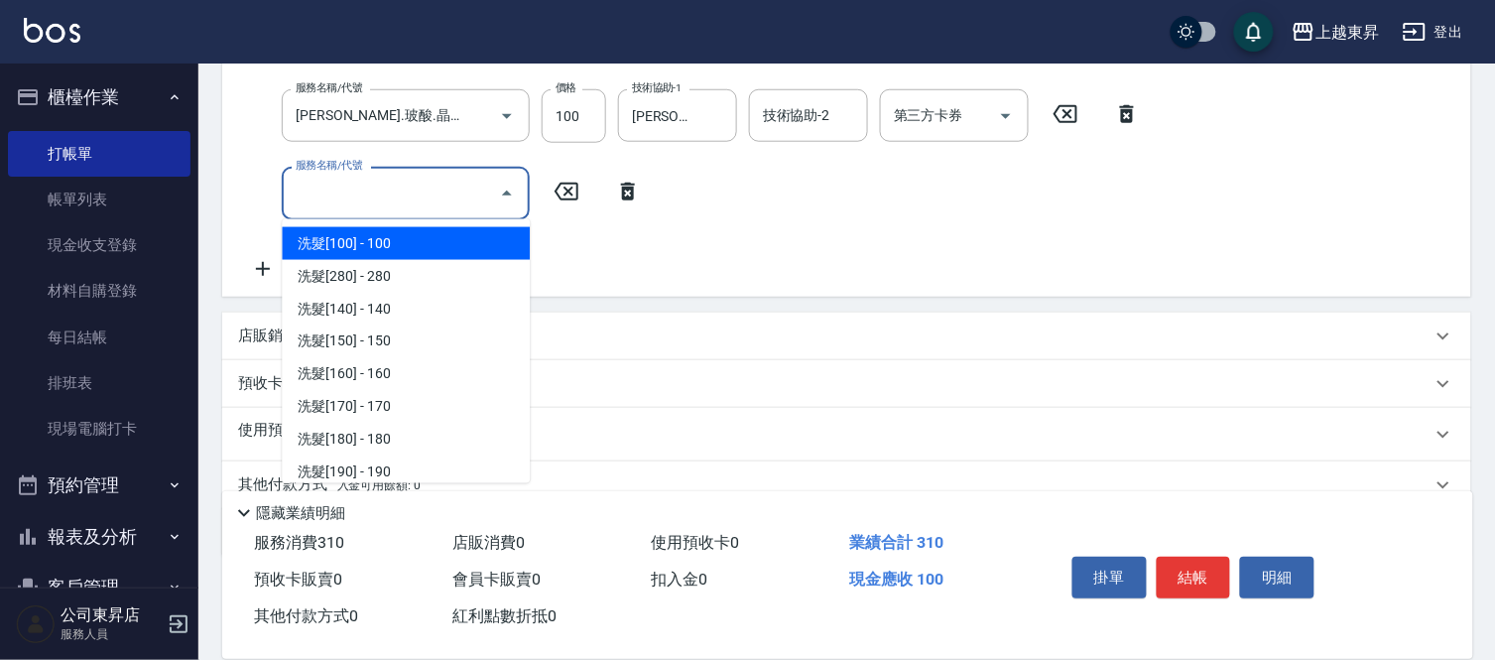
click at [344, 201] on input "服務名稱/代號" at bounding box center [391, 193] width 200 height 35
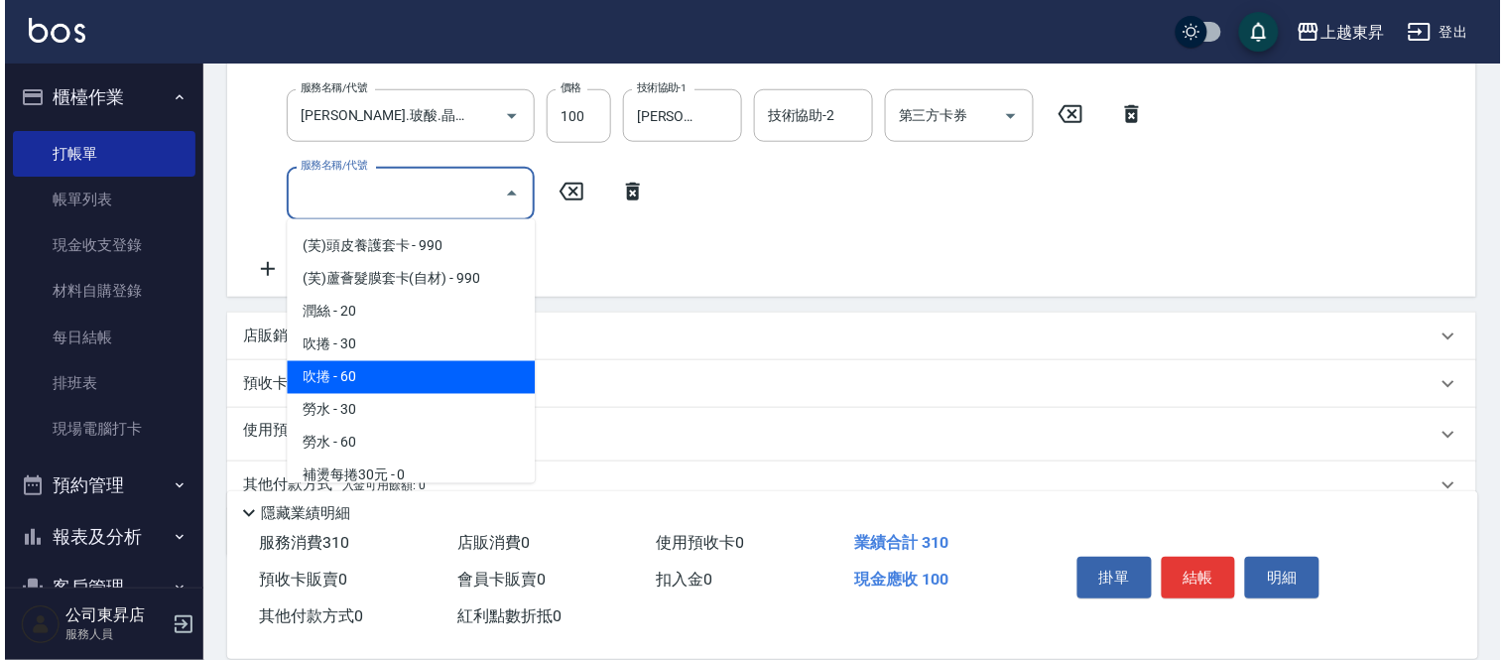
scroll to position [3416, 0]
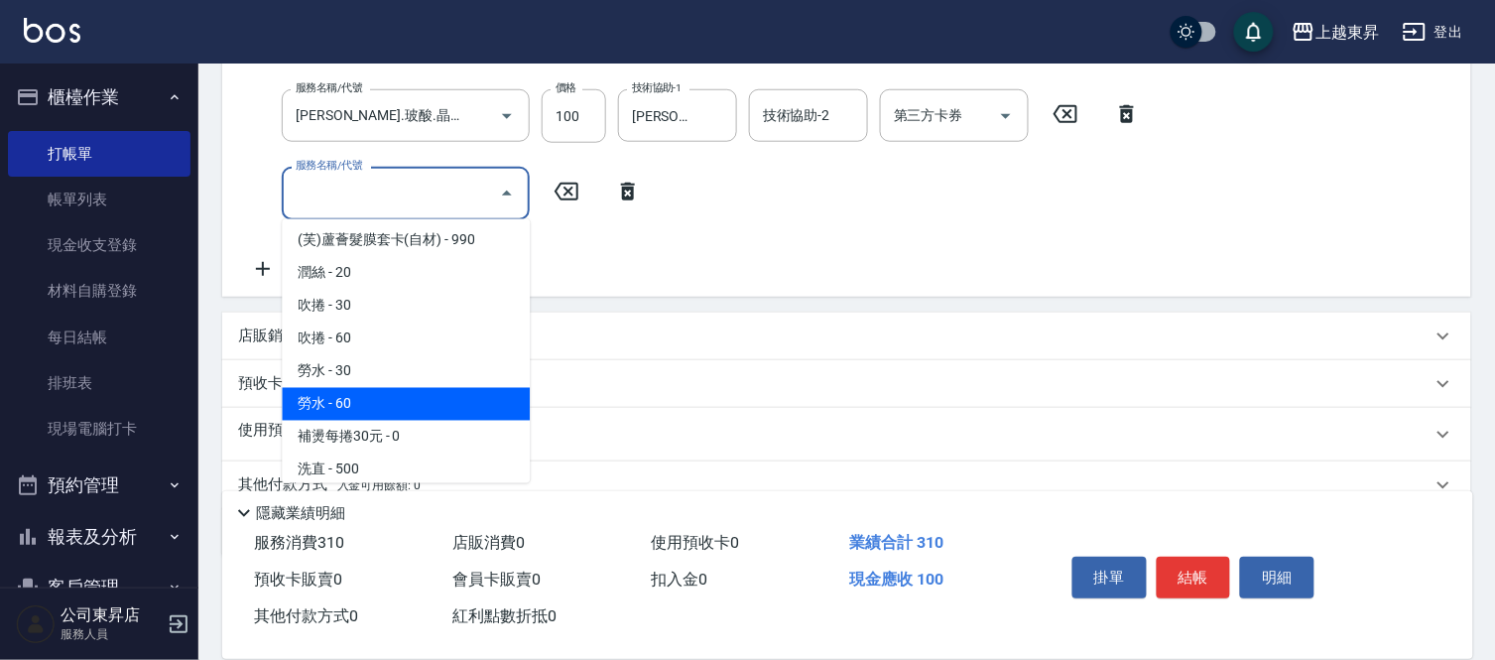
click at [350, 388] on span "勞水 - 60" at bounding box center [406, 404] width 248 height 33
type input "勞水(805)"
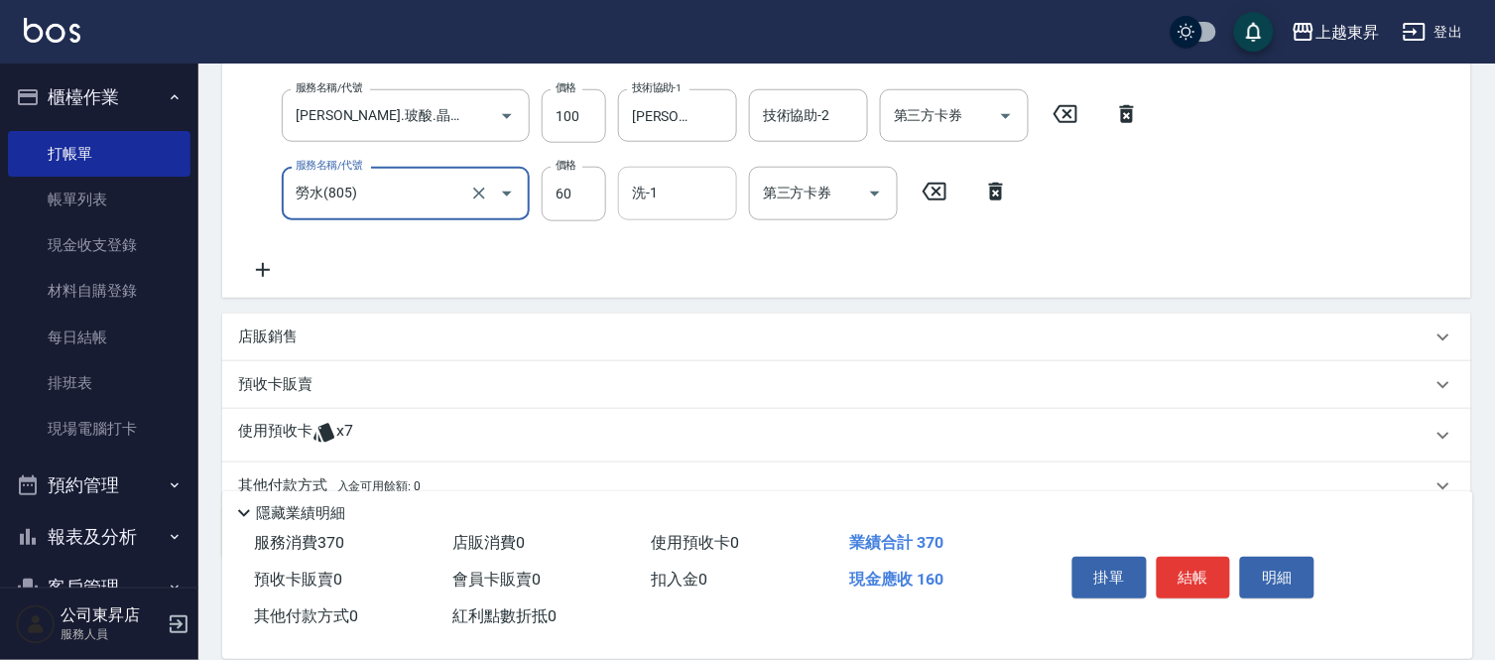
click at [650, 195] on div "洗-1 洗-1" at bounding box center [677, 193] width 119 height 53
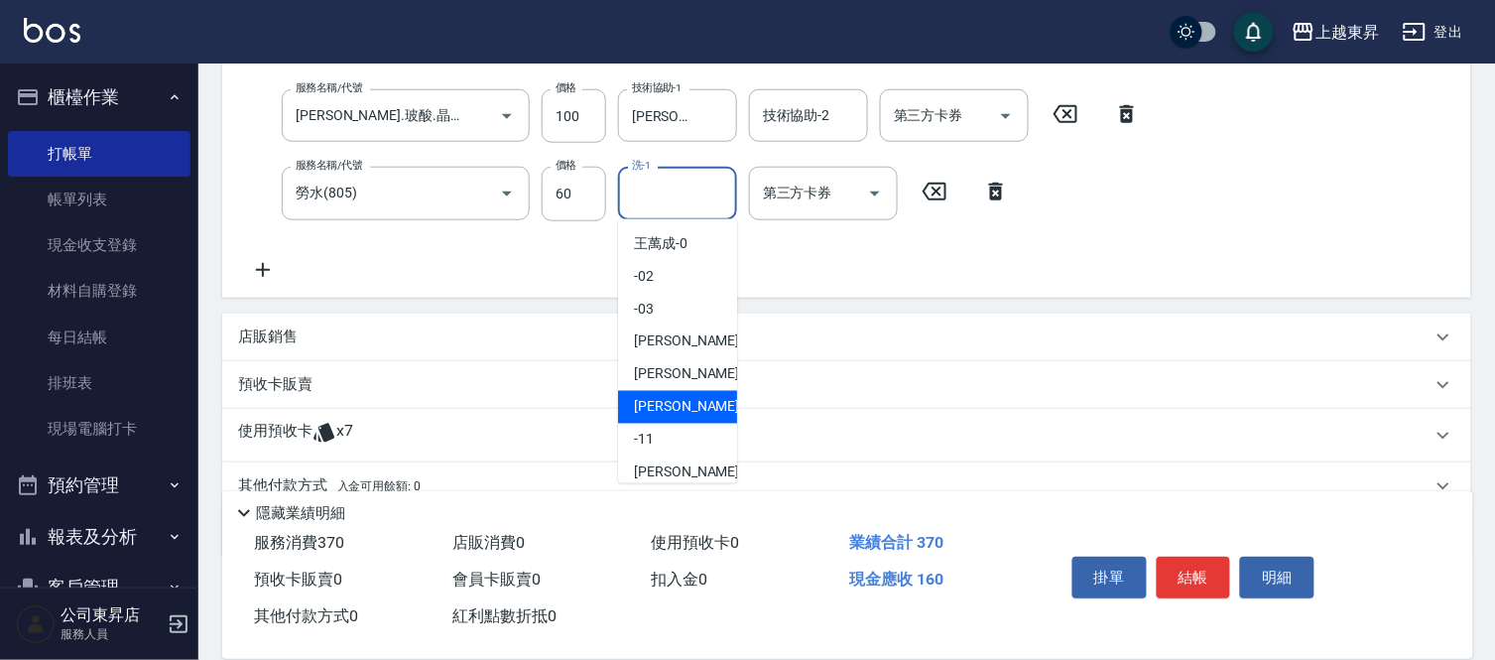
click at [665, 404] on span "[PERSON_NAME]-08" at bounding box center [696, 407] width 125 height 21
type input "[PERSON_NAME]-08"
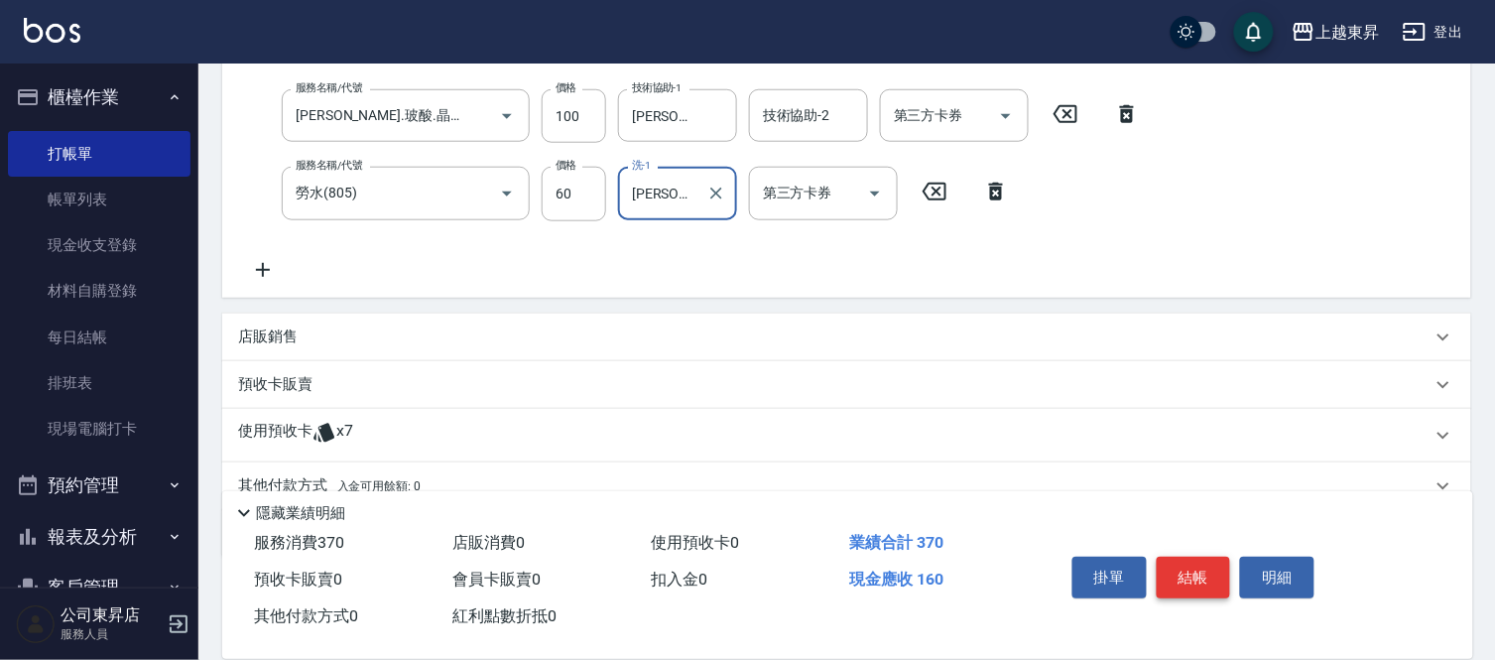
click at [1205, 579] on button "結帳" at bounding box center [1194, 577] width 74 height 42
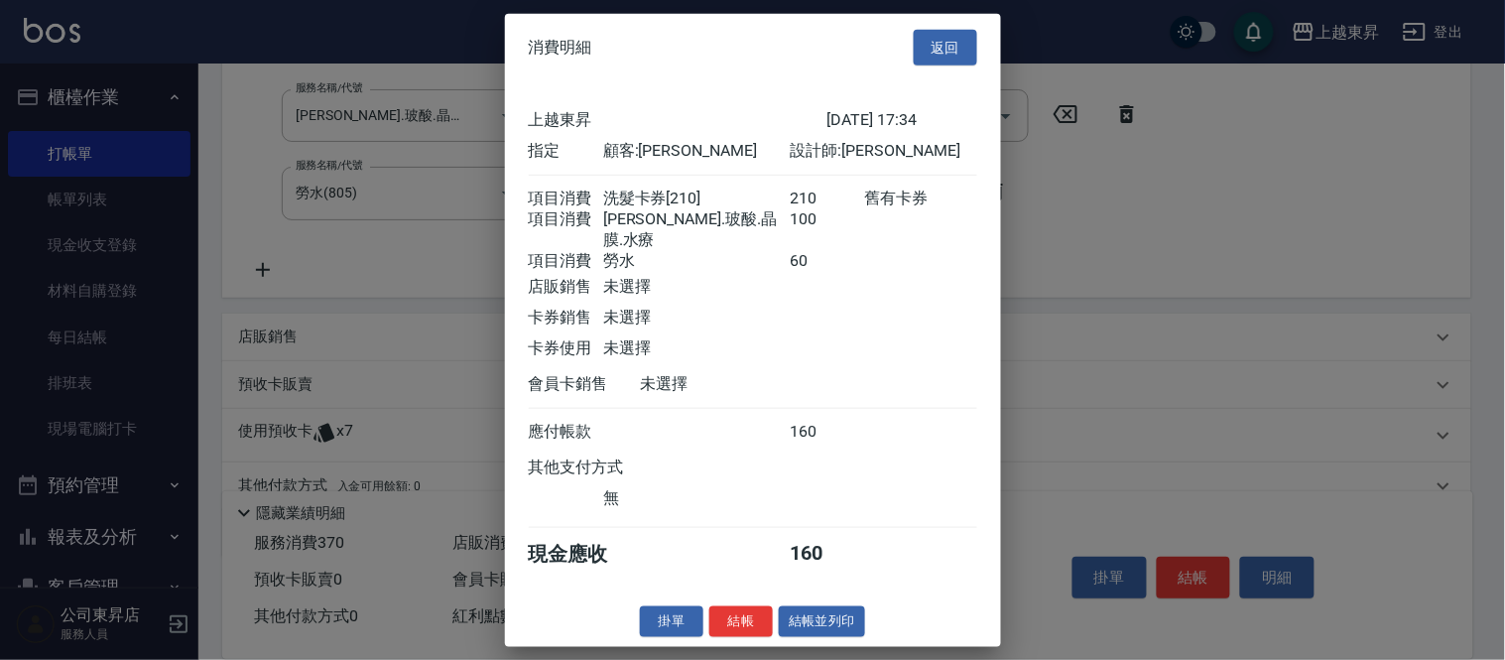
click at [806, 609] on div "消費明細 返回 上越東昇 [DATE] 17:34 指定 顧客: [PERSON_NAME] 設計師: [PERSON_NAME] 項目消費 洗髮卡券[210…" at bounding box center [753, 329] width 496 height 633
click at [810, 619] on button "結帳並列印" at bounding box center [822, 621] width 86 height 31
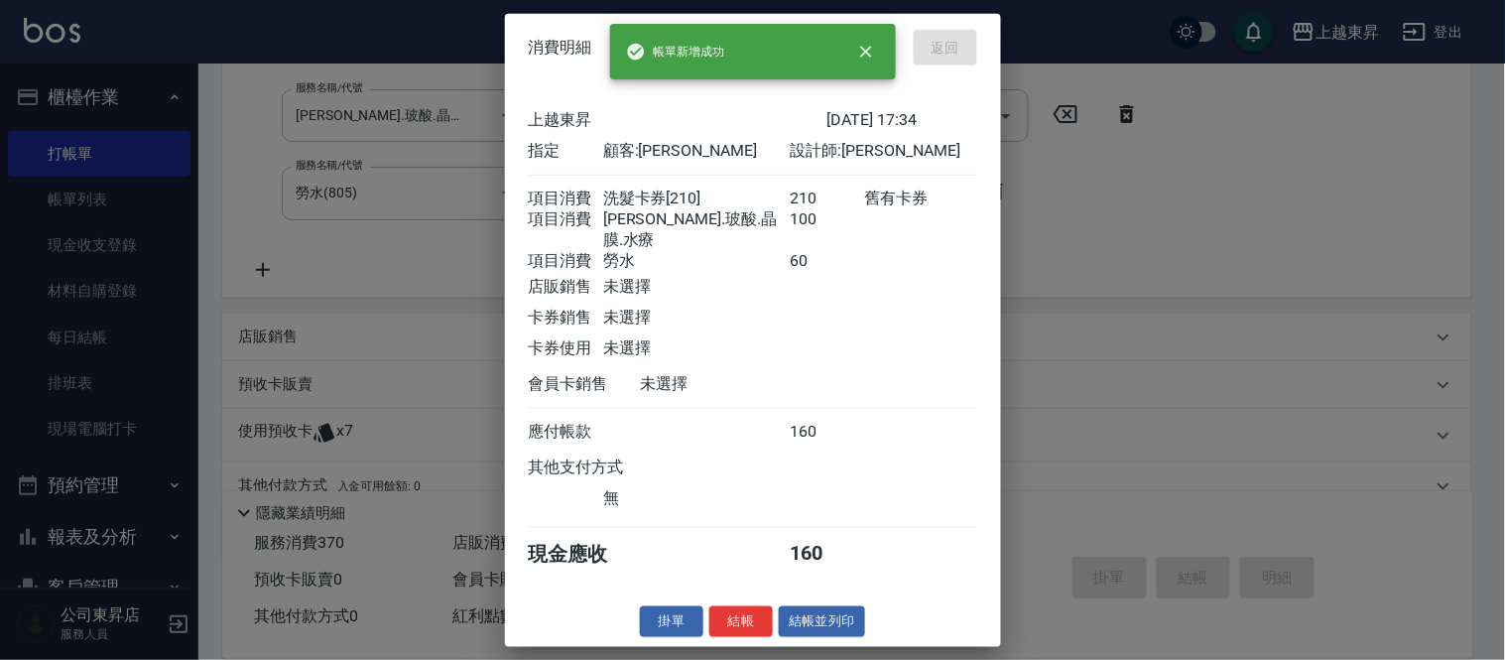
type input "[DATE] 17:38"
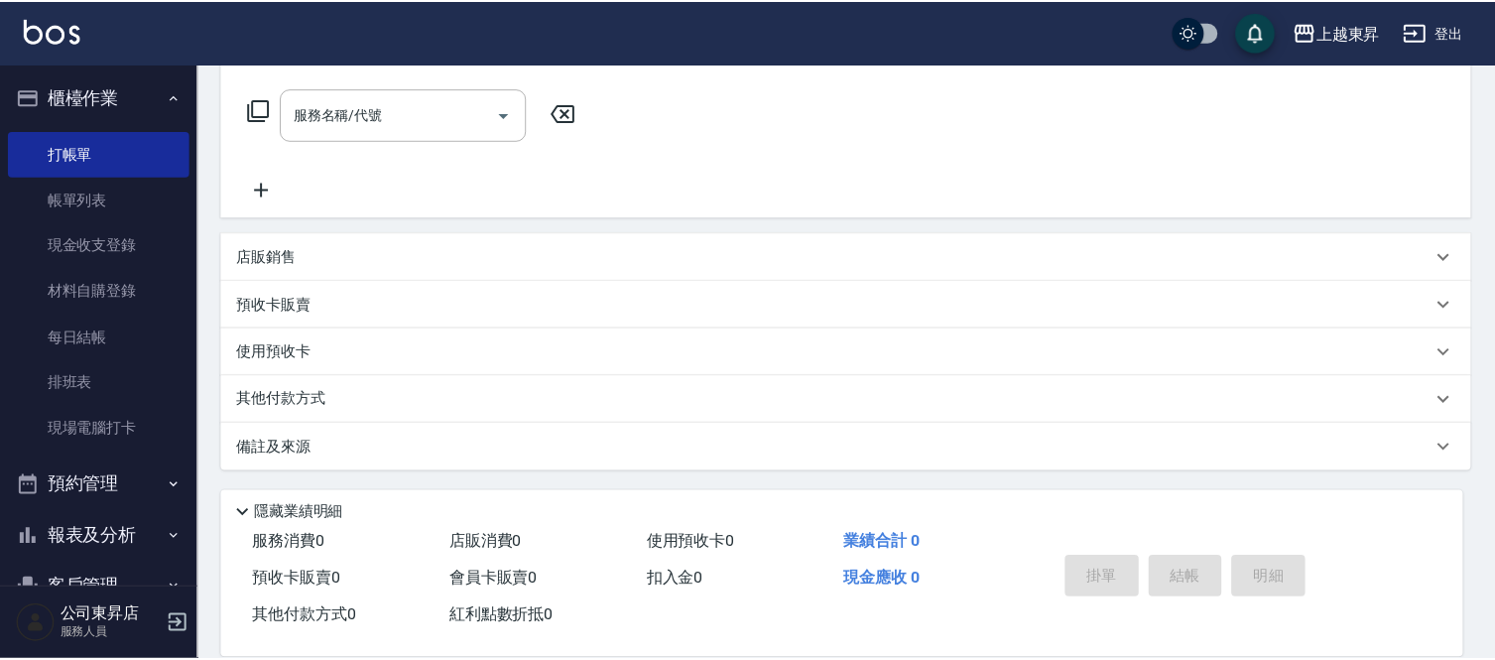
scroll to position [0, 0]
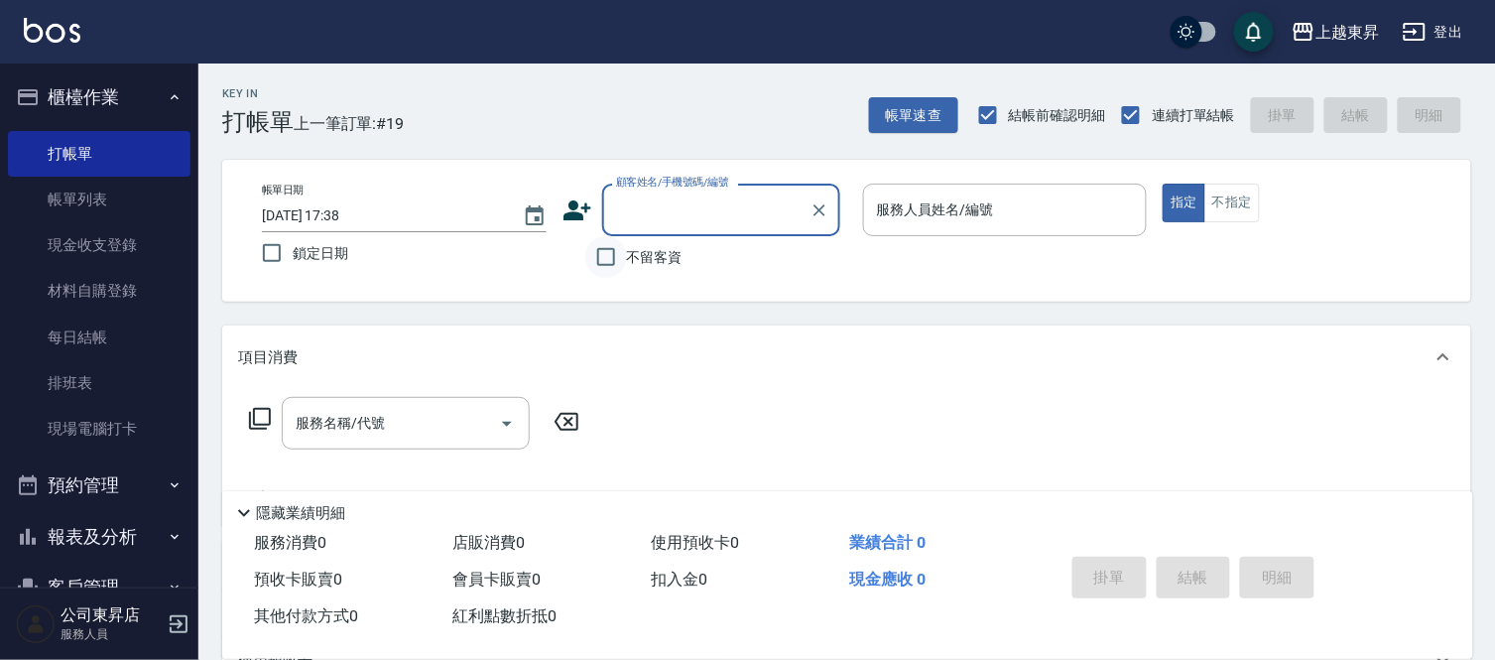
click at [603, 262] on input "不留客資" at bounding box center [606, 257] width 42 height 42
checkbox input "true"
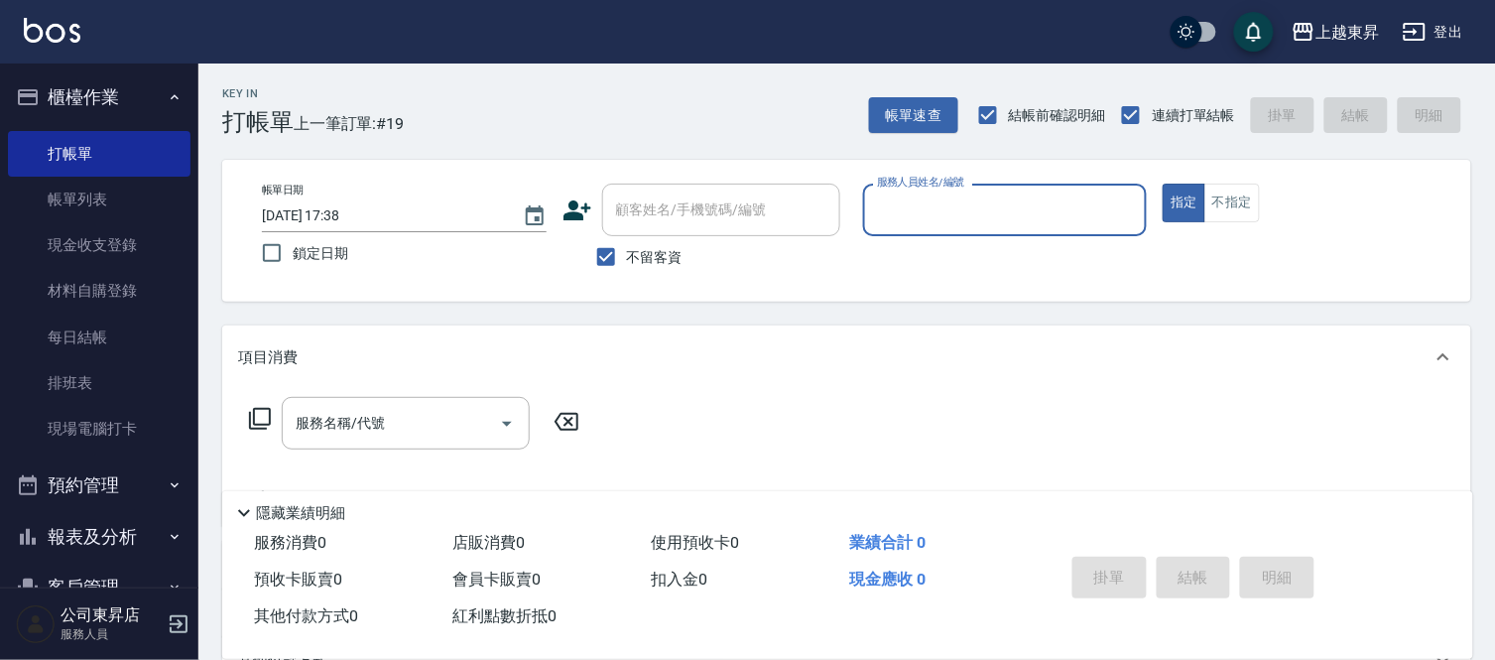
click at [922, 221] on input "服務人員姓名/編號" at bounding box center [1005, 209] width 267 height 35
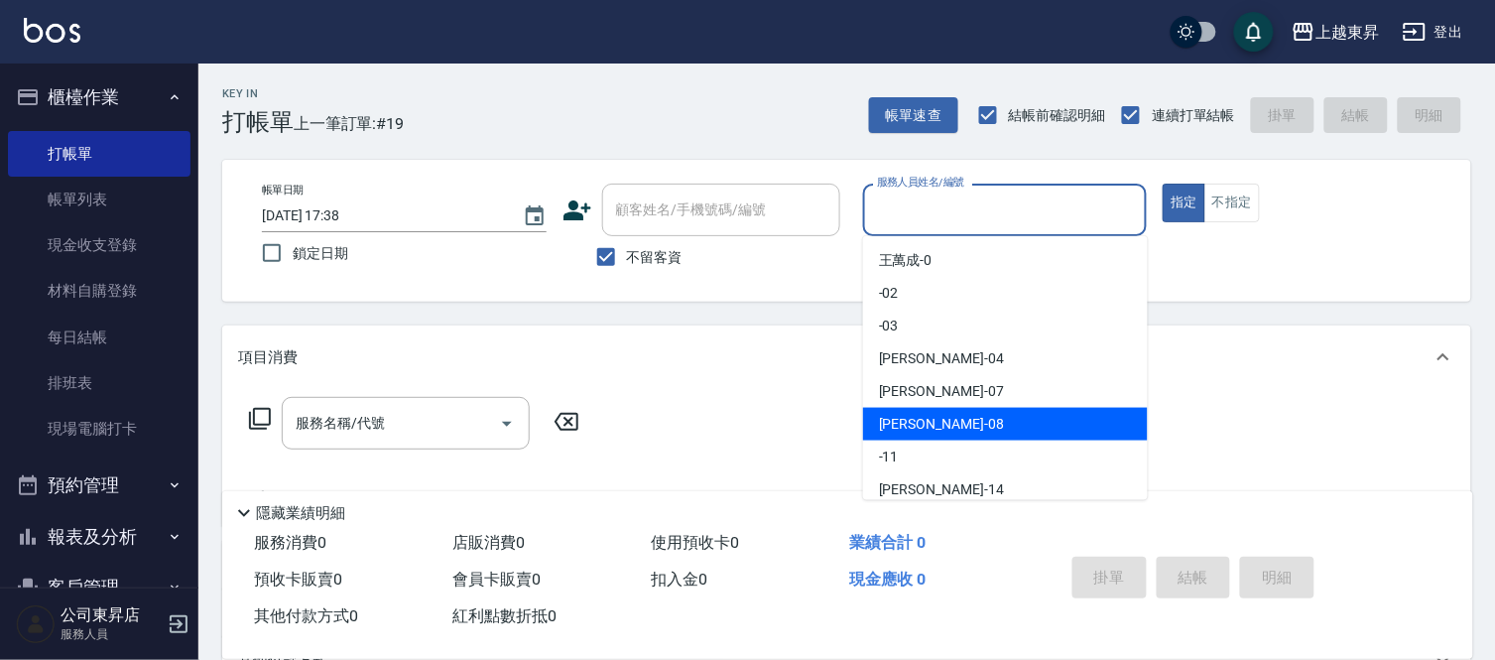
click at [925, 414] on span "[PERSON_NAME]-08" at bounding box center [941, 424] width 125 height 21
type input "[PERSON_NAME]-08"
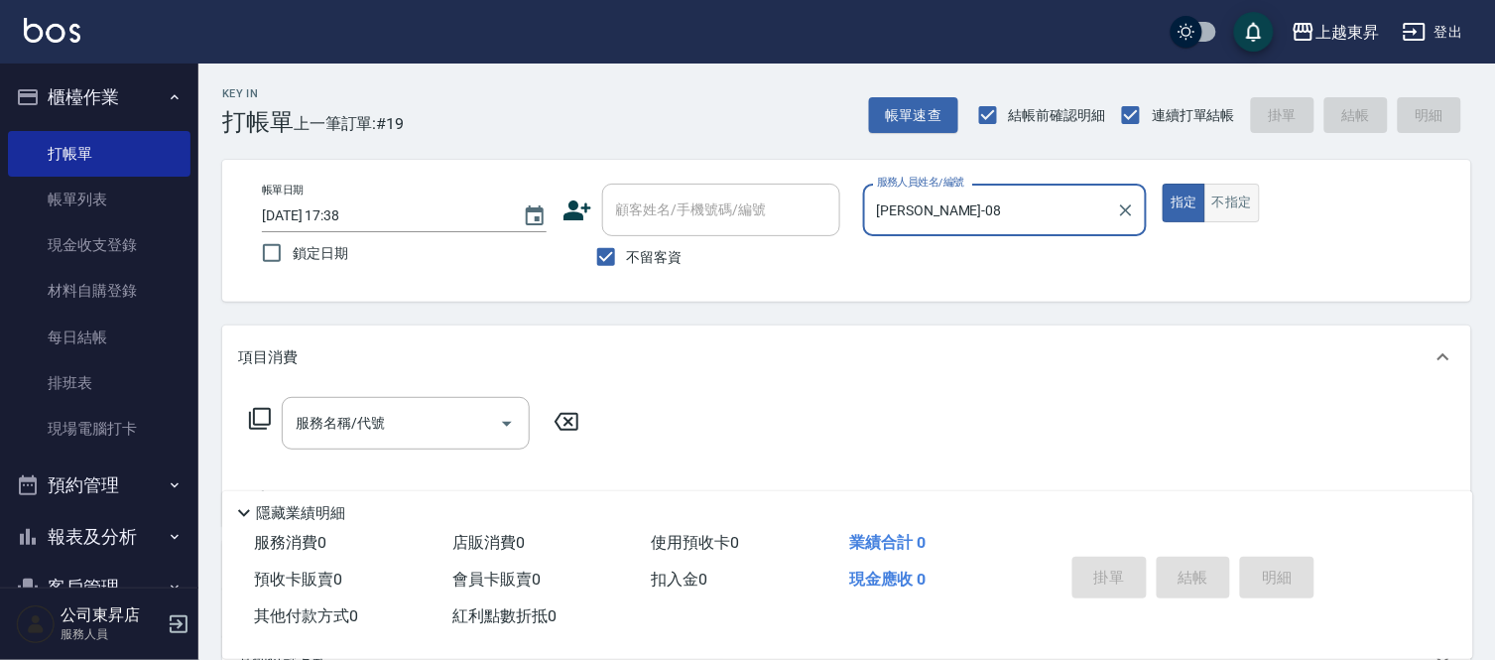
click at [1236, 199] on button "不指定" at bounding box center [1232, 202] width 56 height 39
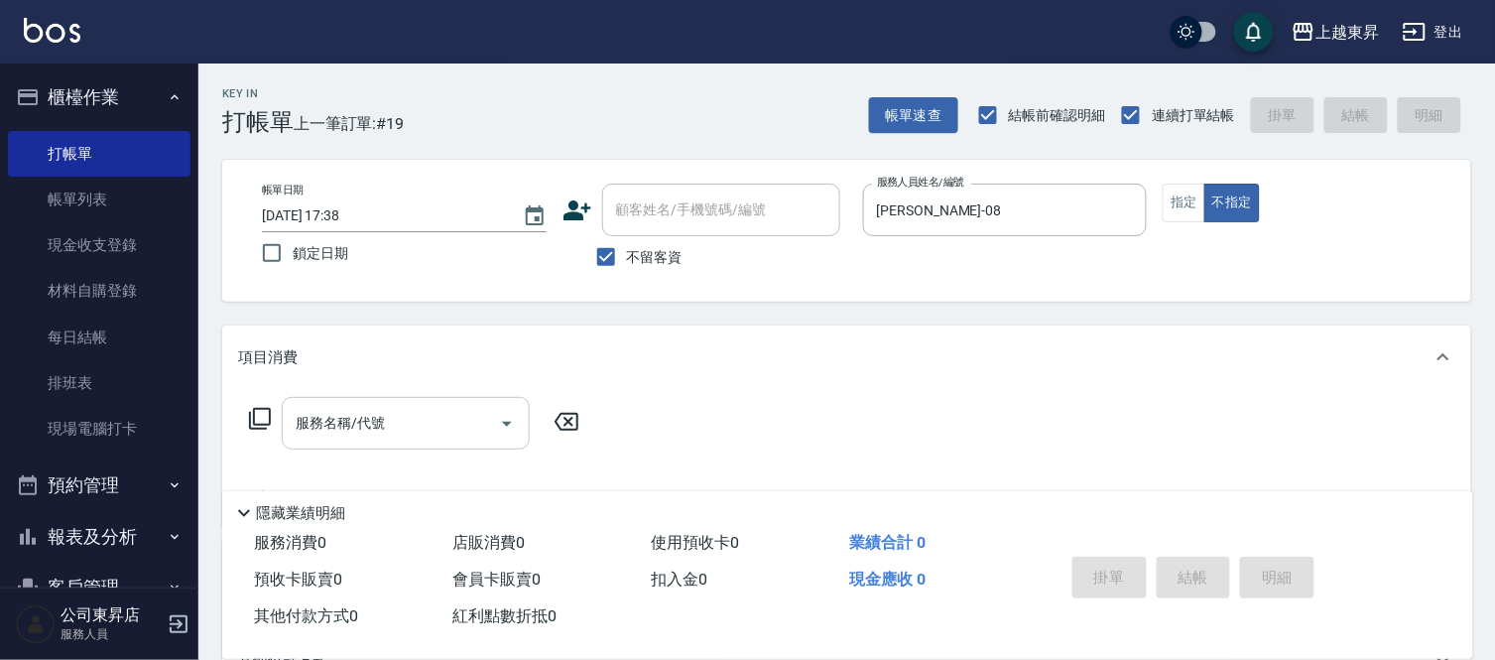
click at [341, 422] on div "服務名稱/代號 服務名稱/代號" at bounding box center [406, 423] width 248 height 53
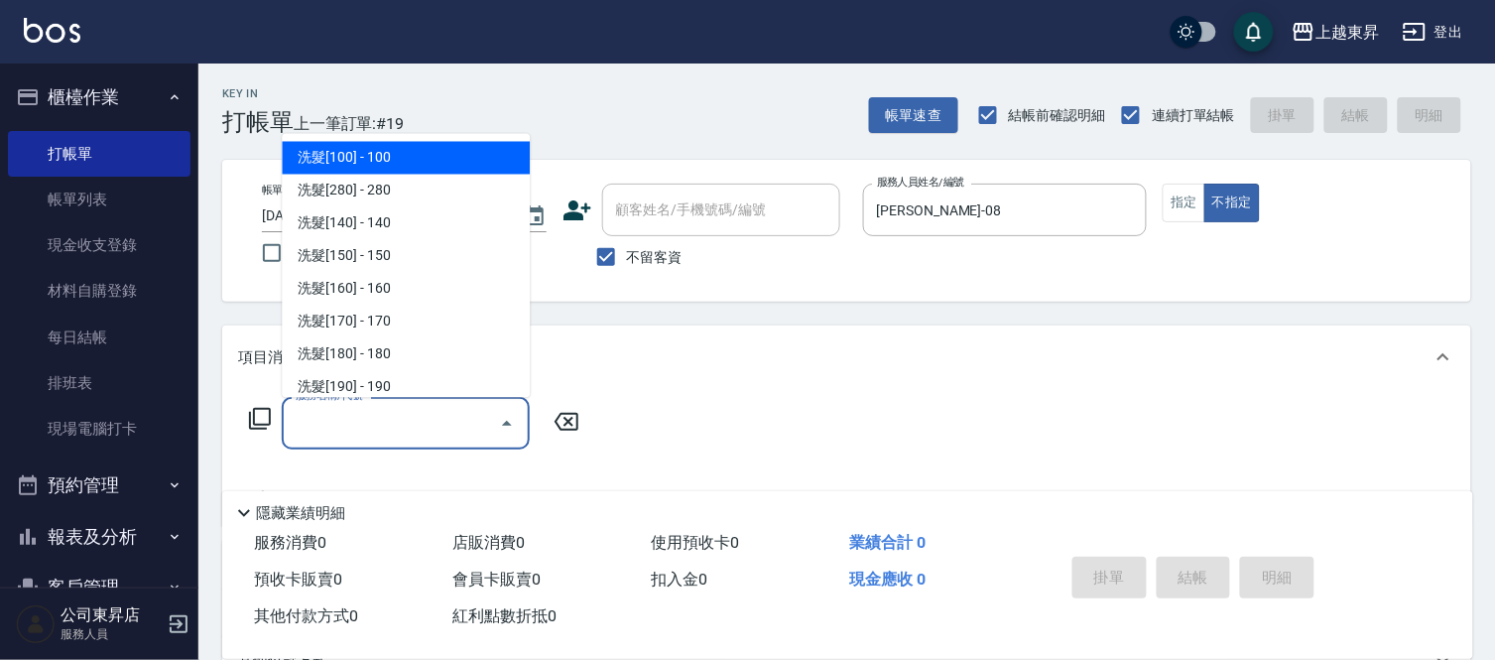
drag, startPoint x: 367, startPoint y: 154, endPoint x: 420, endPoint y: 200, distance: 70.3
click at [368, 156] on span "洗髮[100] - 100" at bounding box center [406, 158] width 248 height 33
type input "洗髮[100](201)"
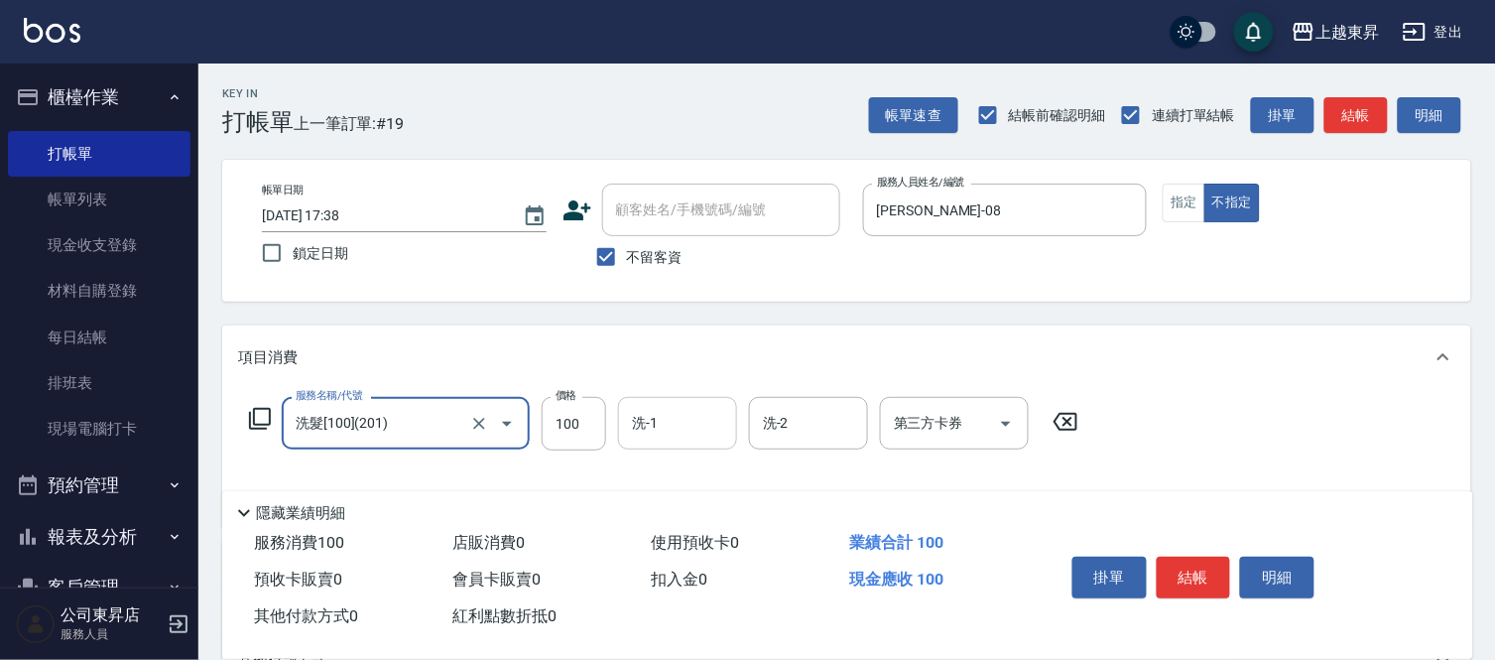
click at [652, 438] on input "洗-1" at bounding box center [677, 423] width 101 height 35
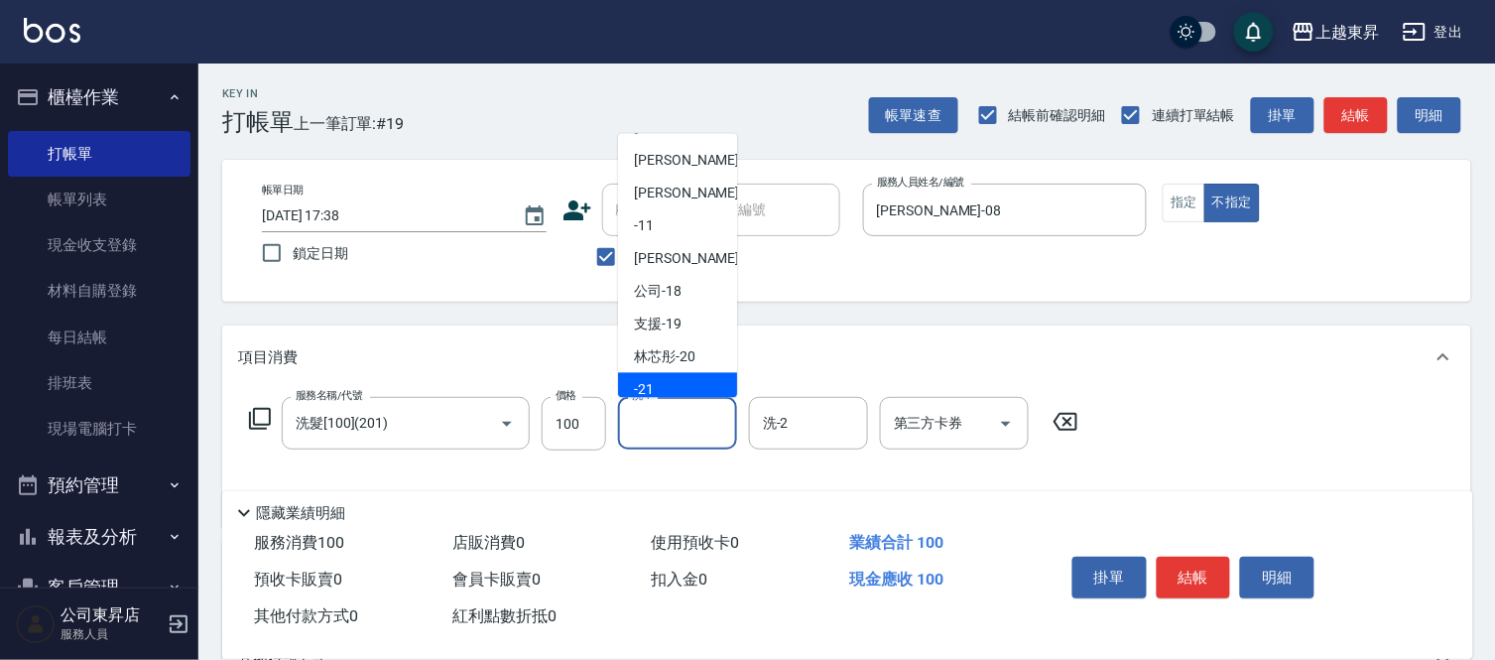
scroll to position [220, 0]
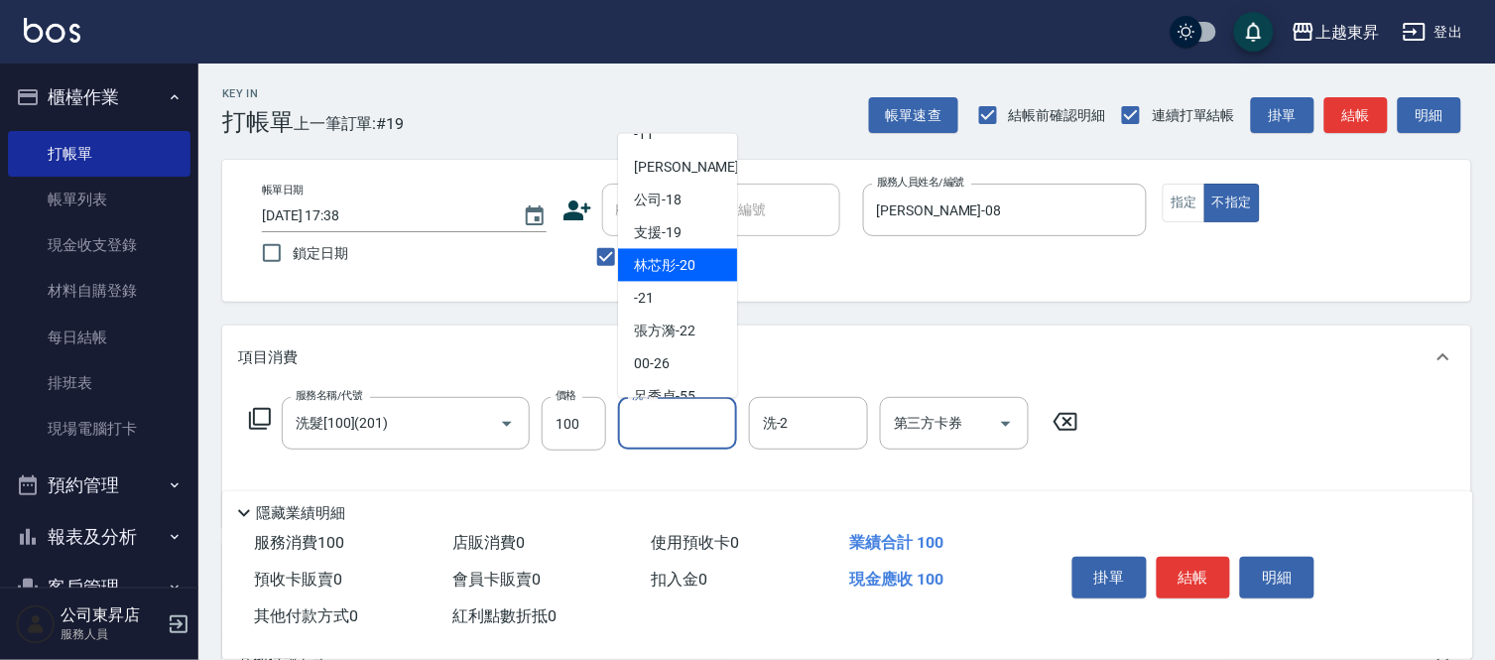
click at [684, 269] on span "林芯彤 -20" at bounding box center [664, 265] width 61 height 21
type input "林芯彤-20"
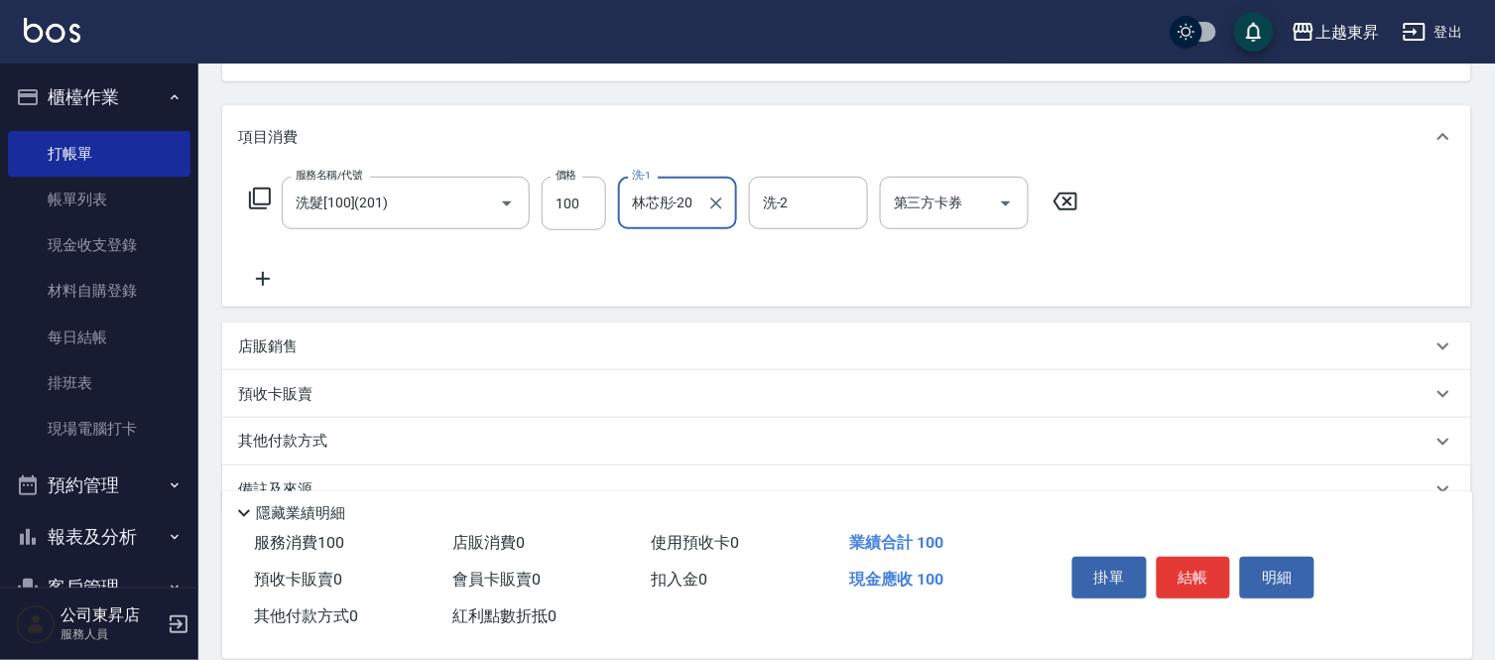
click at [261, 271] on icon at bounding box center [263, 279] width 50 height 24
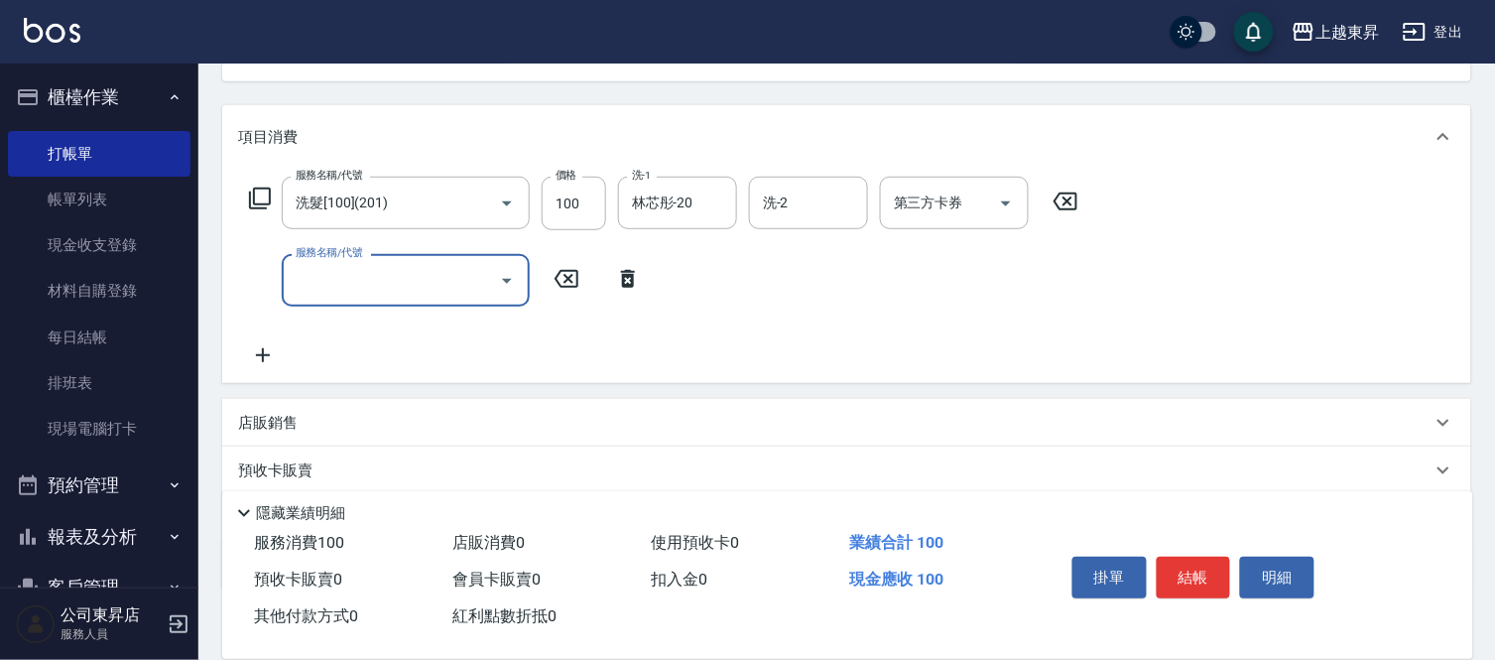
click at [309, 289] on input "服務名稱/代號" at bounding box center [391, 280] width 200 height 35
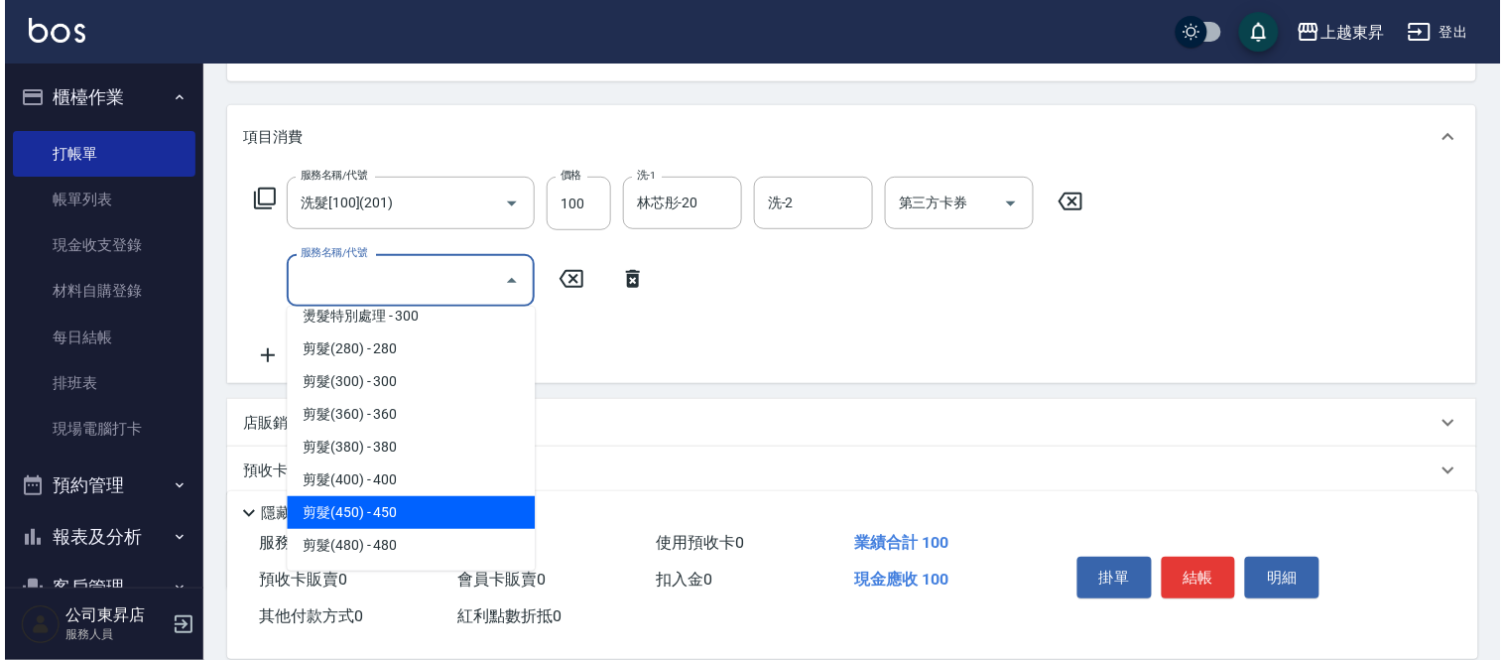
scroll to position [1322, 0]
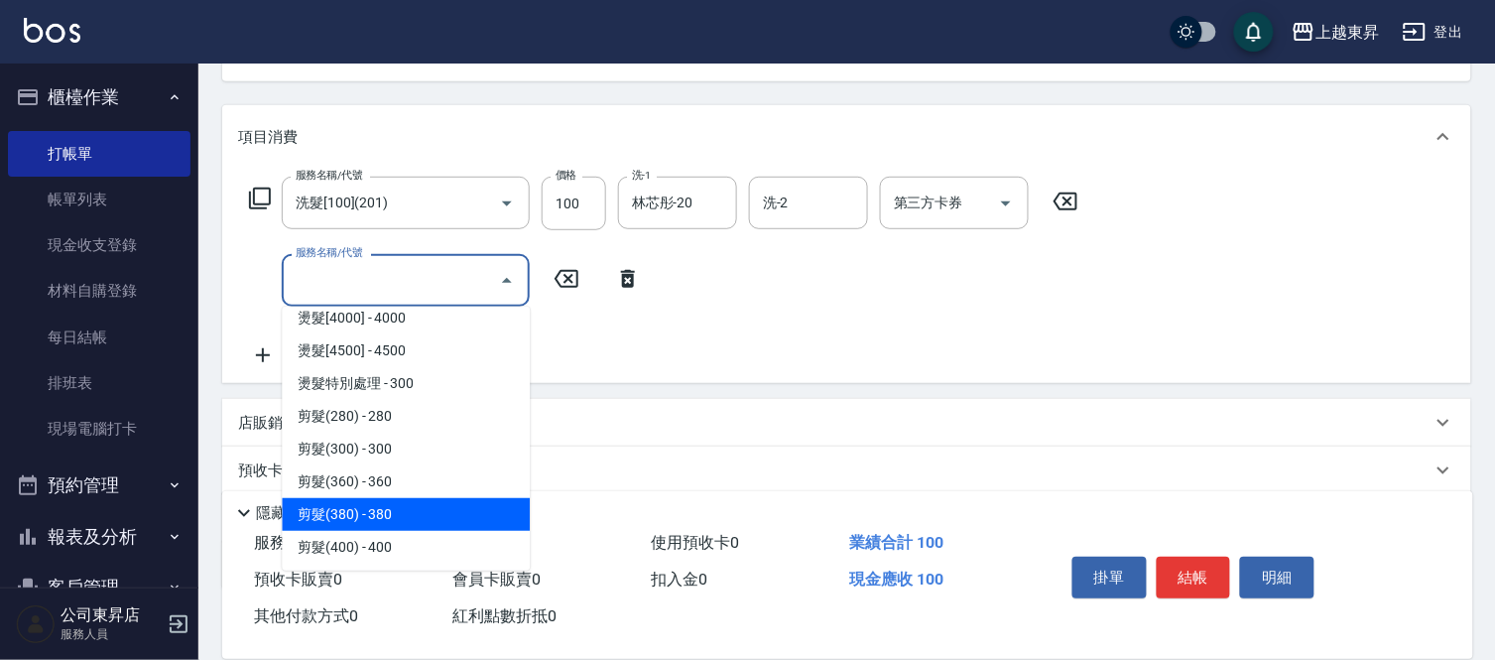
click at [395, 507] on span "剪髮(380) - 380" at bounding box center [406, 514] width 248 height 33
type input "剪髮(380)(404)"
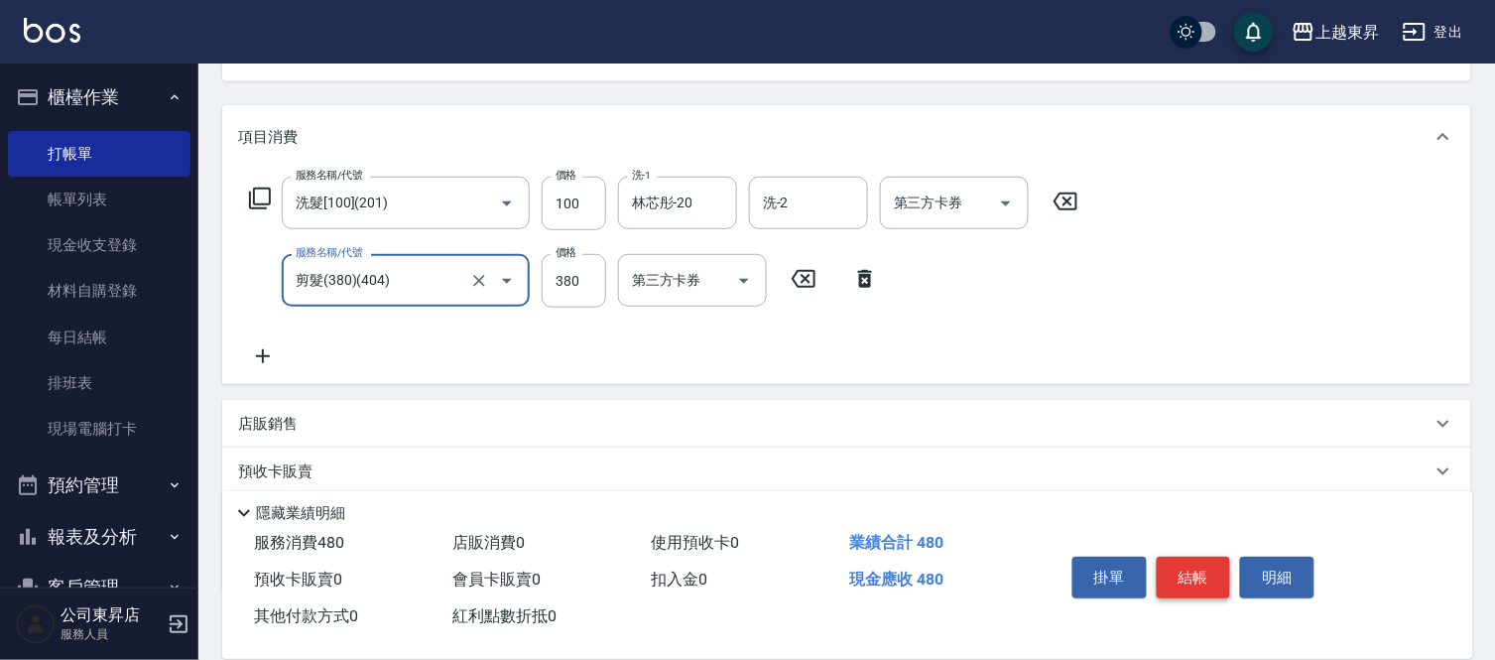
click at [1200, 578] on button "結帳" at bounding box center [1194, 577] width 74 height 42
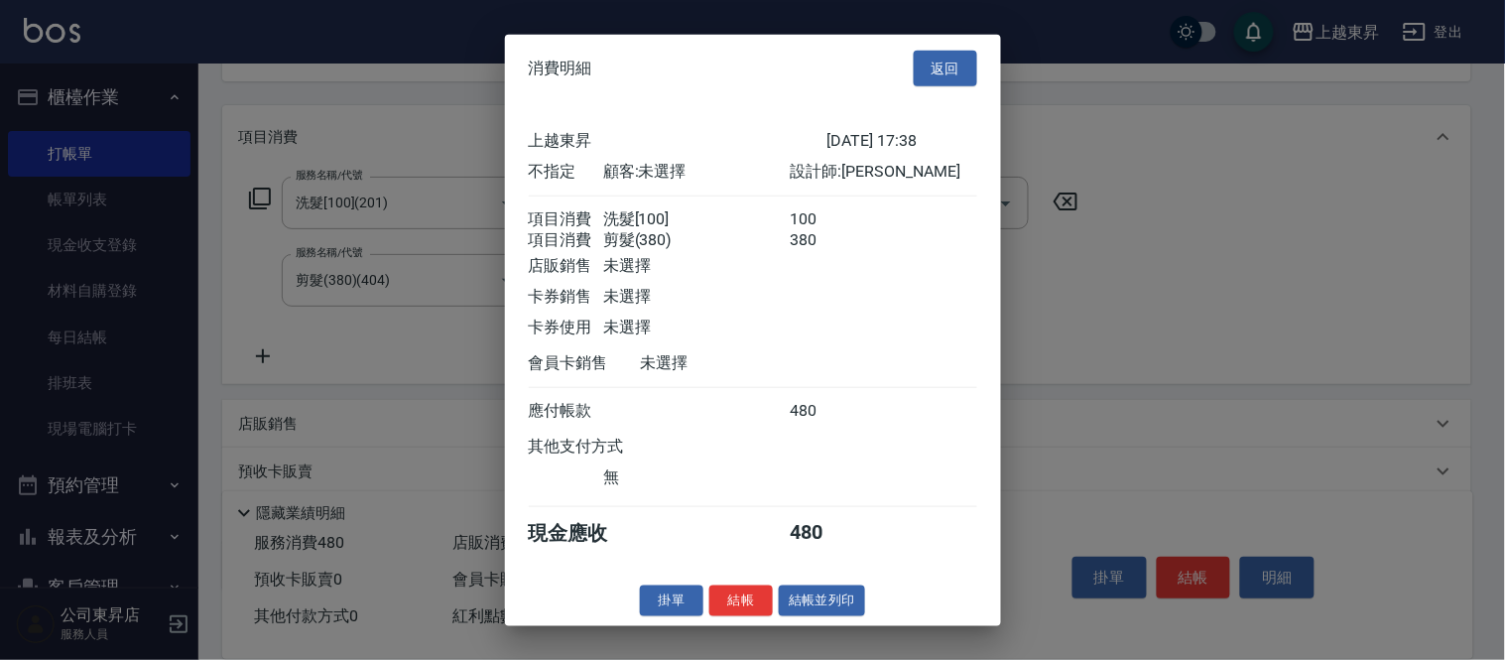
click at [826, 602] on button "結帳並列印" at bounding box center [822, 600] width 86 height 31
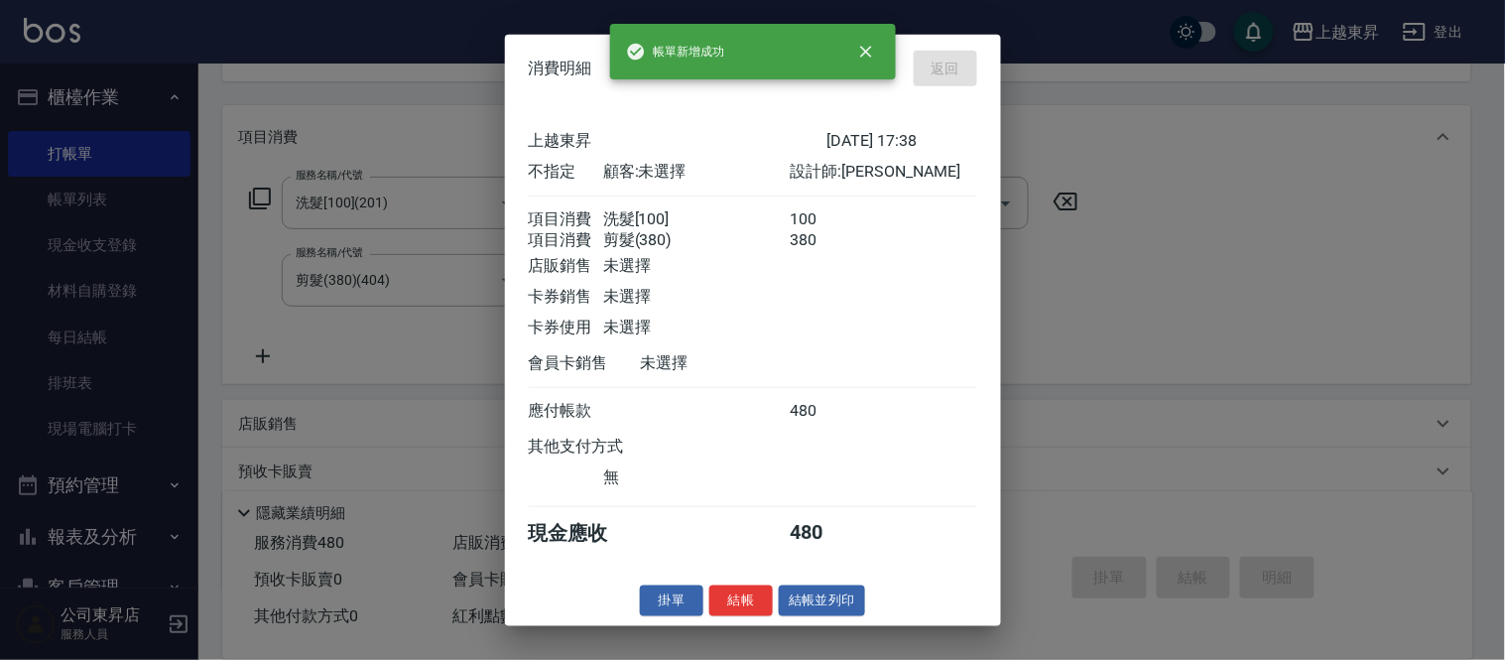
type input "[DATE] 17:39"
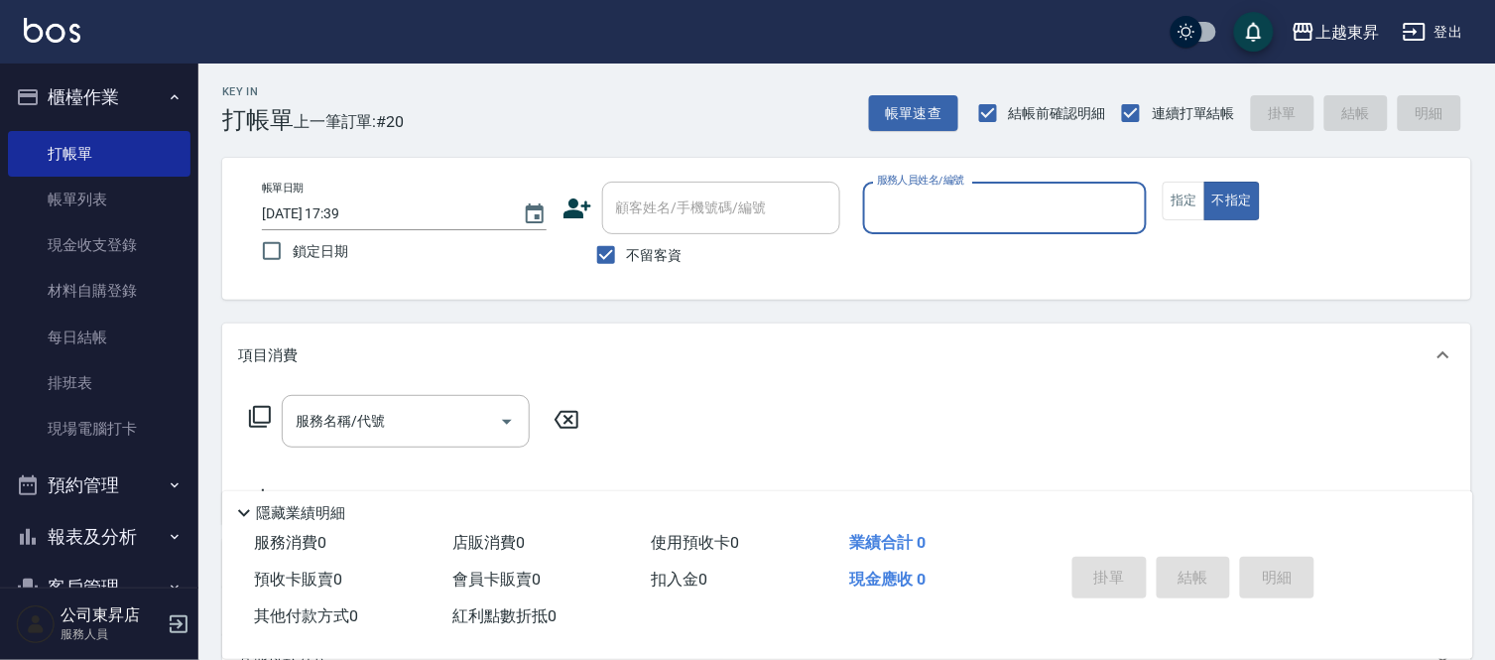
scroll to position [0, 0]
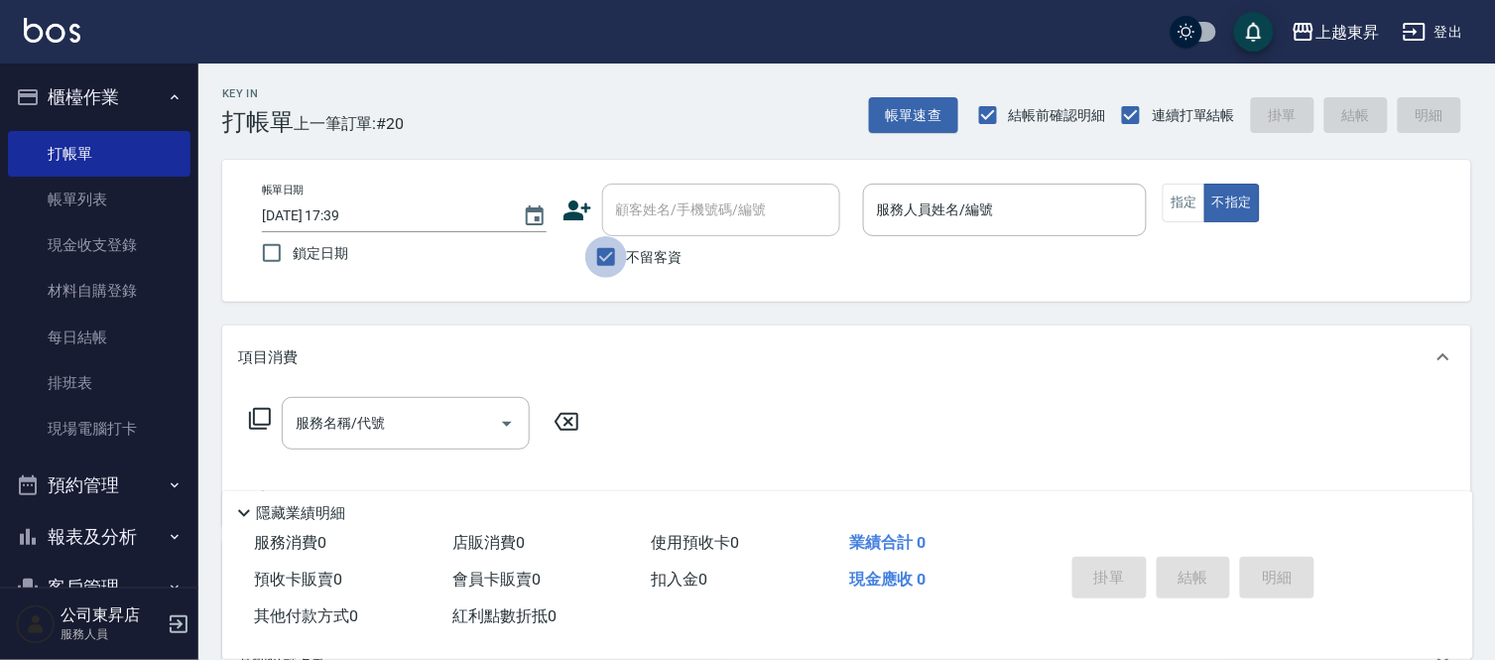
click at [611, 266] on input "不留客資" at bounding box center [606, 257] width 42 height 42
checkbox input "false"
click at [716, 203] on div "顧客姓名/手機號碼/編號 顧客姓名/手機號碼/編號" at bounding box center [721, 209] width 238 height 53
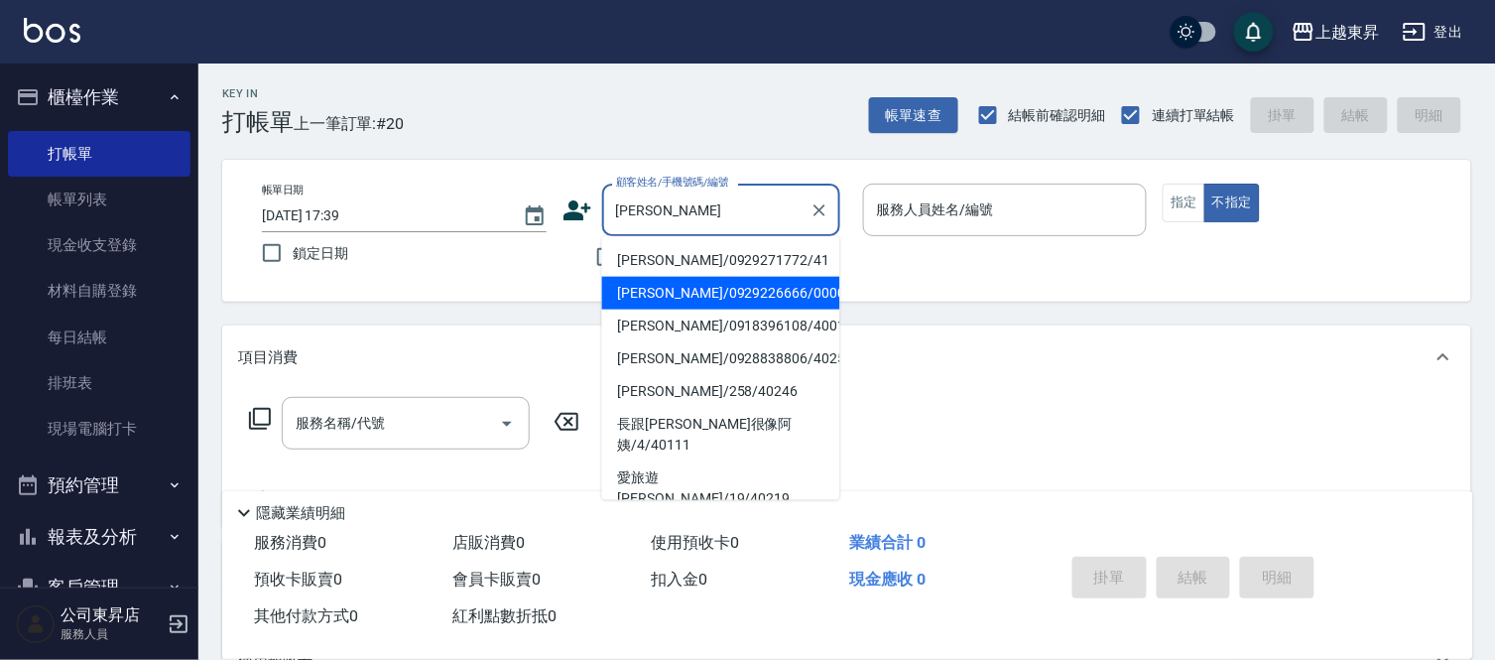
click at [769, 288] on li "[PERSON_NAME]/0929226666/00006" at bounding box center [721, 293] width 238 height 33
type input "[PERSON_NAME]/0929226666/00006"
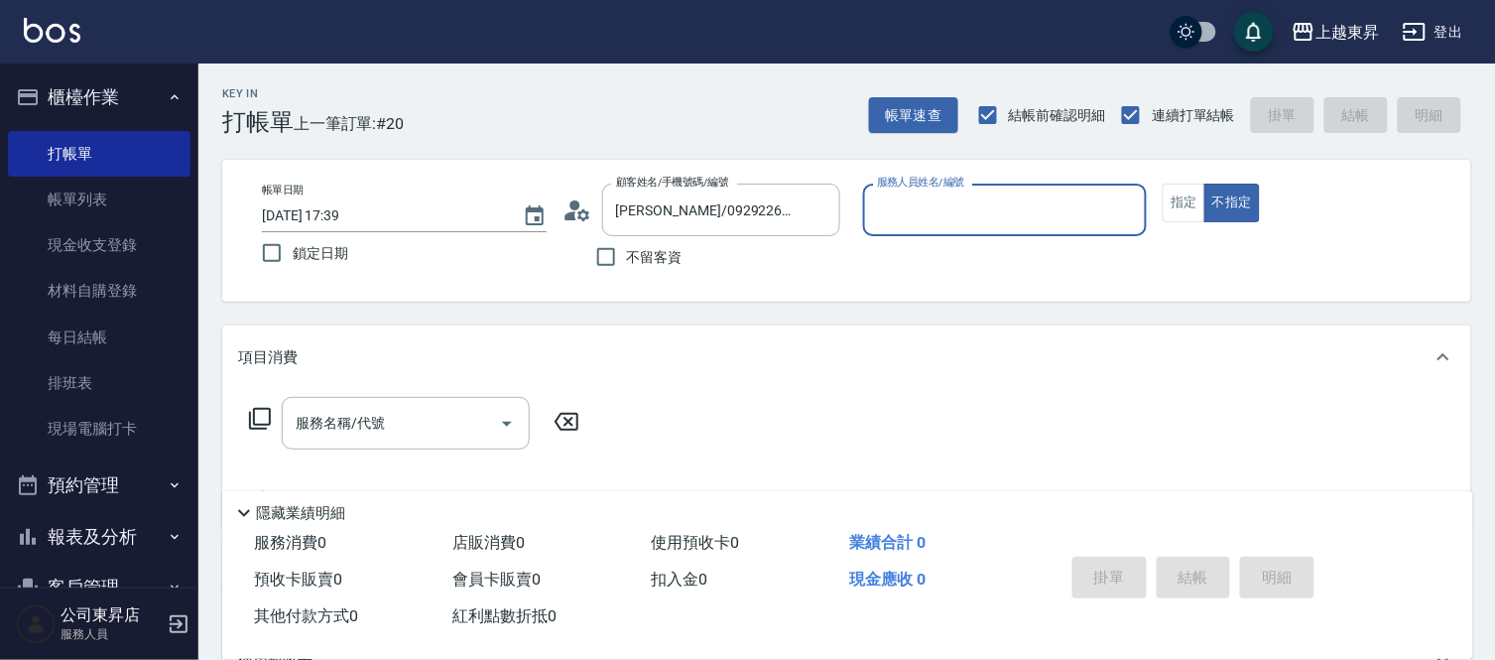
type input "支援-19"
click at [421, 420] on input "服務名稱/代號" at bounding box center [391, 423] width 200 height 35
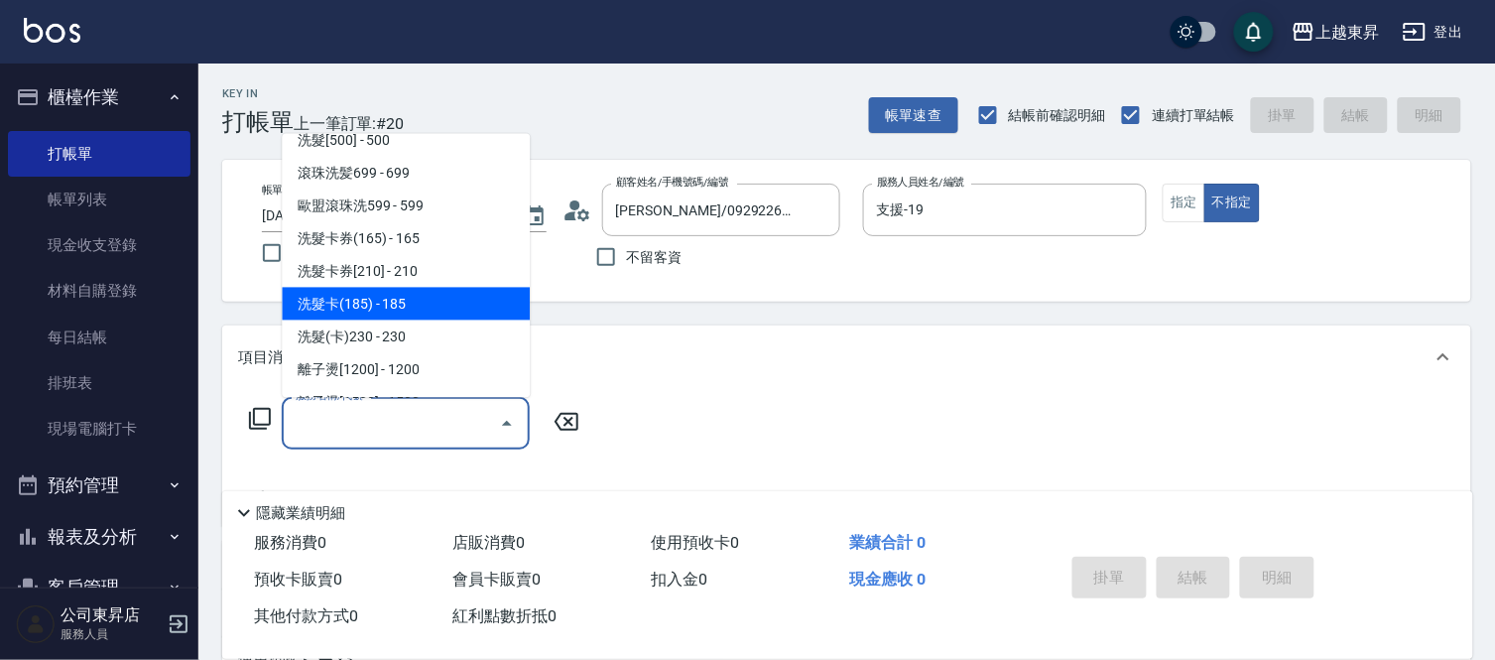
scroll to position [440, 0]
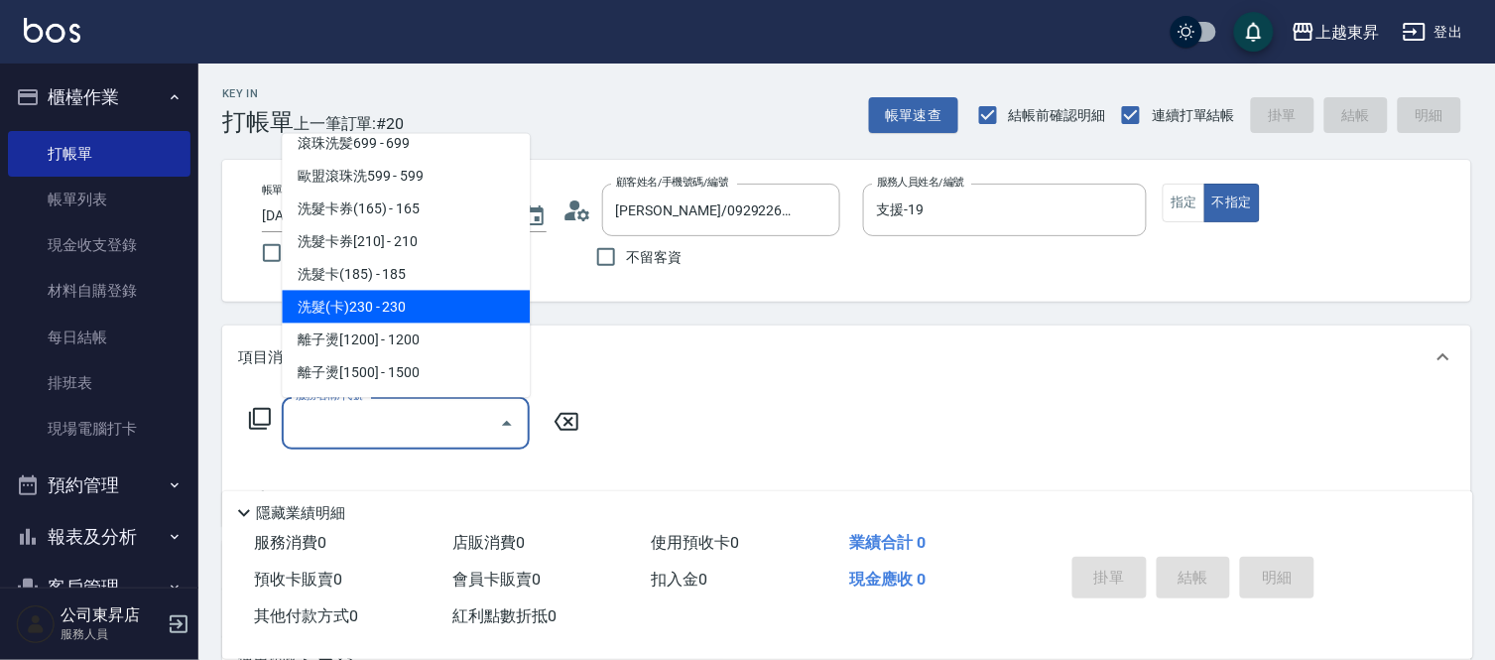
click at [459, 292] on span "洗髮(卡)230 - 230" at bounding box center [406, 307] width 248 height 33
type input "洗髮(卡)230(224)"
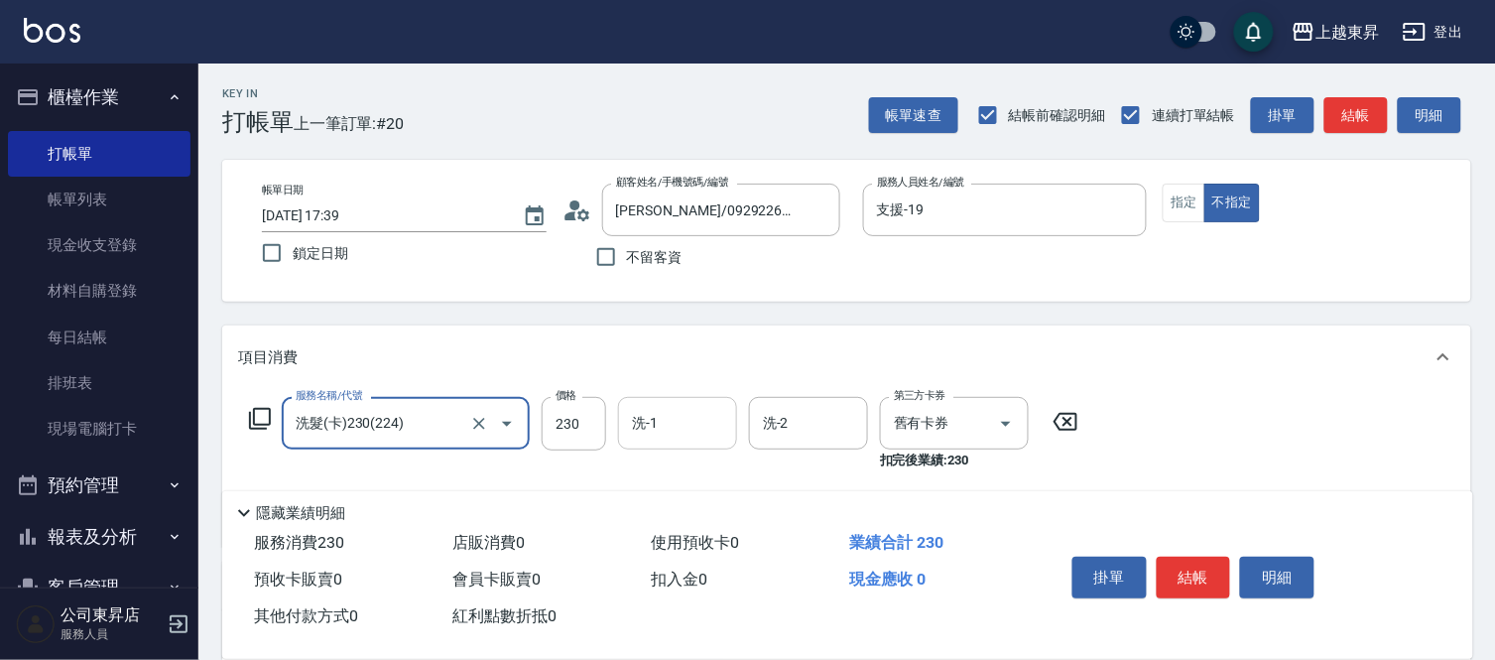
click at [678, 428] on input "洗-1" at bounding box center [677, 423] width 101 height 35
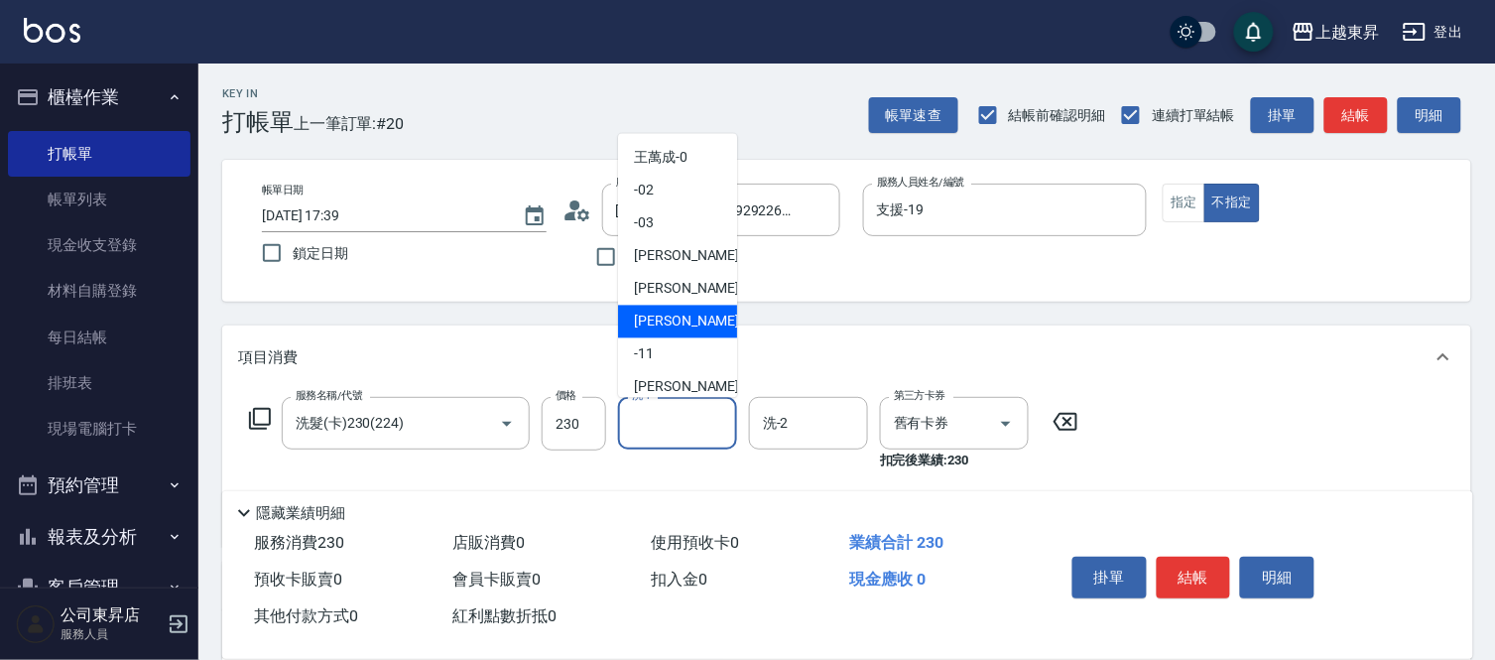
scroll to position [220, 0]
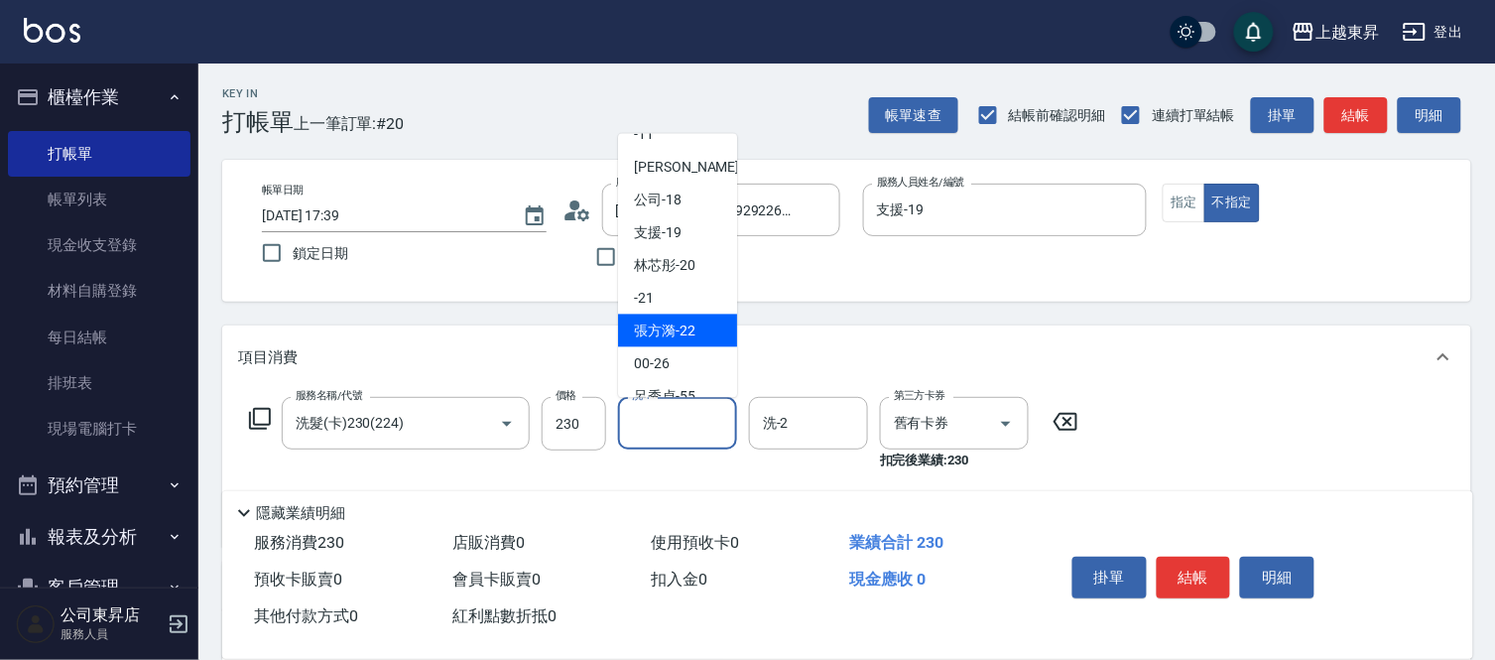
click at [695, 320] on div "[PERSON_NAME]-22" at bounding box center [677, 330] width 119 height 33
type input "[PERSON_NAME]-22"
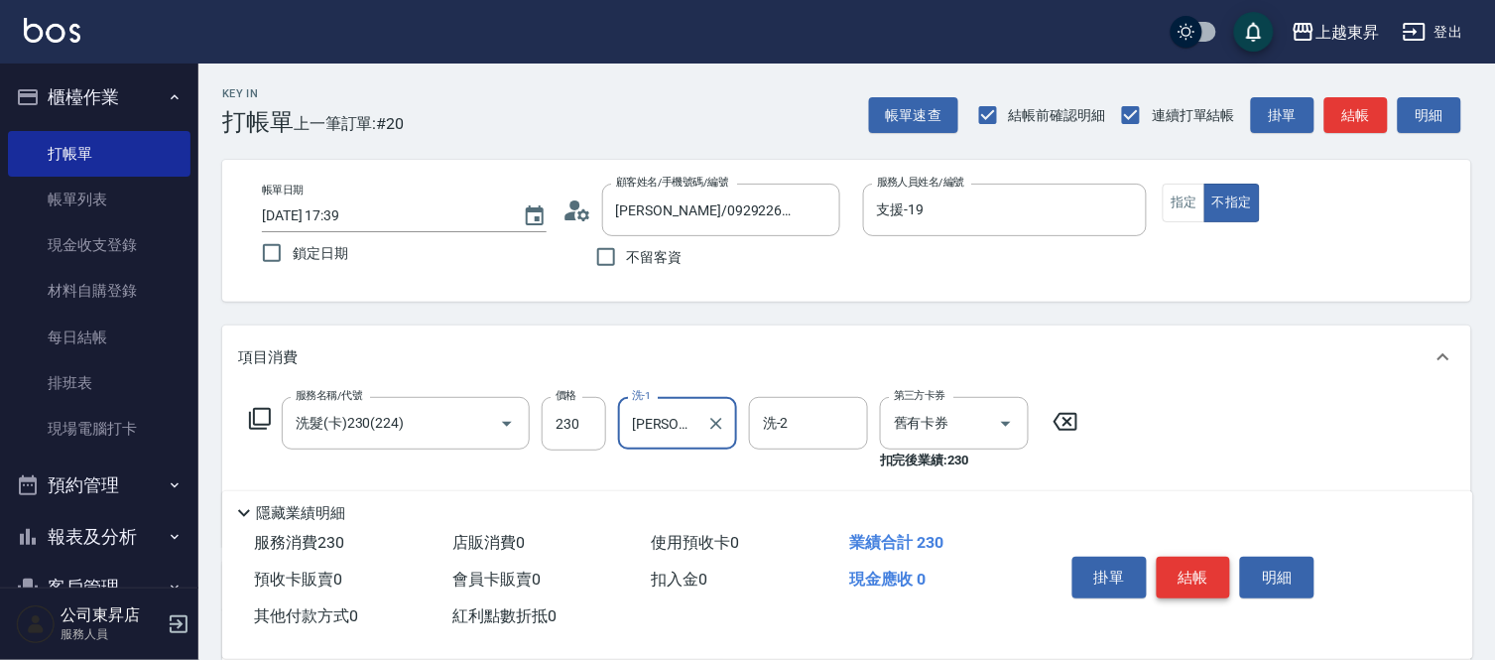
click at [1194, 572] on button "結帳" at bounding box center [1194, 577] width 74 height 42
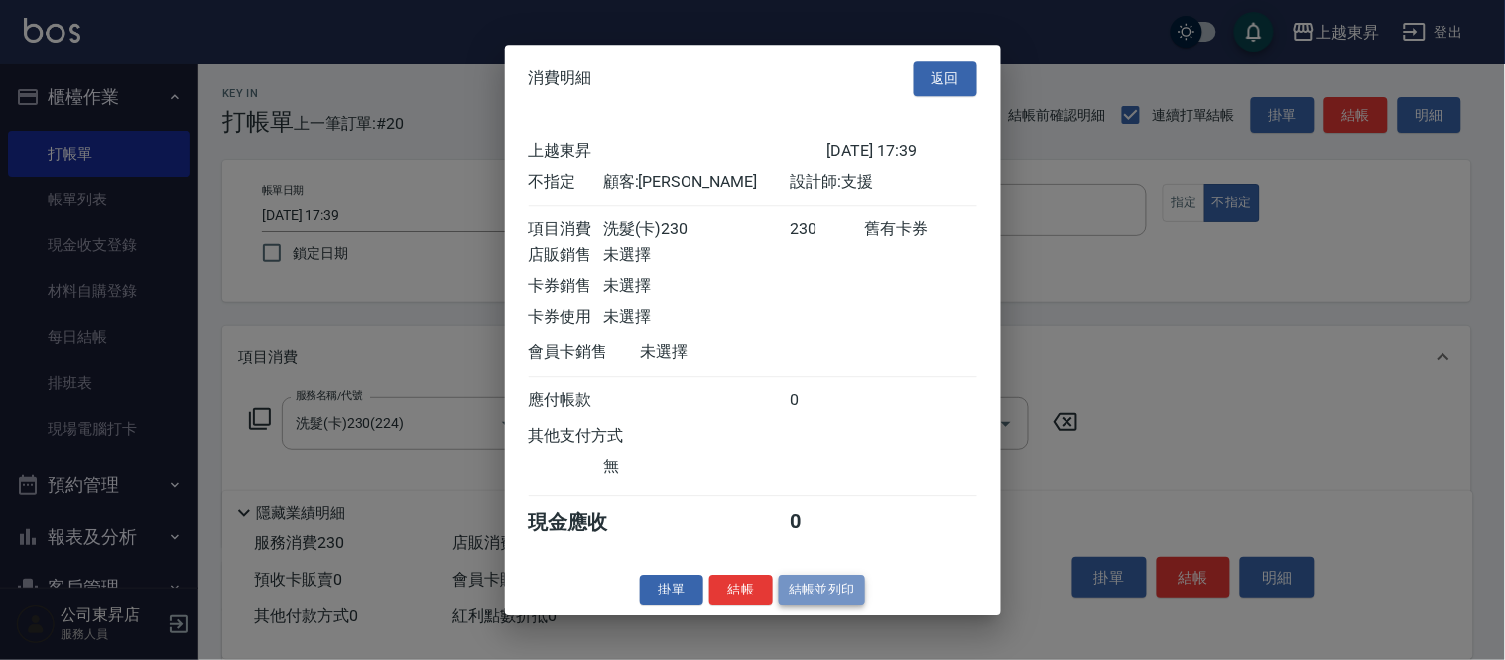
click at [844, 597] on button "結帳並列印" at bounding box center [822, 589] width 86 height 31
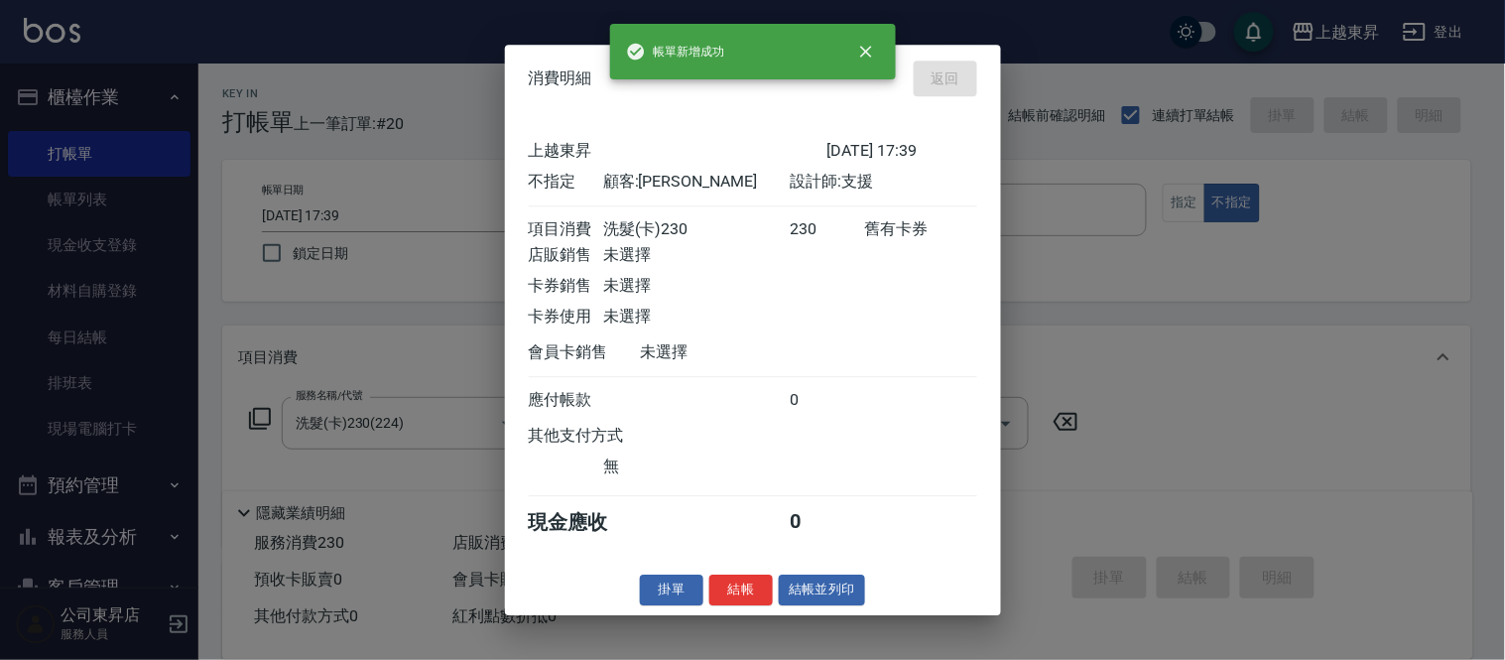
type input "[DATE] 17:45"
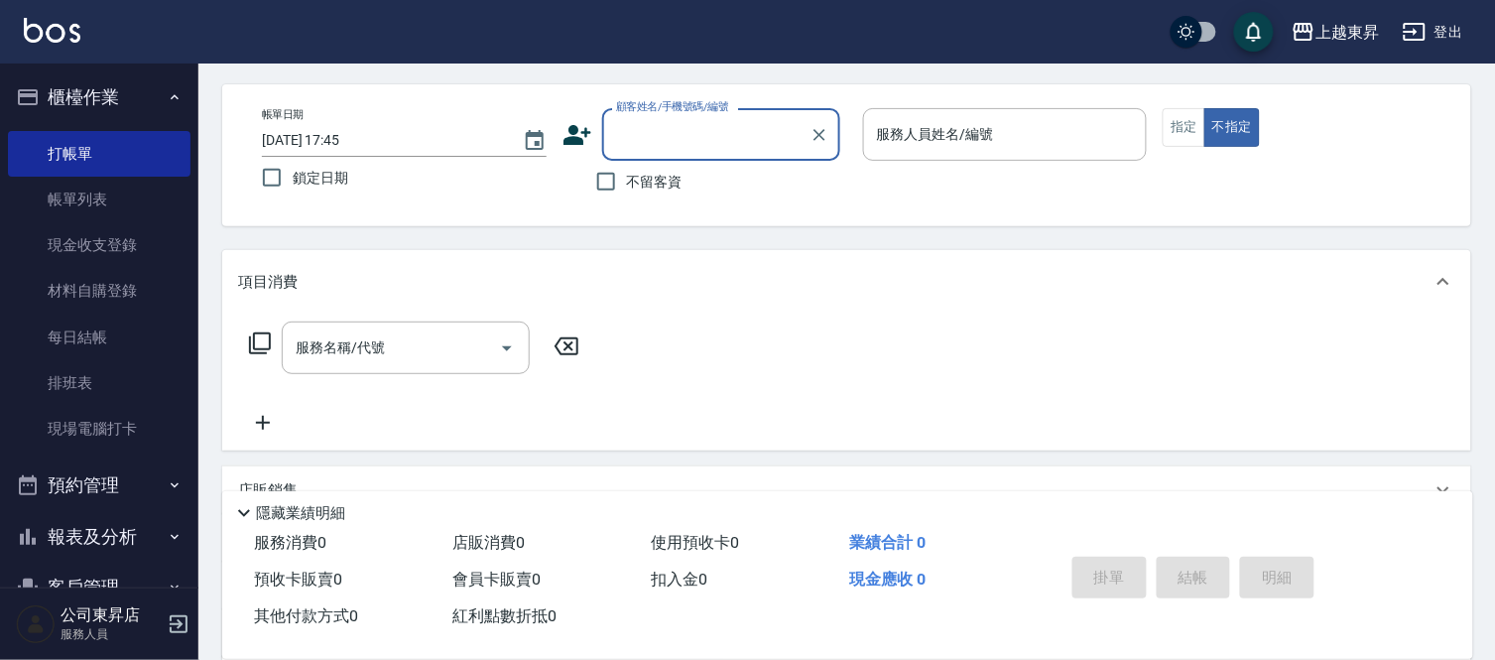
scroll to position [110, 0]
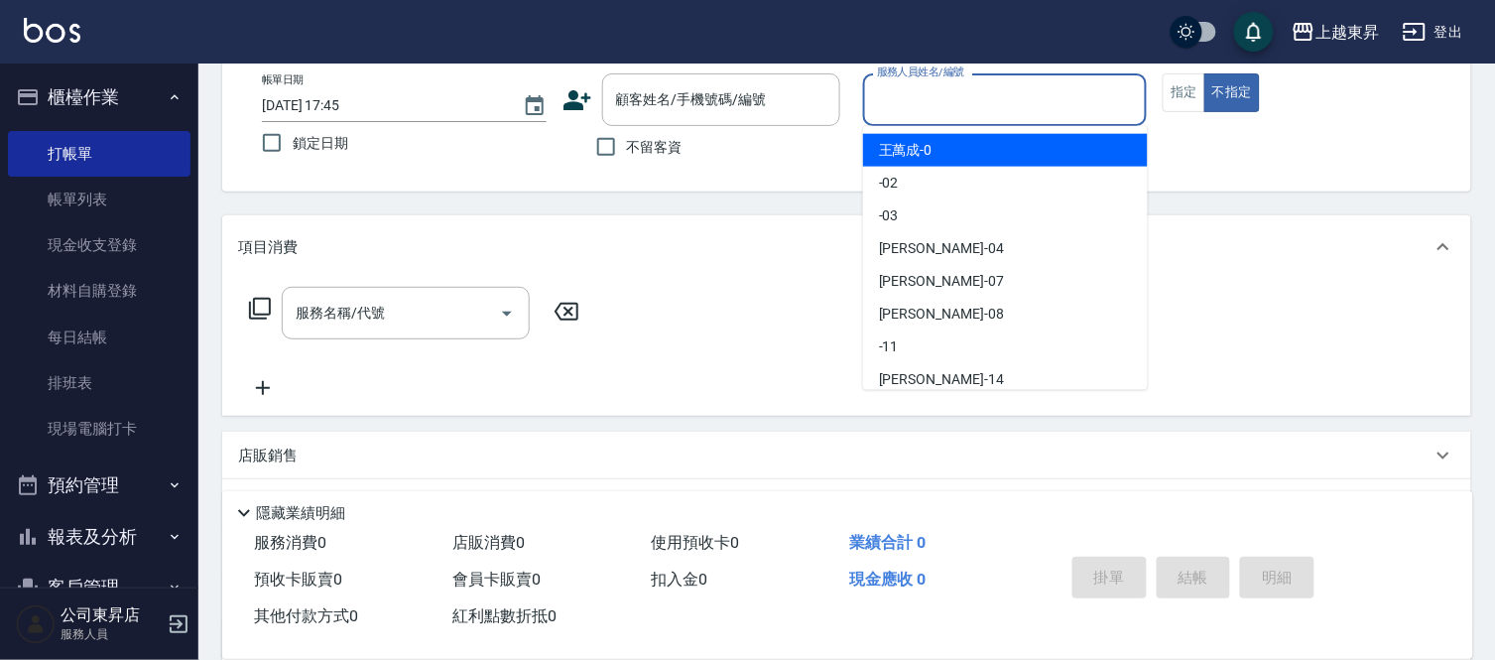
click at [905, 93] on input "服務人員姓名/編號" at bounding box center [1005, 99] width 267 height 35
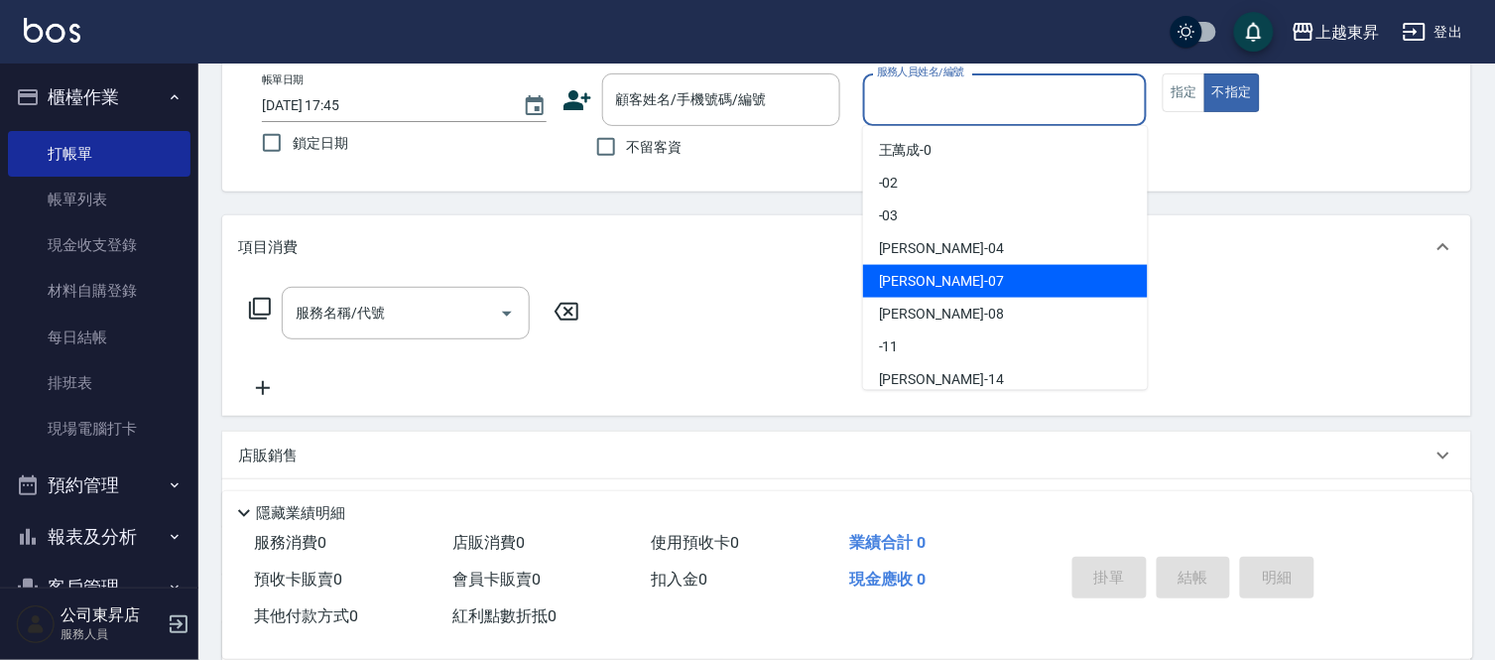
click at [918, 278] on span "榮松 -07" at bounding box center [941, 281] width 125 height 21
type input "[PERSON_NAME]-07"
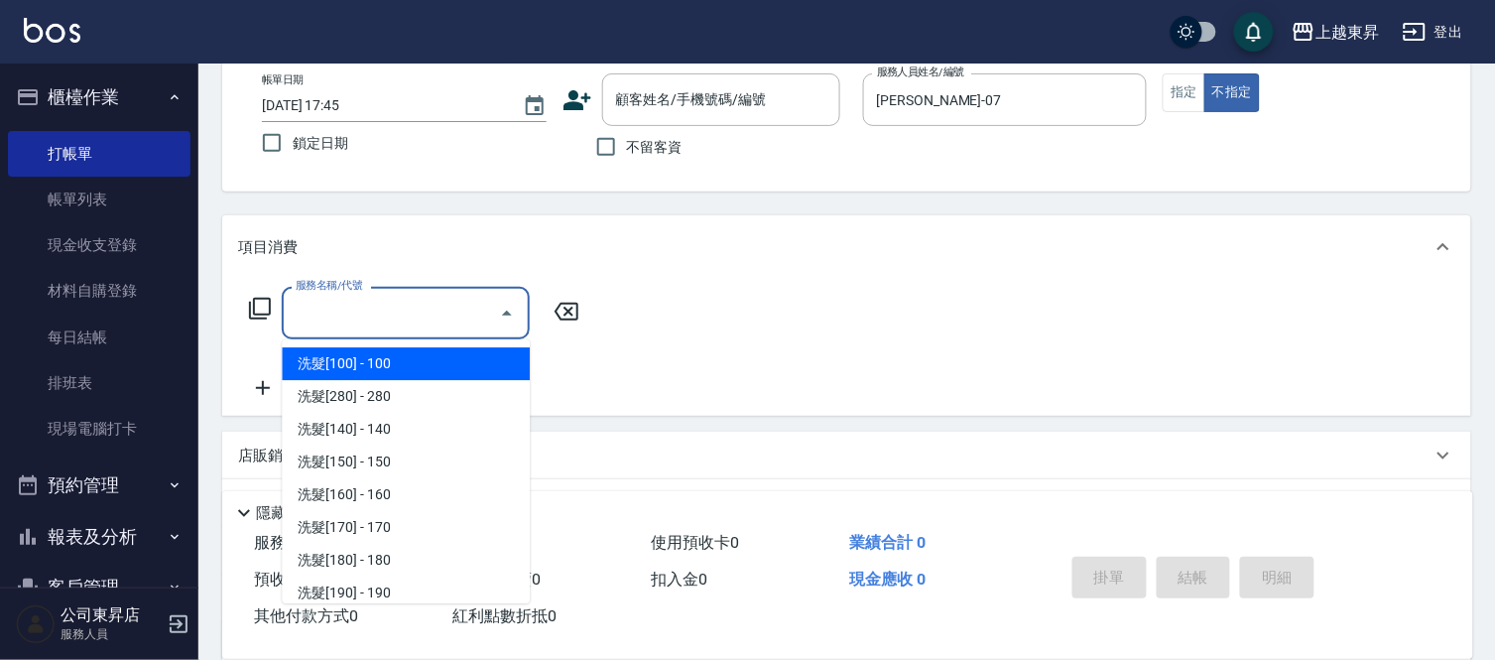
click at [374, 311] on input "服務名稱/代號" at bounding box center [391, 313] width 200 height 35
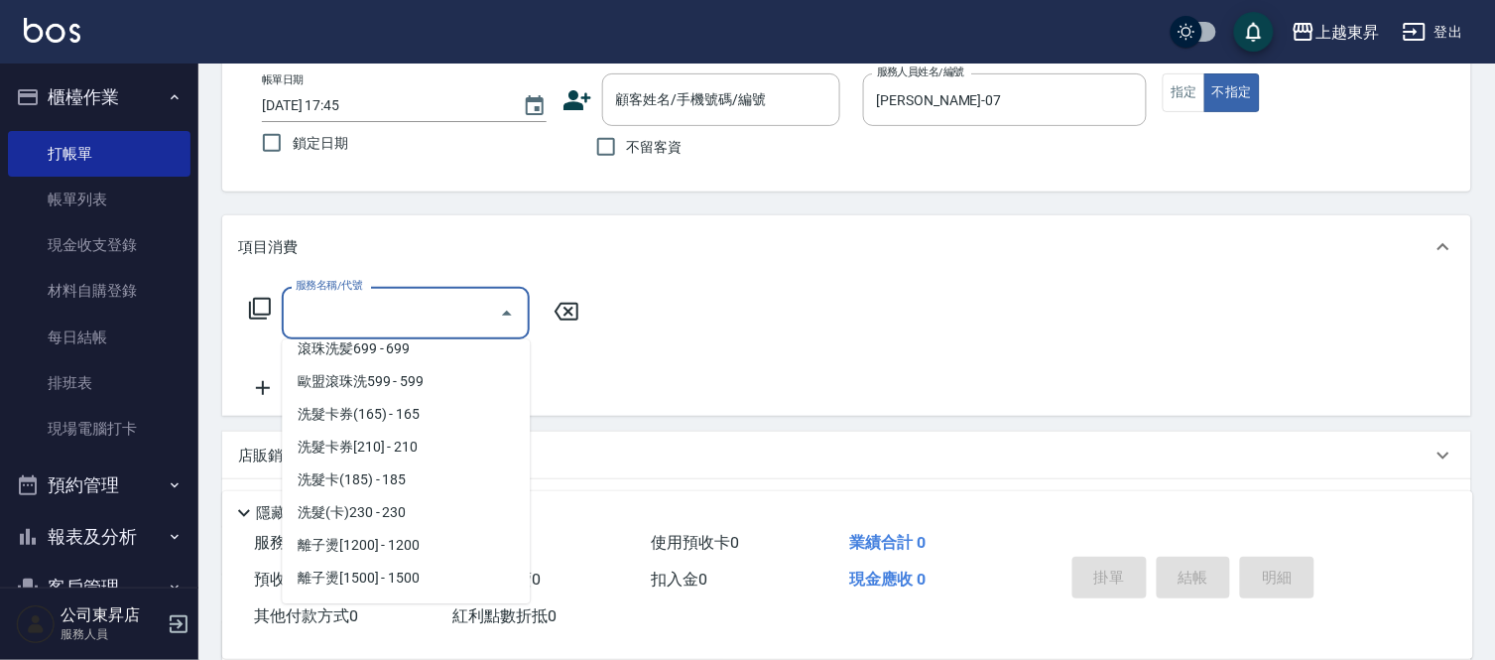
scroll to position [550, 0]
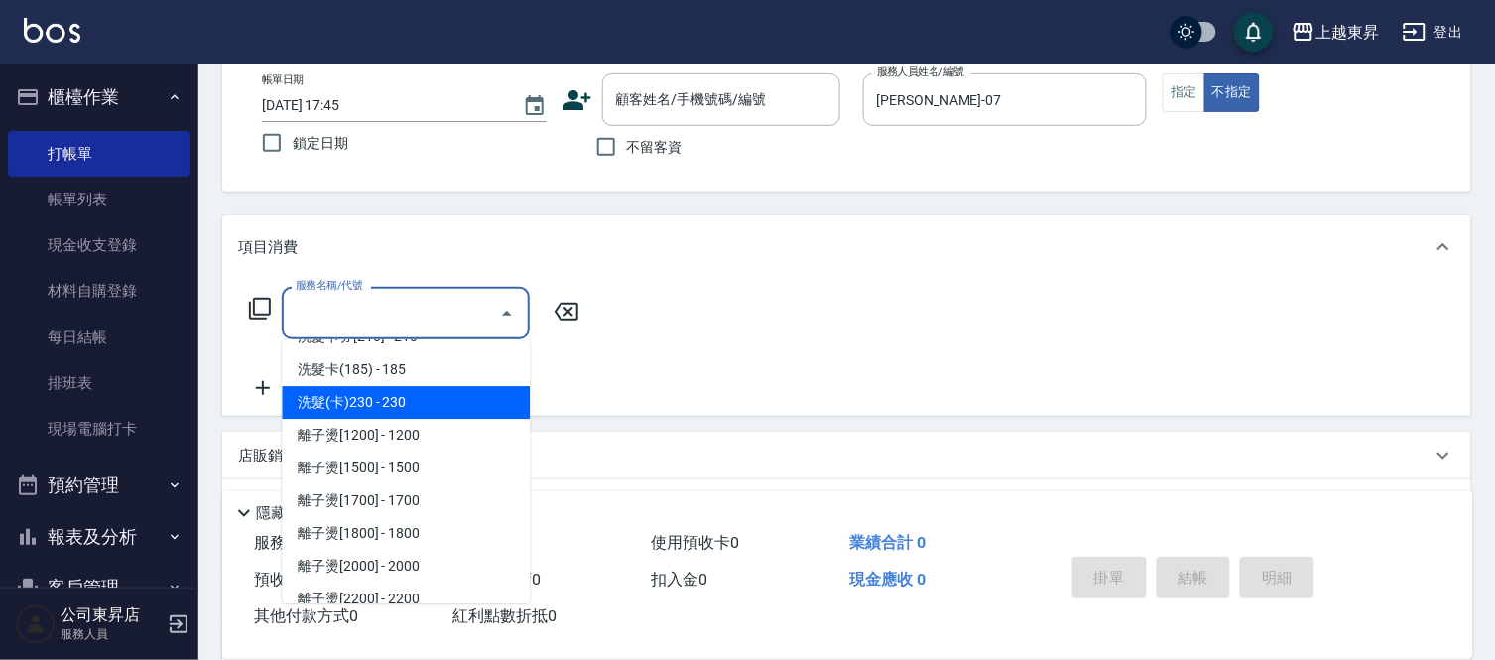
click at [470, 401] on span "洗髮(卡)230 - 230" at bounding box center [406, 402] width 248 height 33
type input "洗髮(卡)230(224)"
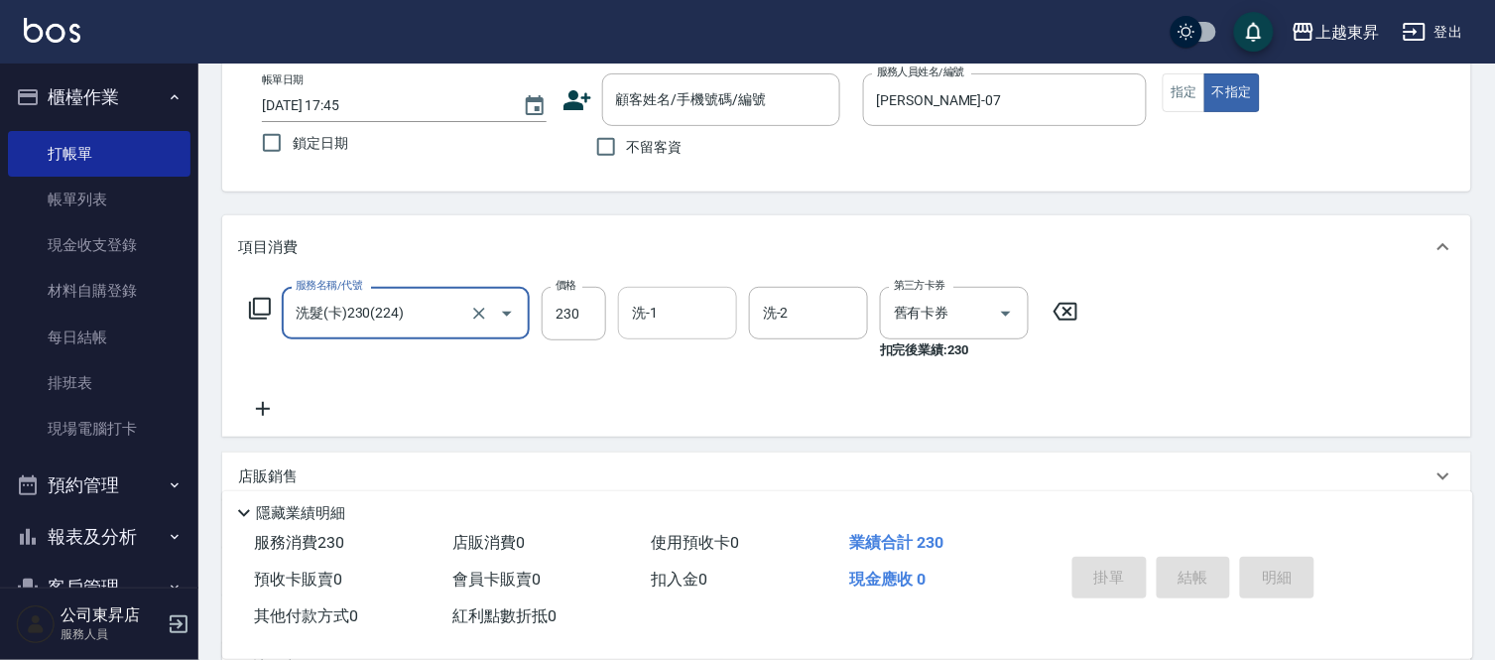
click at [647, 305] on input "洗-1" at bounding box center [677, 313] width 101 height 35
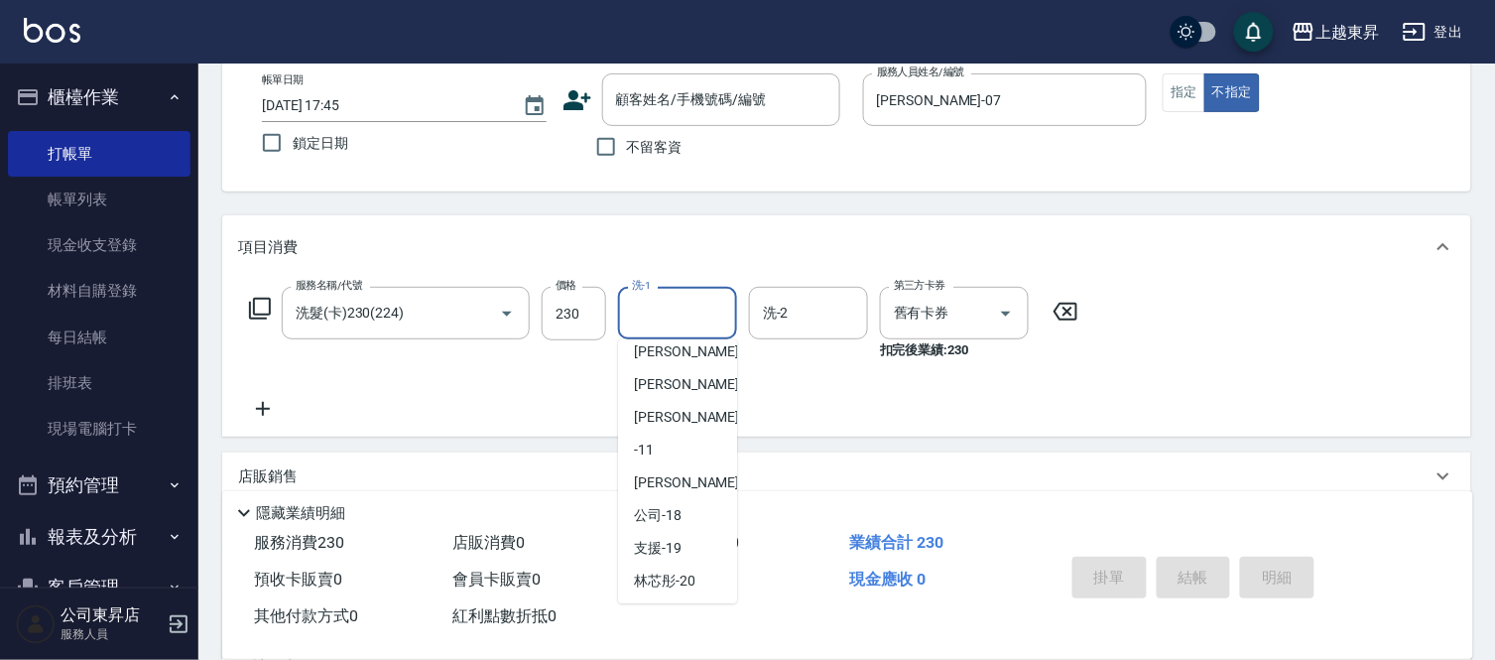
scroll to position [220, 0]
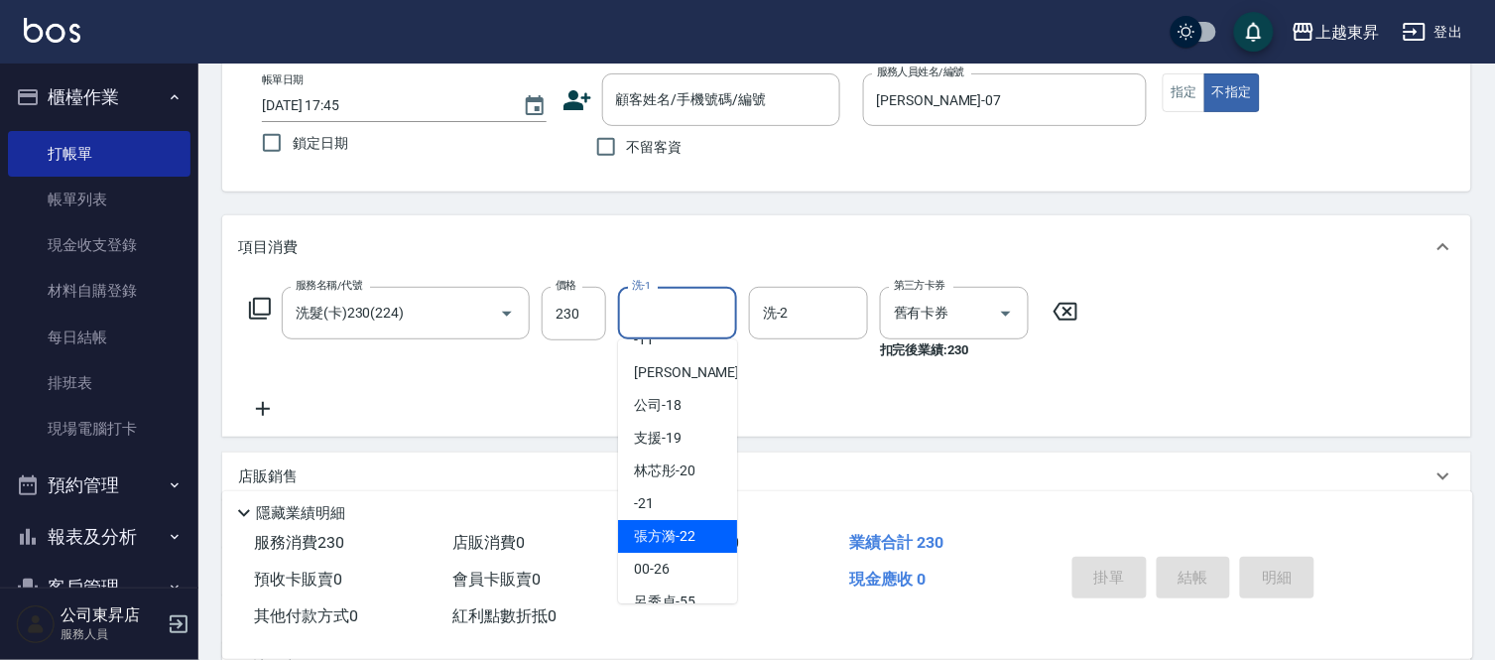
click at [673, 537] on span "[PERSON_NAME]-22" at bounding box center [664, 536] width 61 height 21
type input "[PERSON_NAME]-22"
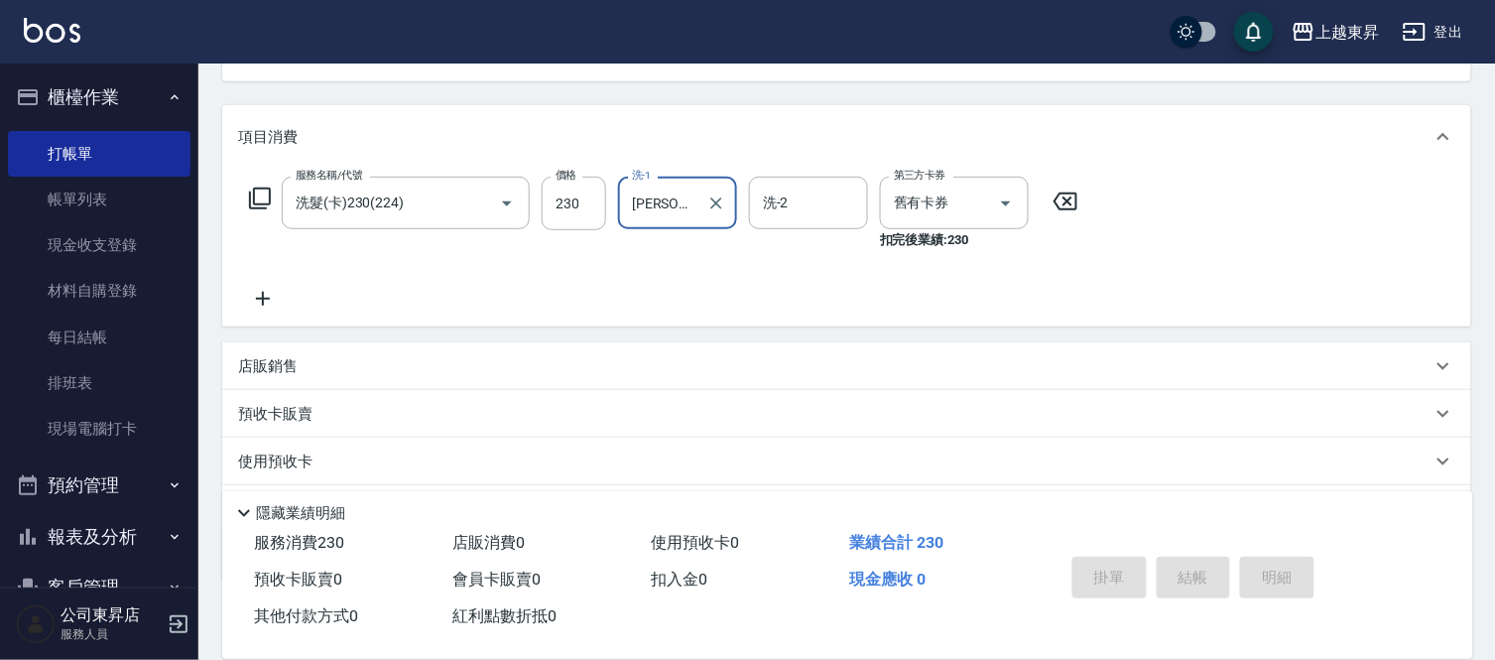
click at [261, 302] on icon at bounding box center [263, 299] width 50 height 24
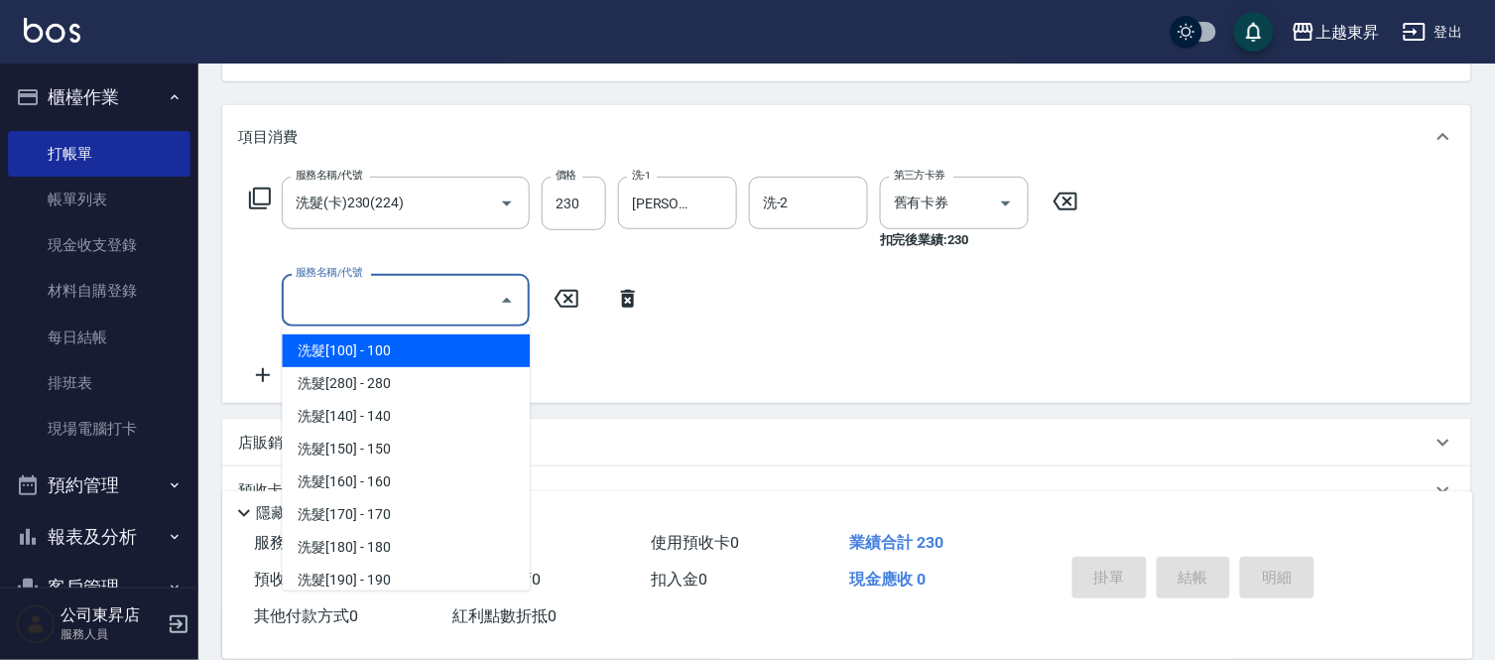
click at [318, 303] on input "服務名稱/代號" at bounding box center [391, 300] width 200 height 35
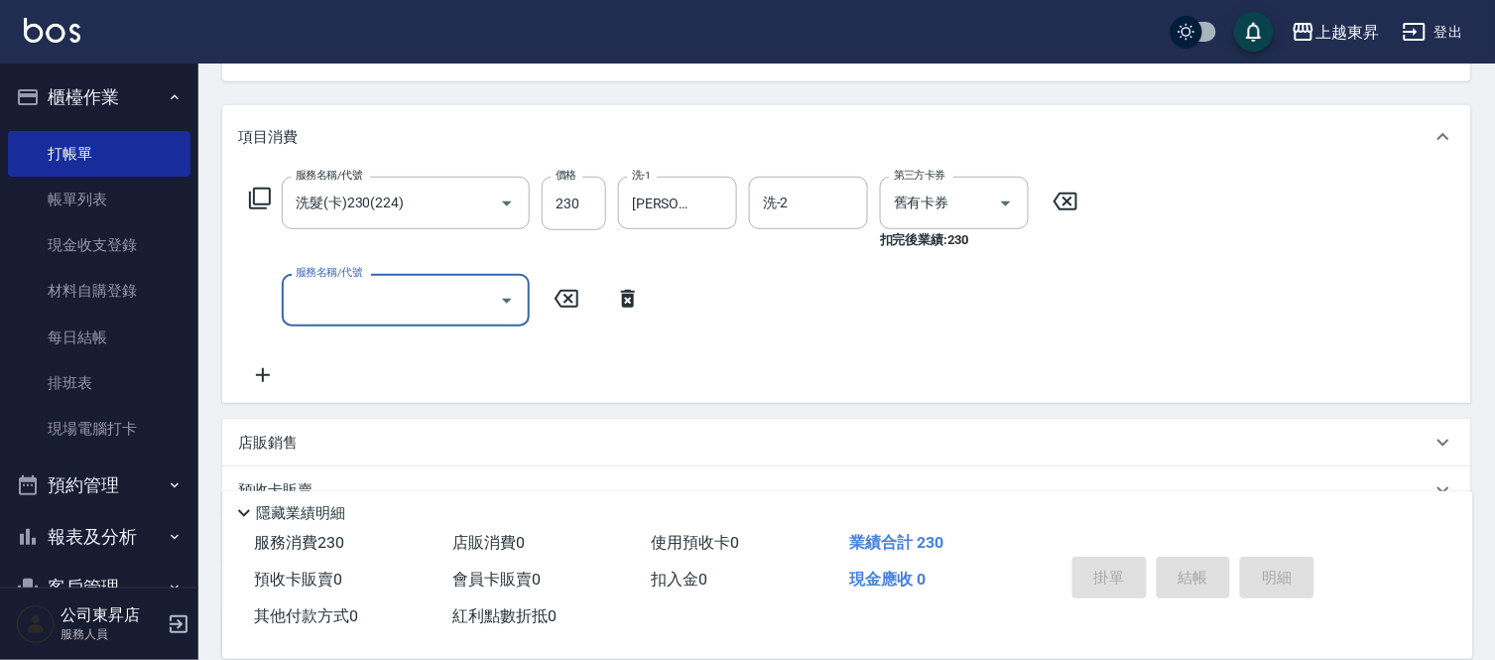
click at [318, 303] on input "服務名稱/代號" at bounding box center [391, 300] width 200 height 35
click at [437, 341] on span "潤絲 - 20" at bounding box center [406, 350] width 248 height 33
type input "潤絲(801)"
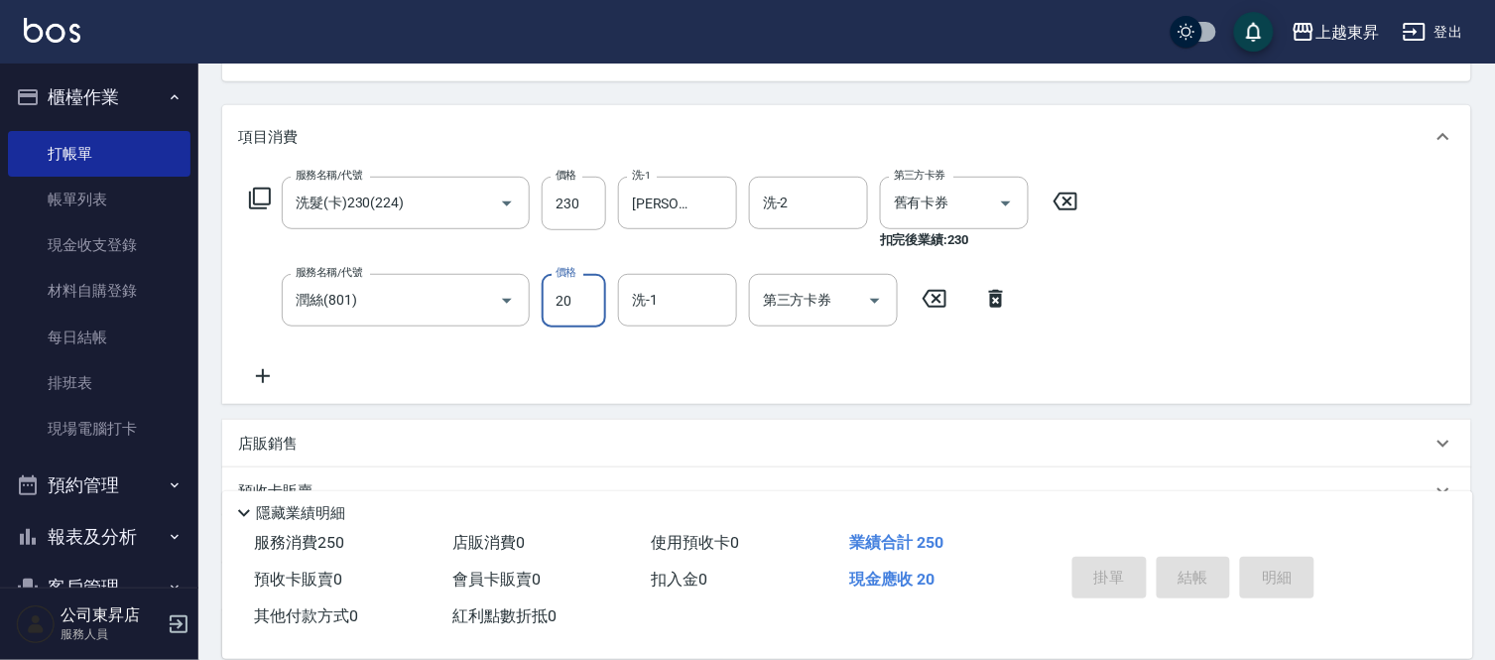
click at [557, 300] on input "20" at bounding box center [574, 301] width 64 height 54
type input "30"
click at [671, 301] on input "洗-1" at bounding box center [677, 300] width 101 height 35
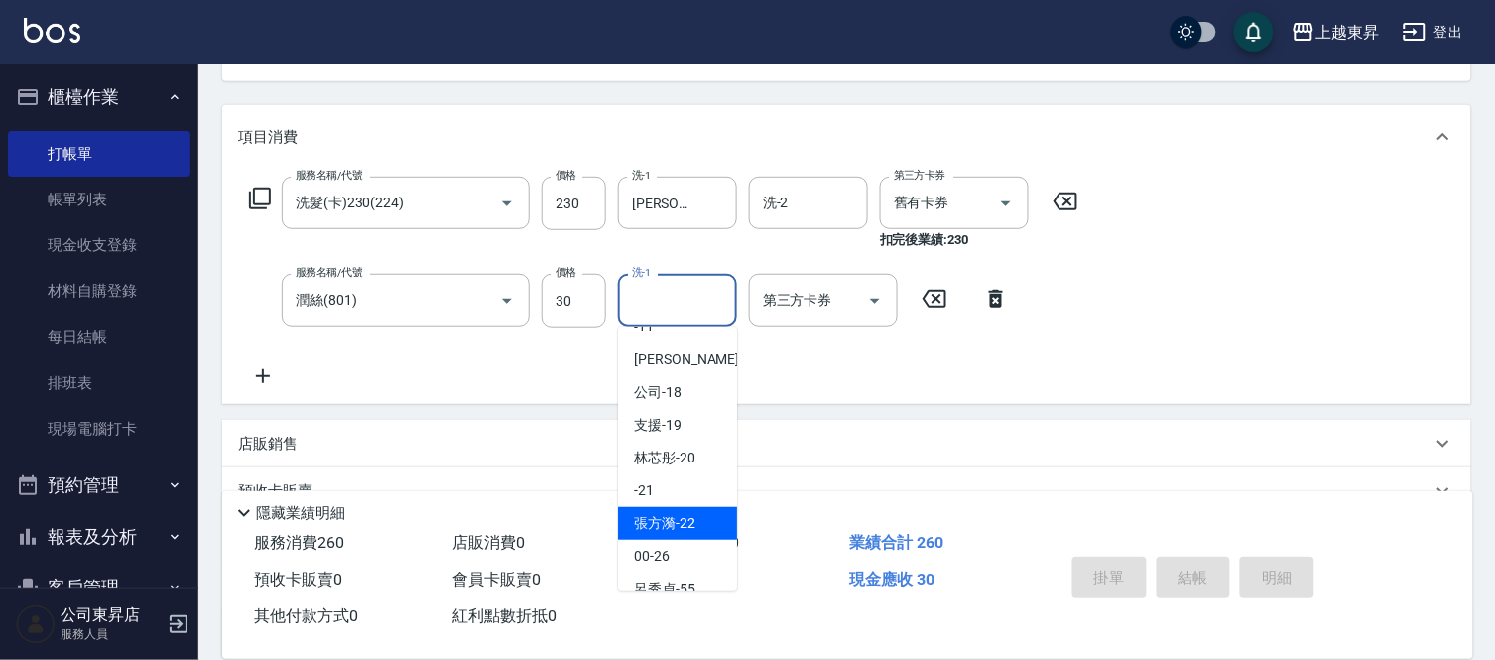
click at [652, 516] on span "[PERSON_NAME]-22" at bounding box center [664, 523] width 61 height 21
type input "[PERSON_NAME]-22"
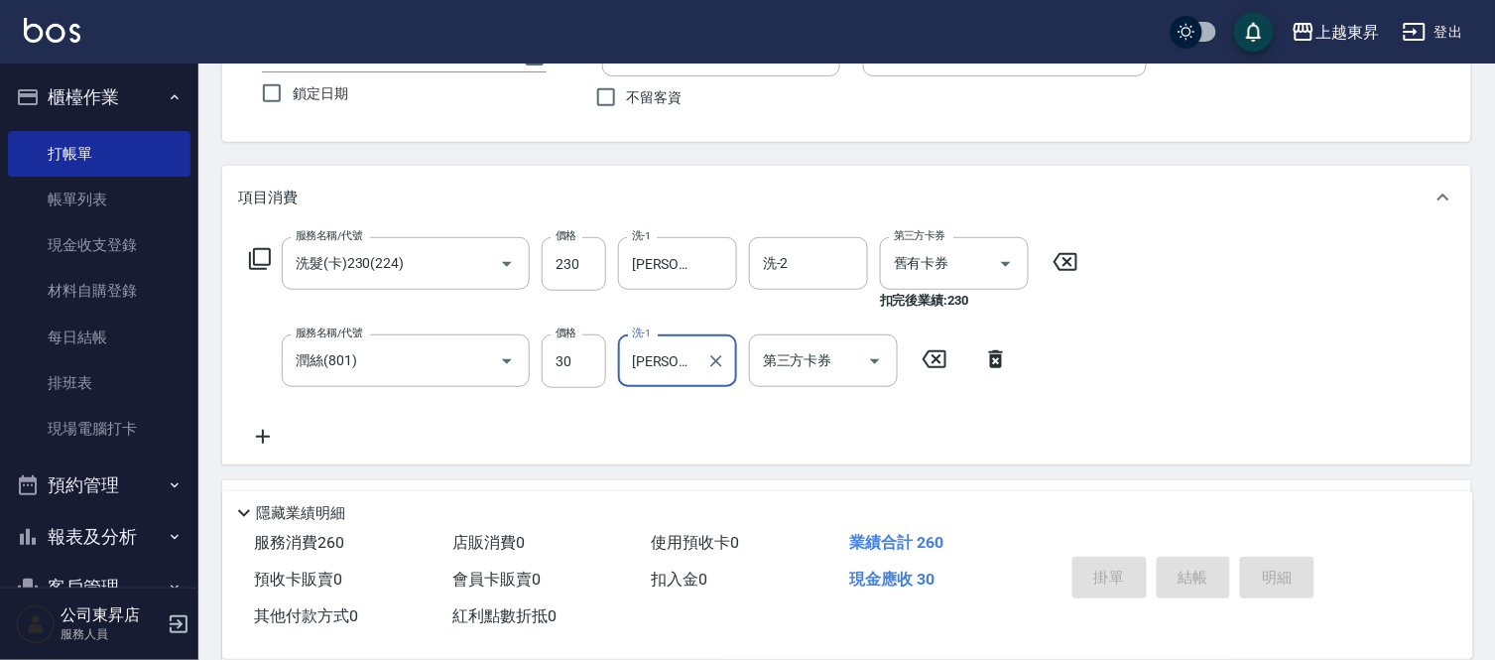
scroll to position [0, 0]
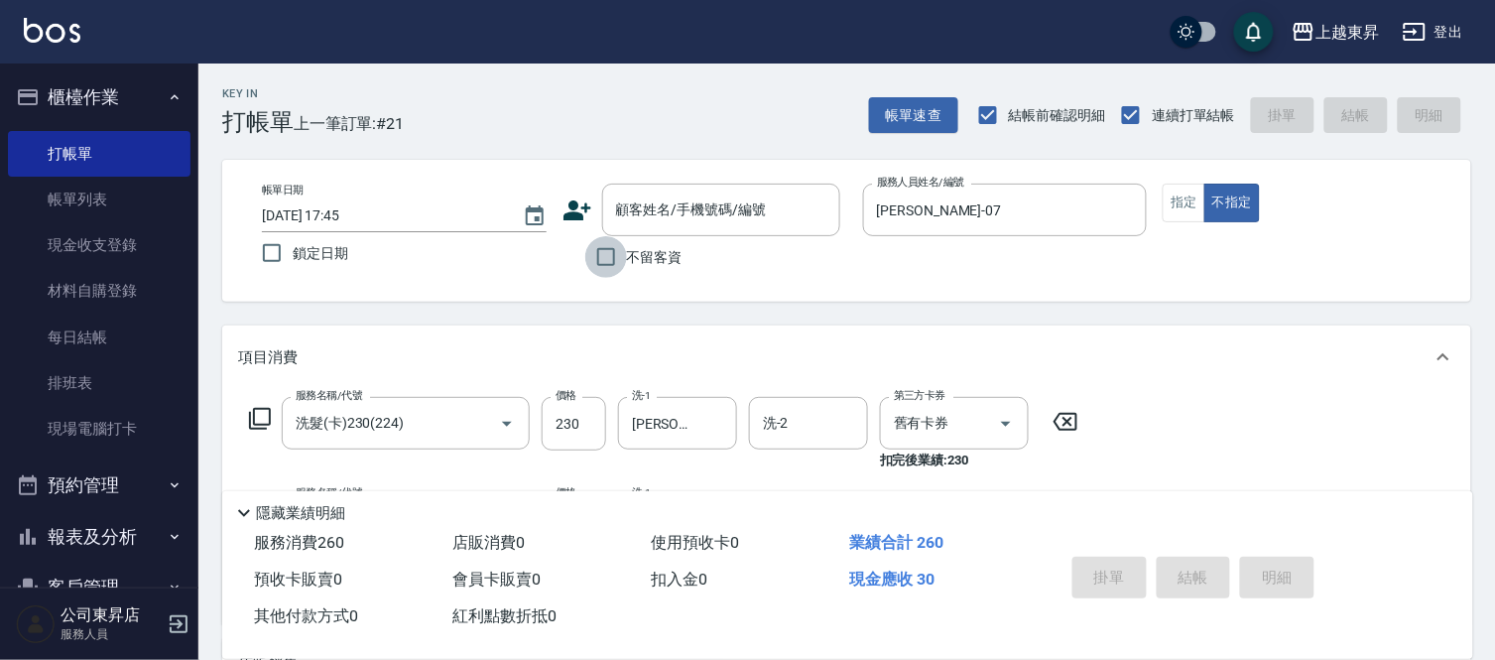
click at [607, 261] on input "不留客資" at bounding box center [606, 257] width 42 height 42
checkbox input "true"
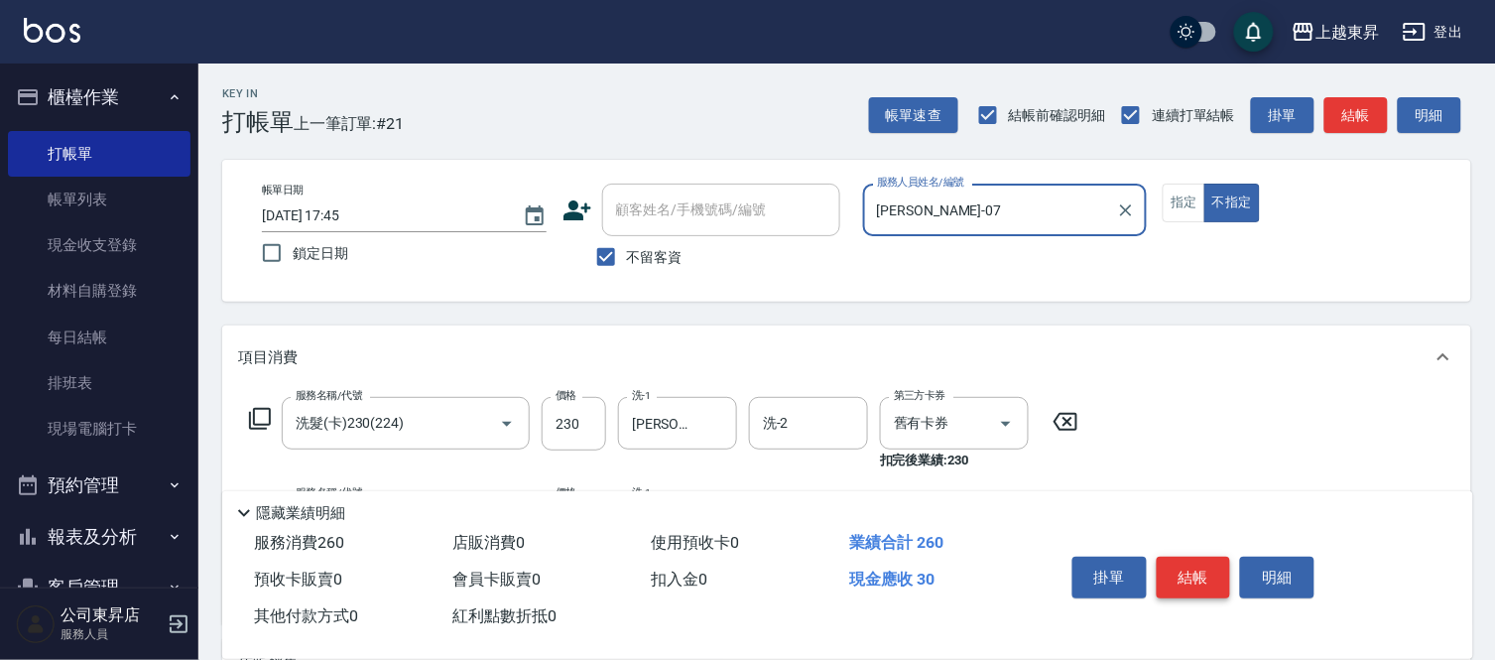
click at [1190, 570] on button "結帳" at bounding box center [1194, 577] width 74 height 42
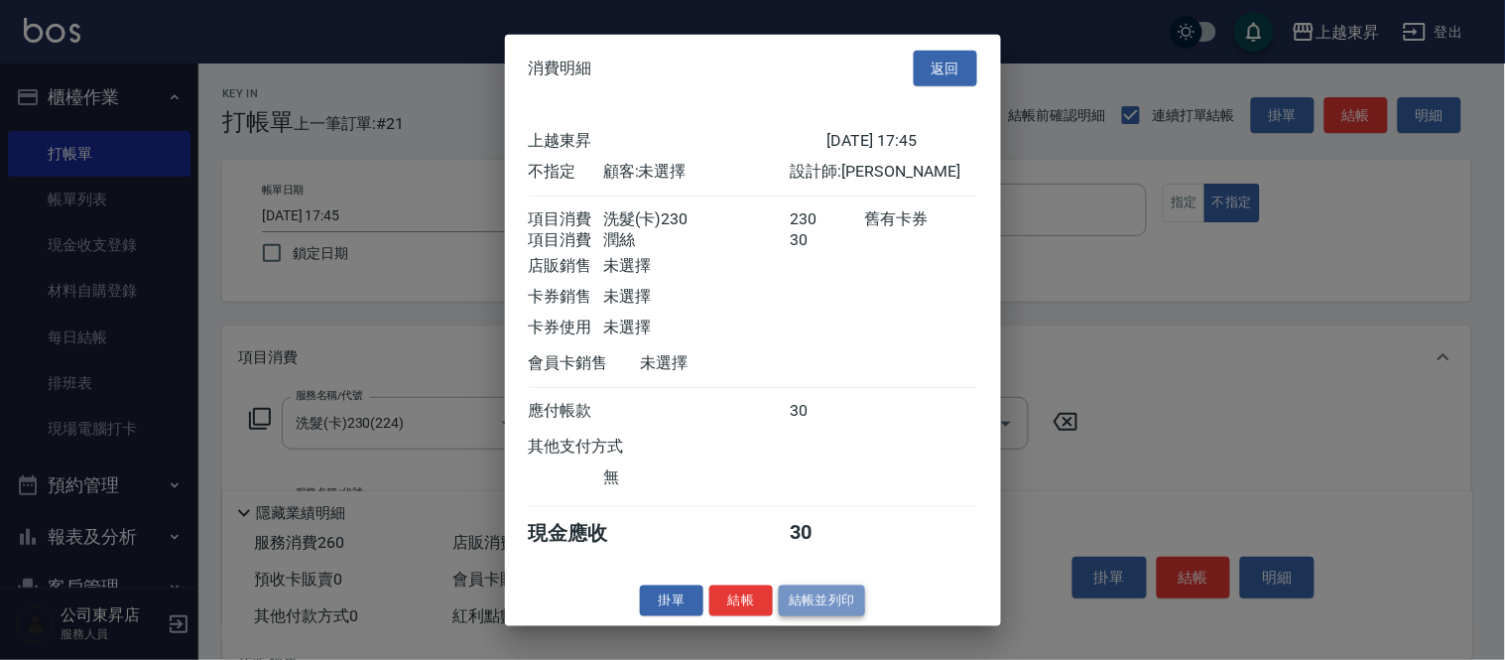
click at [841, 613] on button "結帳並列印" at bounding box center [822, 600] width 86 height 31
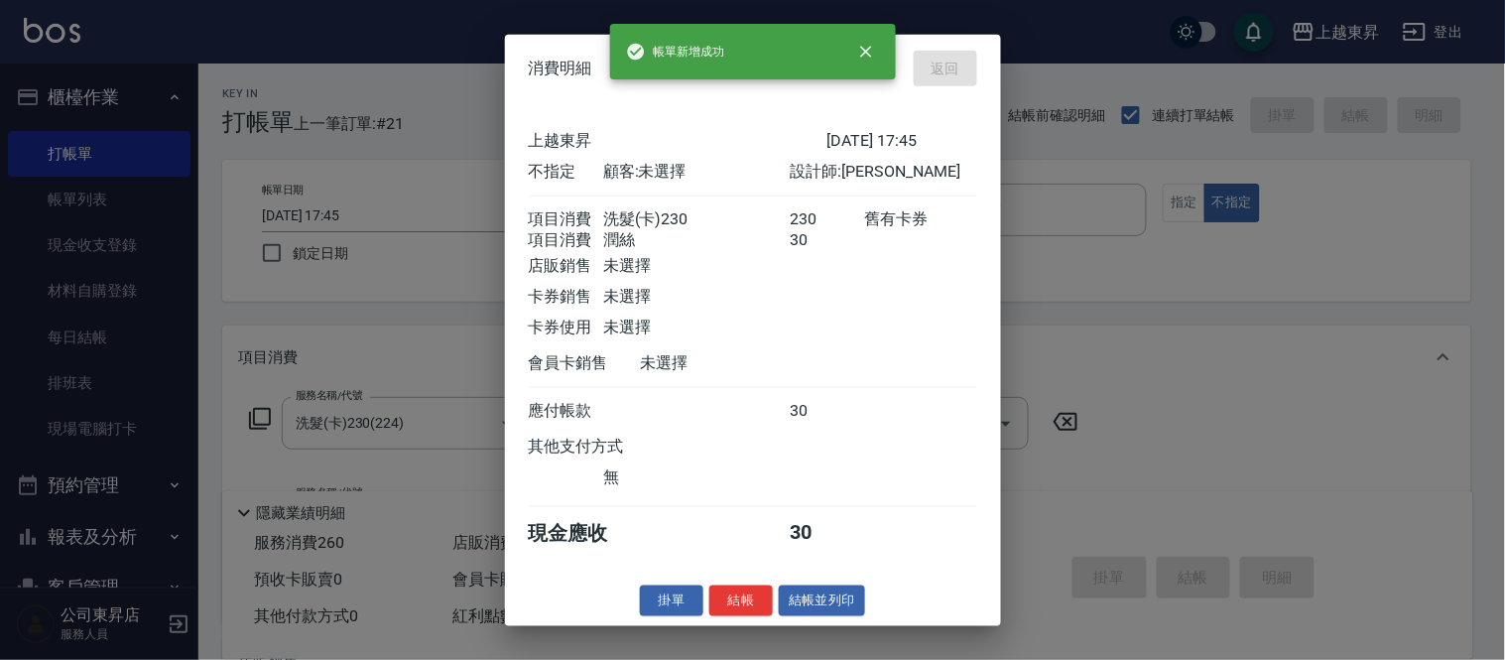
type input "[DATE] 17:52"
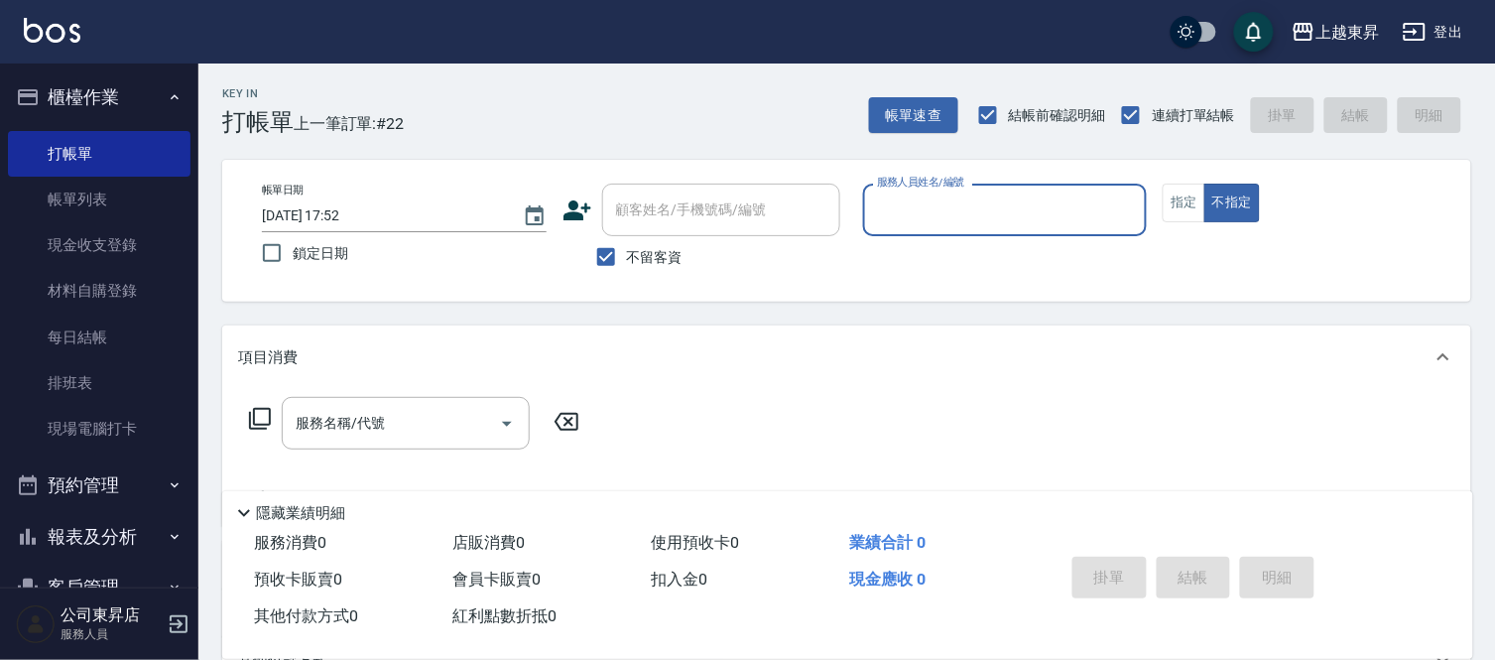
click at [904, 209] on input "服務人員姓名/編號" at bounding box center [1005, 209] width 267 height 35
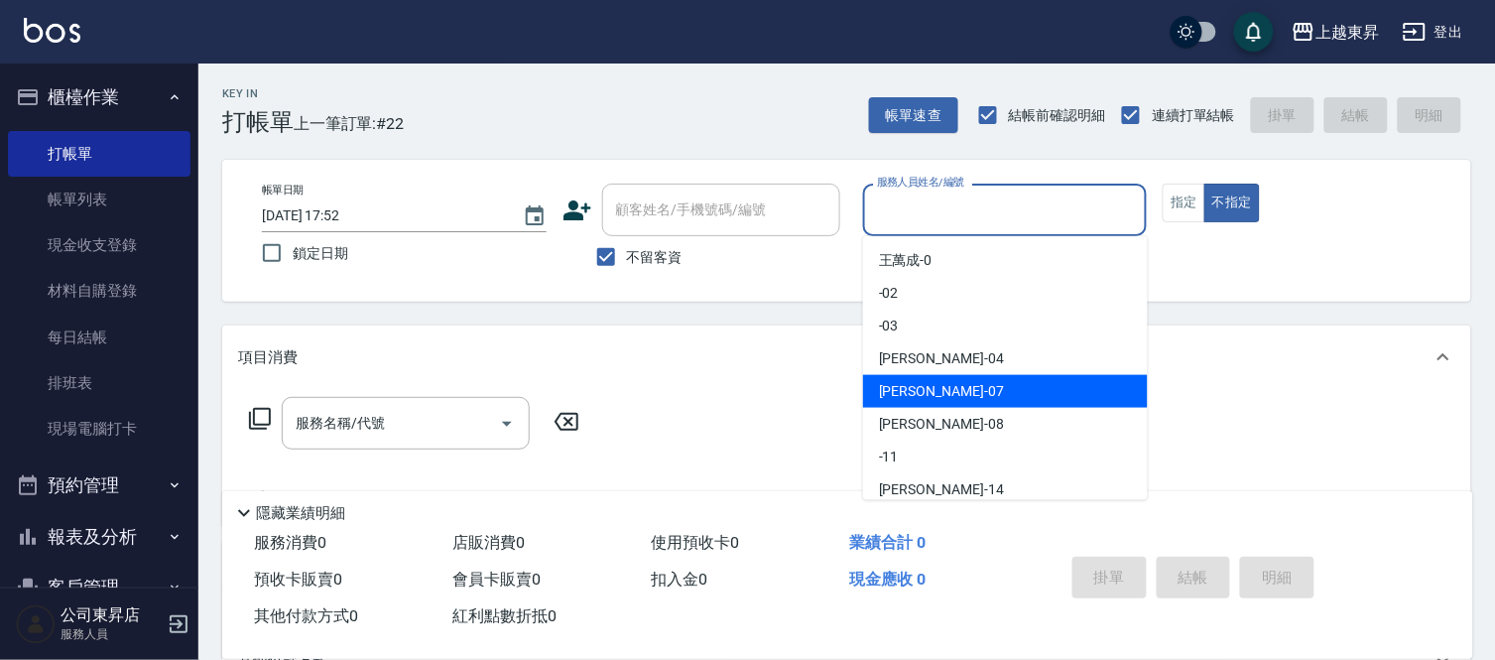
click at [917, 393] on span "榮松 -07" at bounding box center [941, 391] width 125 height 21
type input "[PERSON_NAME]-07"
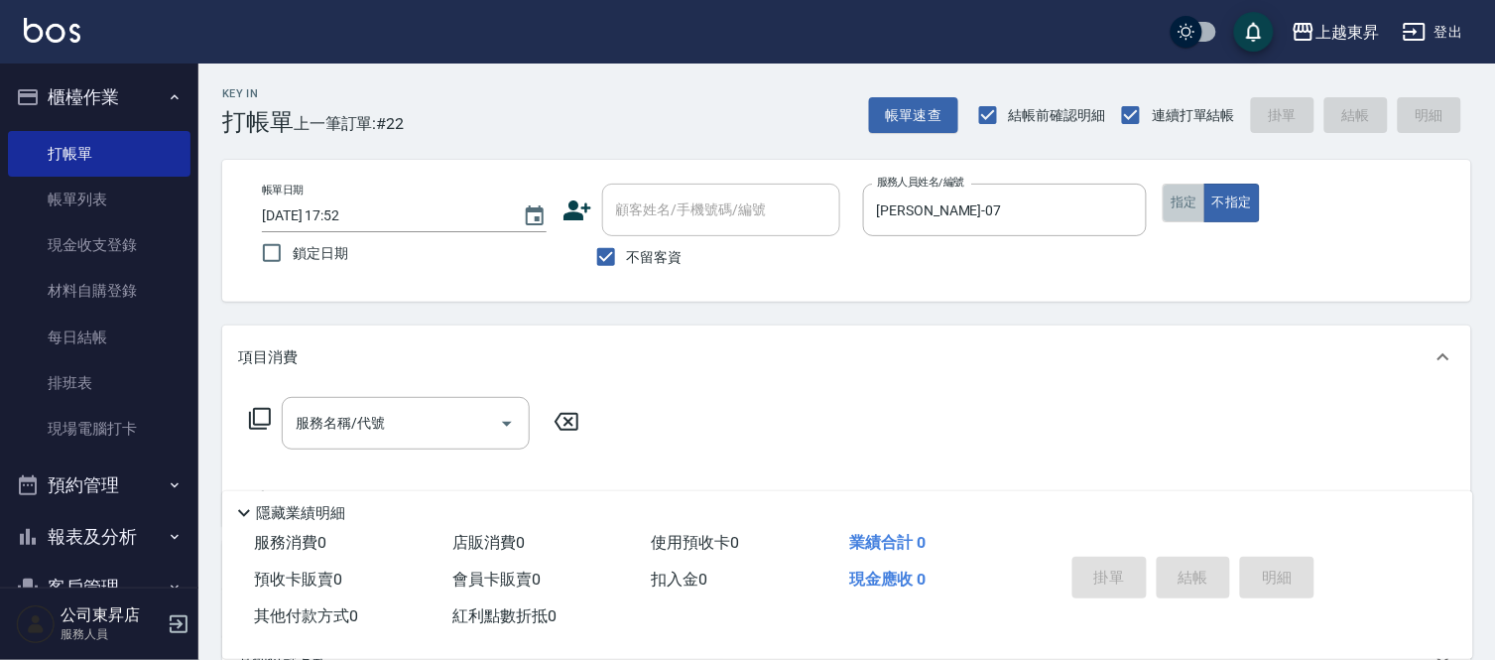
click at [1186, 209] on button "指定" at bounding box center [1183, 202] width 43 height 39
click at [365, 418] on input "服務名稱/代號" at bounding box center [391, 423] width 200 height 35
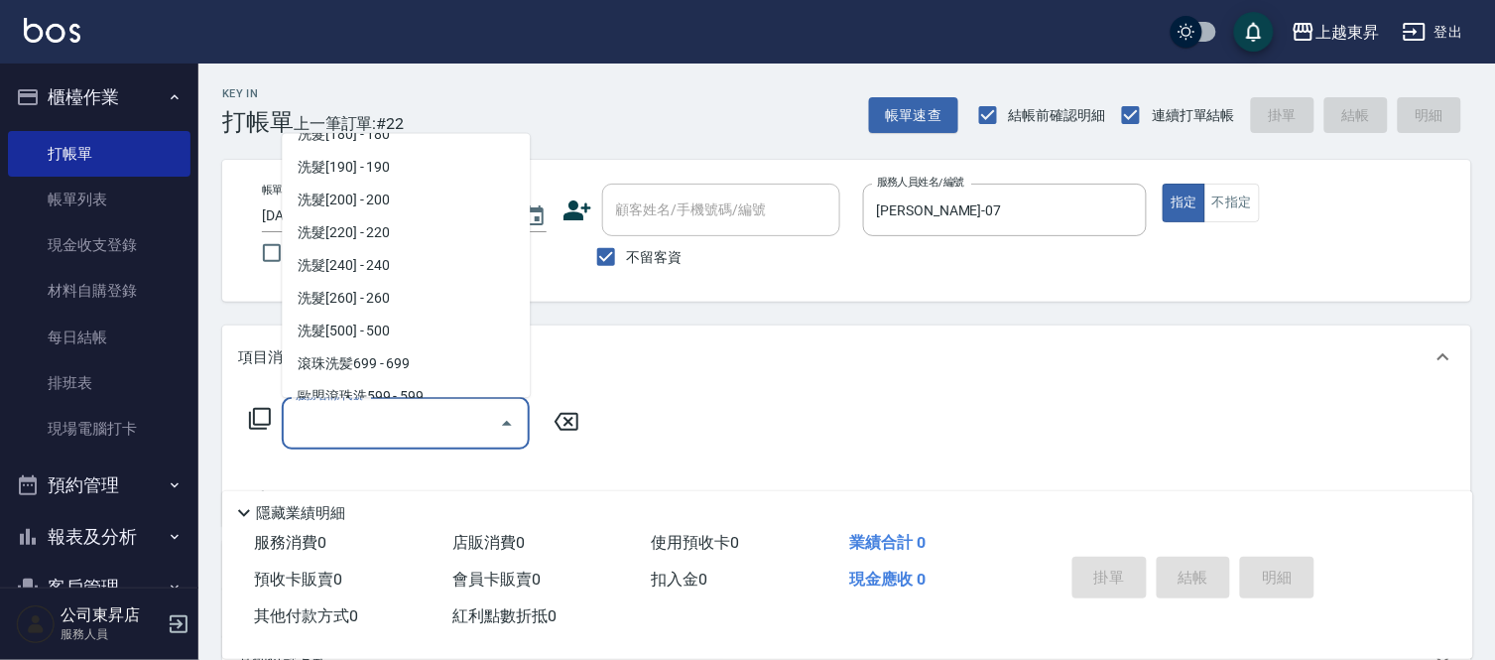
scroll to position [330, 0]
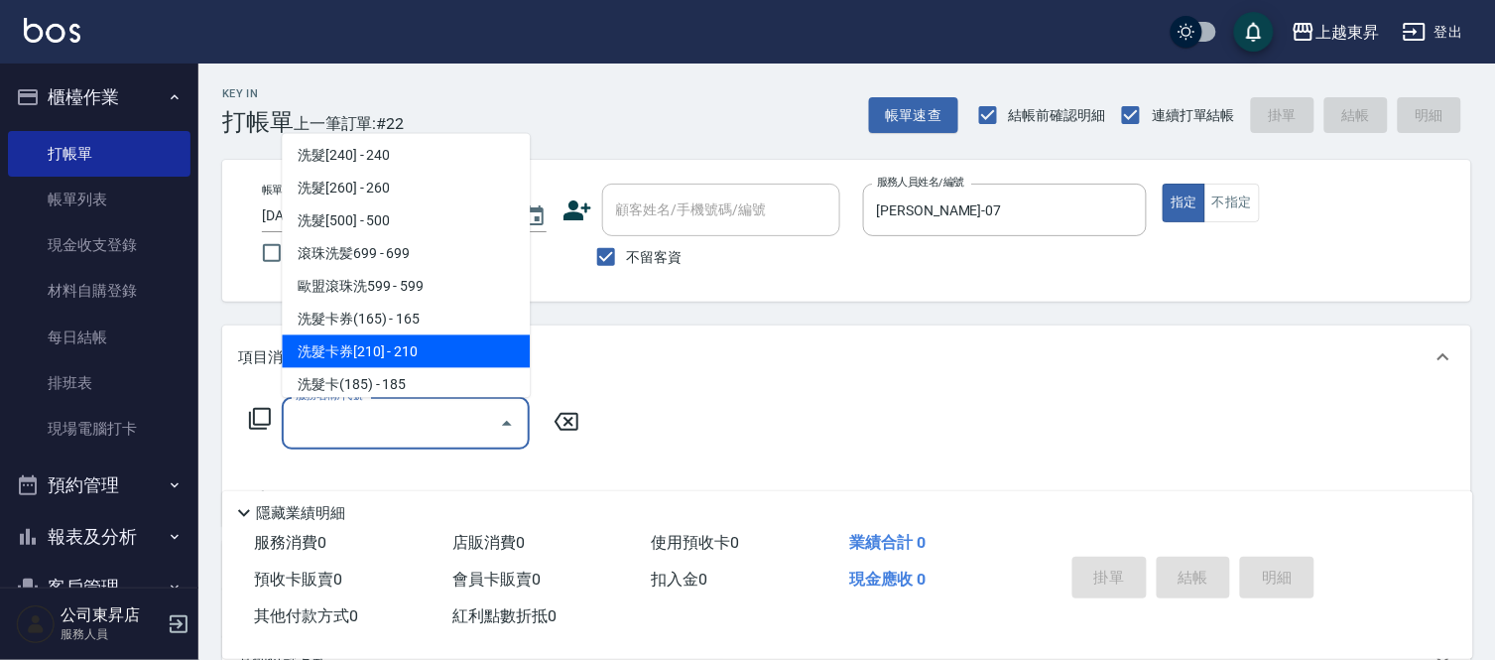
click at [424, 347] on span "洗髮卡券[210] - 210" at bounding box center [406, 351] width 248 height 33
type input "洗髮卡券[210](222)"
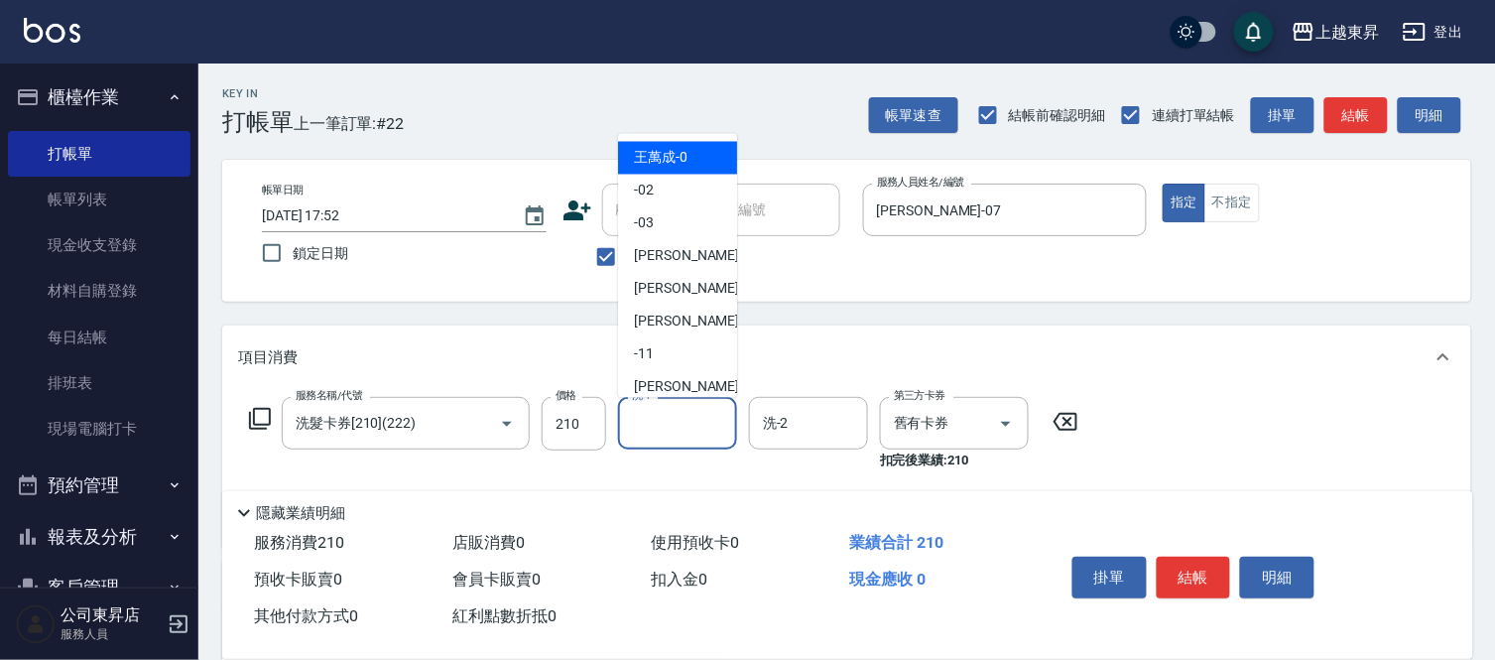
click at [659, 417] on input "洗-1" at bounding box center [677, 423] width 101 height 35
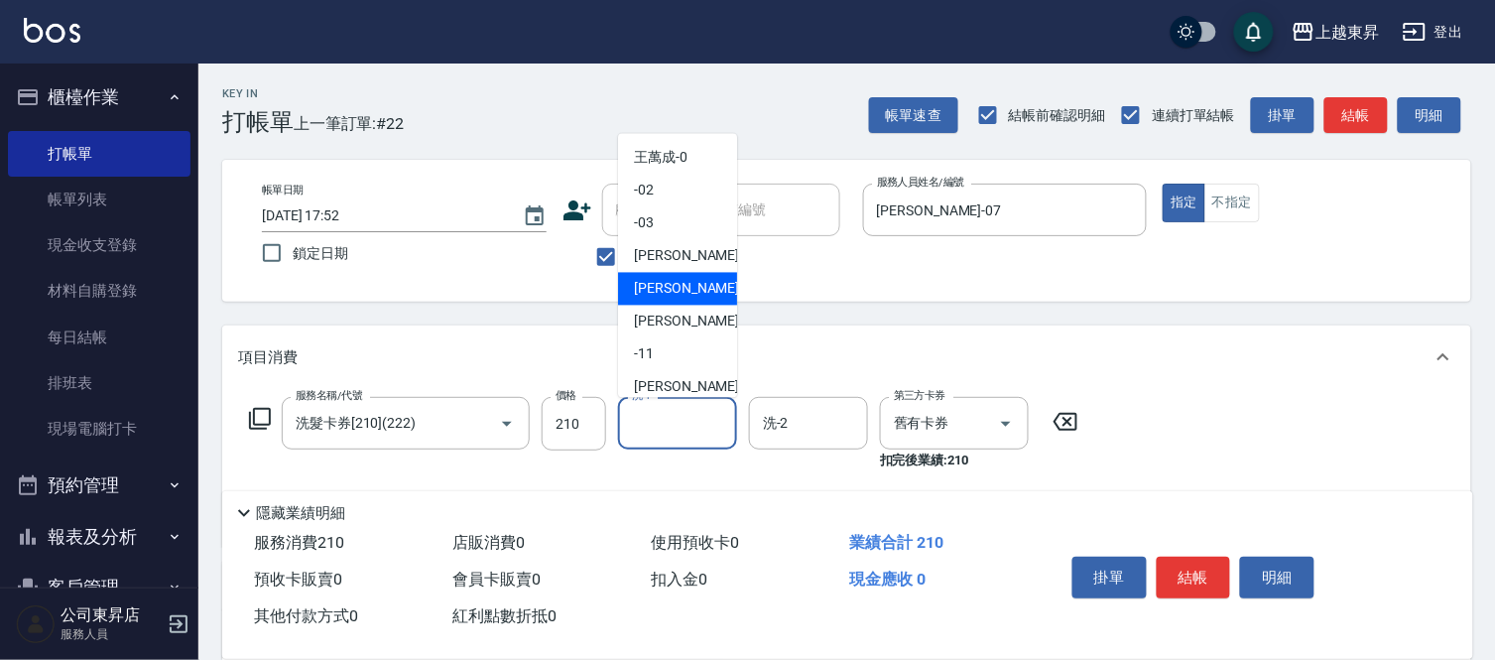
click at [662, 279] on span "榮松 -07" at bounding box center [696, 289] width 125 height 21
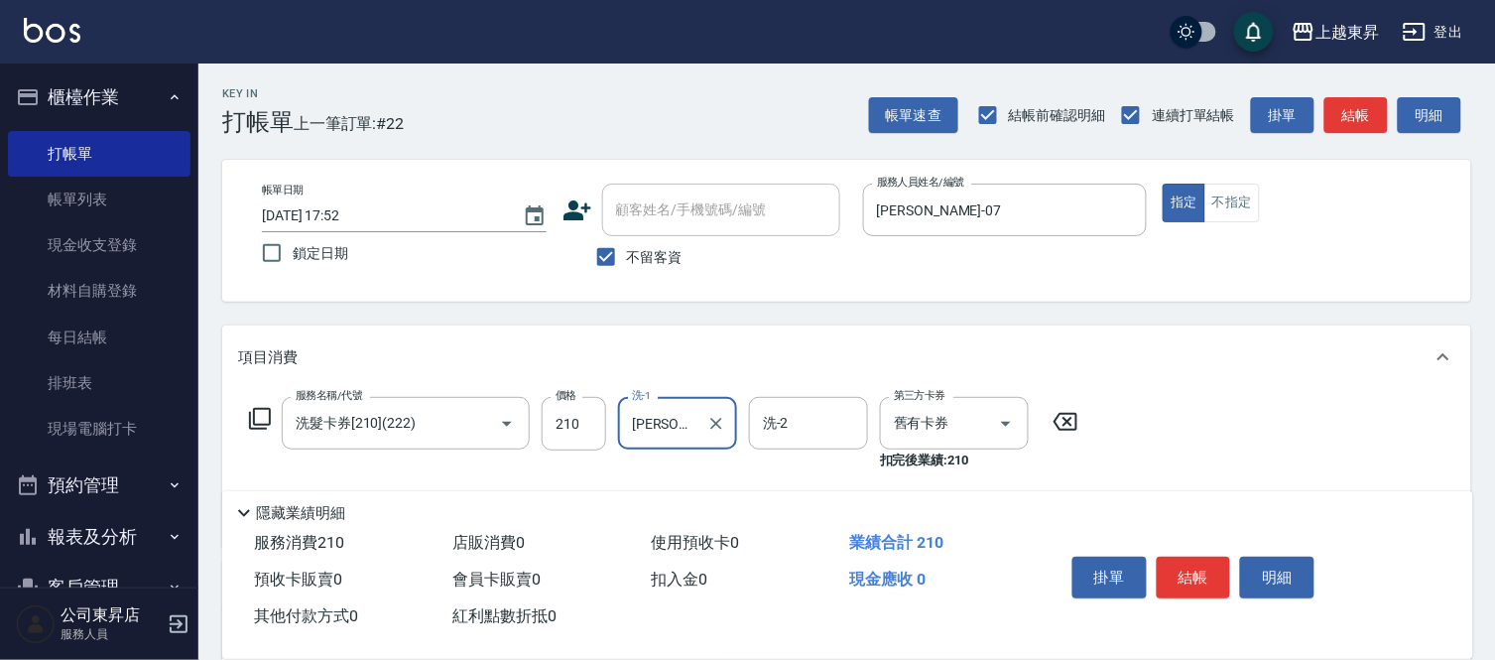
type input "[PERSON_NAME]-07"
click at [1195, 559] on button "結帳" at bounding box center [1194, 577] width 74 height 42
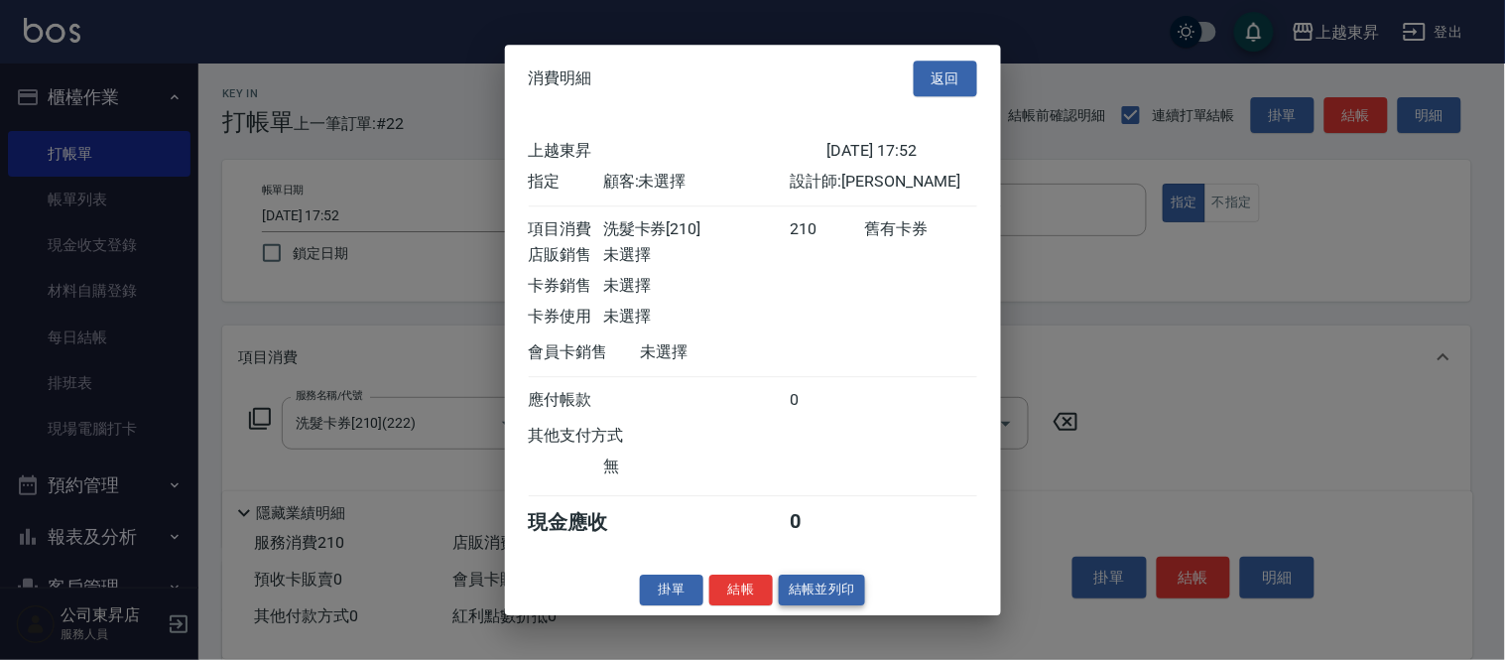
click at [828, 598] on button "結帳並列印" at bounding box center [822, 589] width 86 height 31
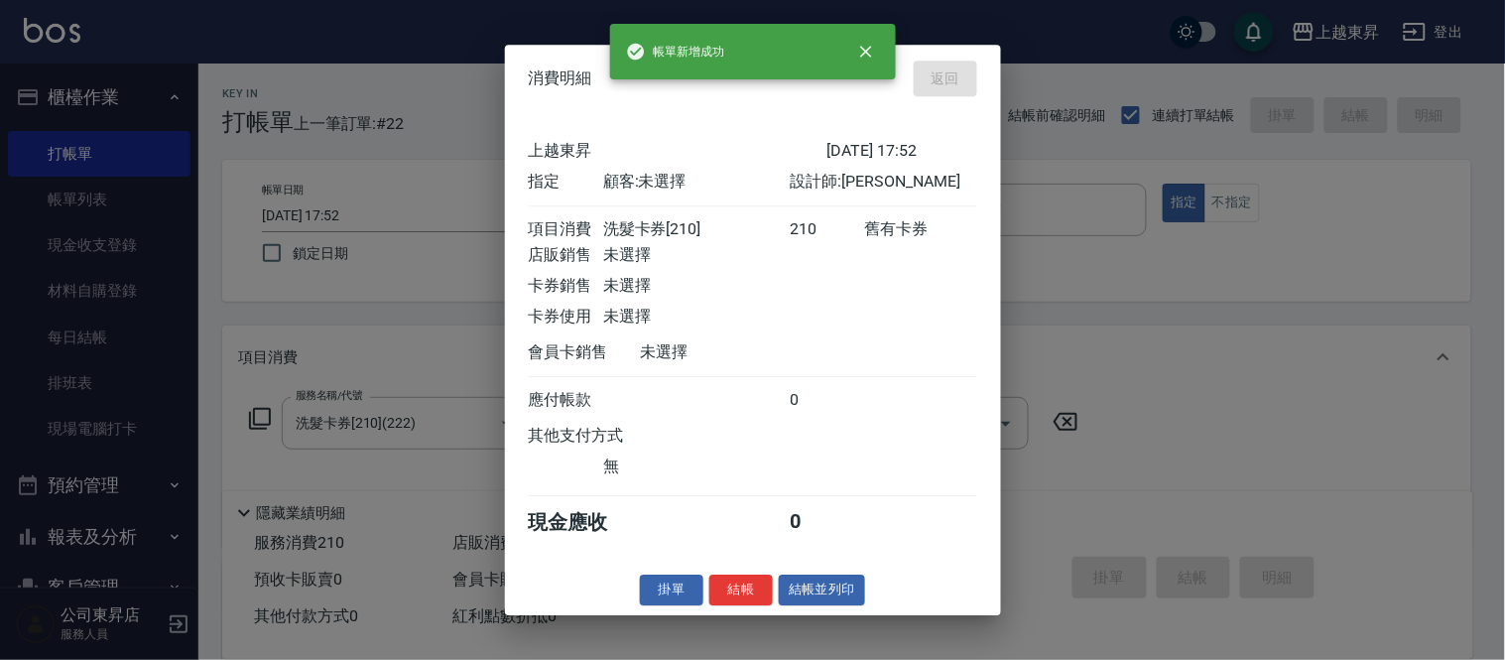
type input "[DATE] 17:53"
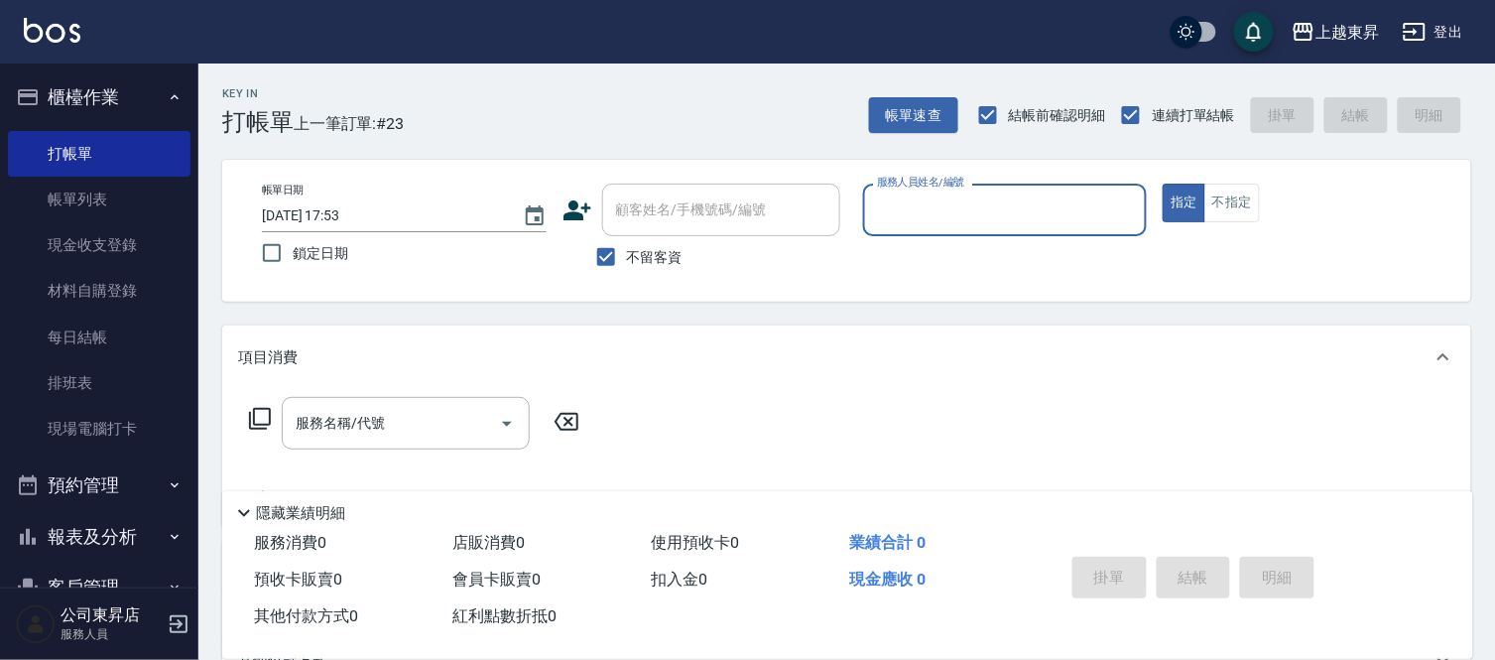
click at [0, 239] on nav "櫃檯作業 打帳單 帳單列表 現金收支登錄 材料自購登錄 每日結帳 排班表 現場電腦打卡 預約管理 預約管理 單日預約紀錄 單週預約紀錄 報表及分析 報表目錄 …" at bounding box center [99, 325] width 198 height 524
